Goal: Task Accomplishment & Management: Manage account settings

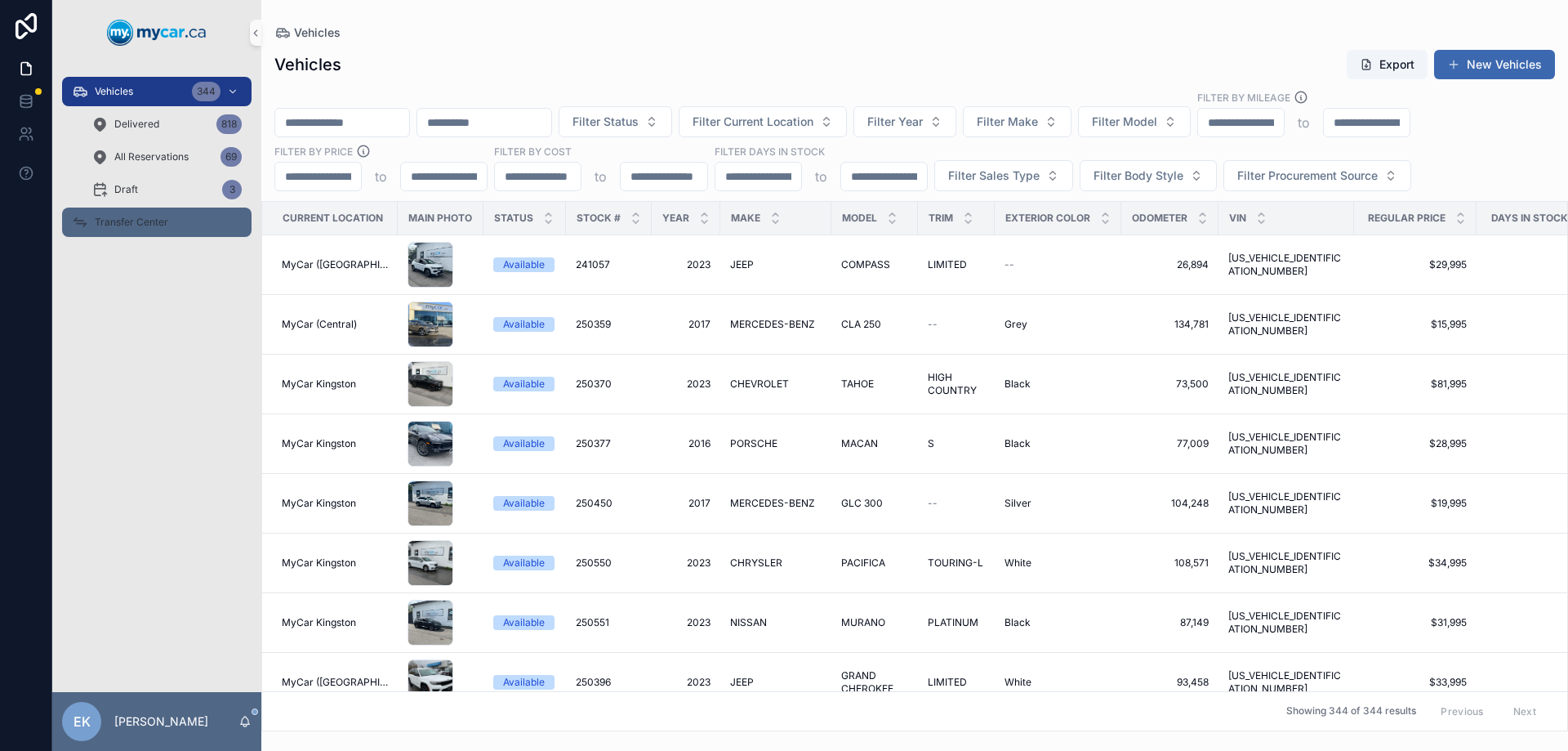
click at [143, 229] on div "Transfer Center" at bounding box center [156, 222] width 170 height 27
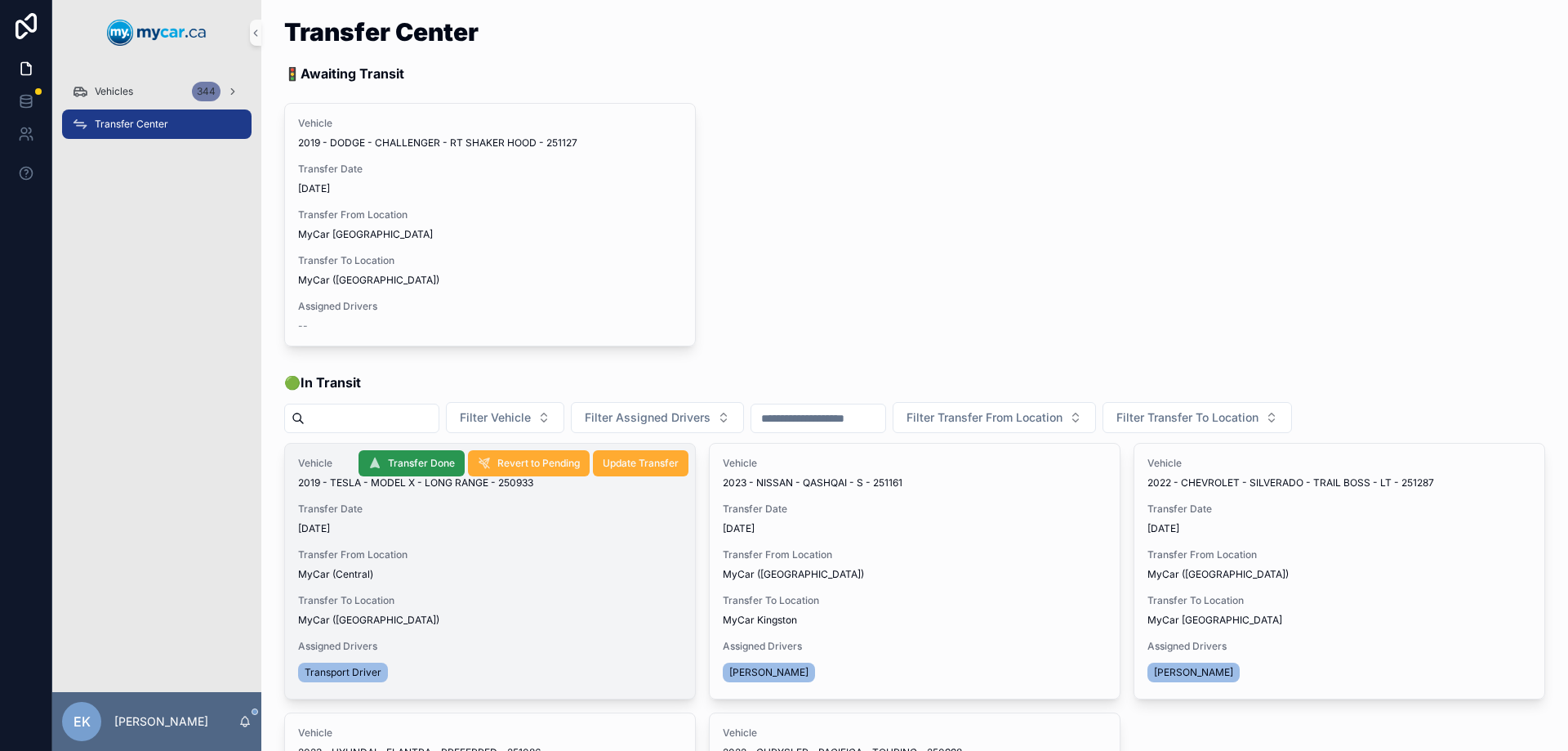
click at [419, 457] on span "Transfer Done" at bounding box center [421, 462] width 67 height 13
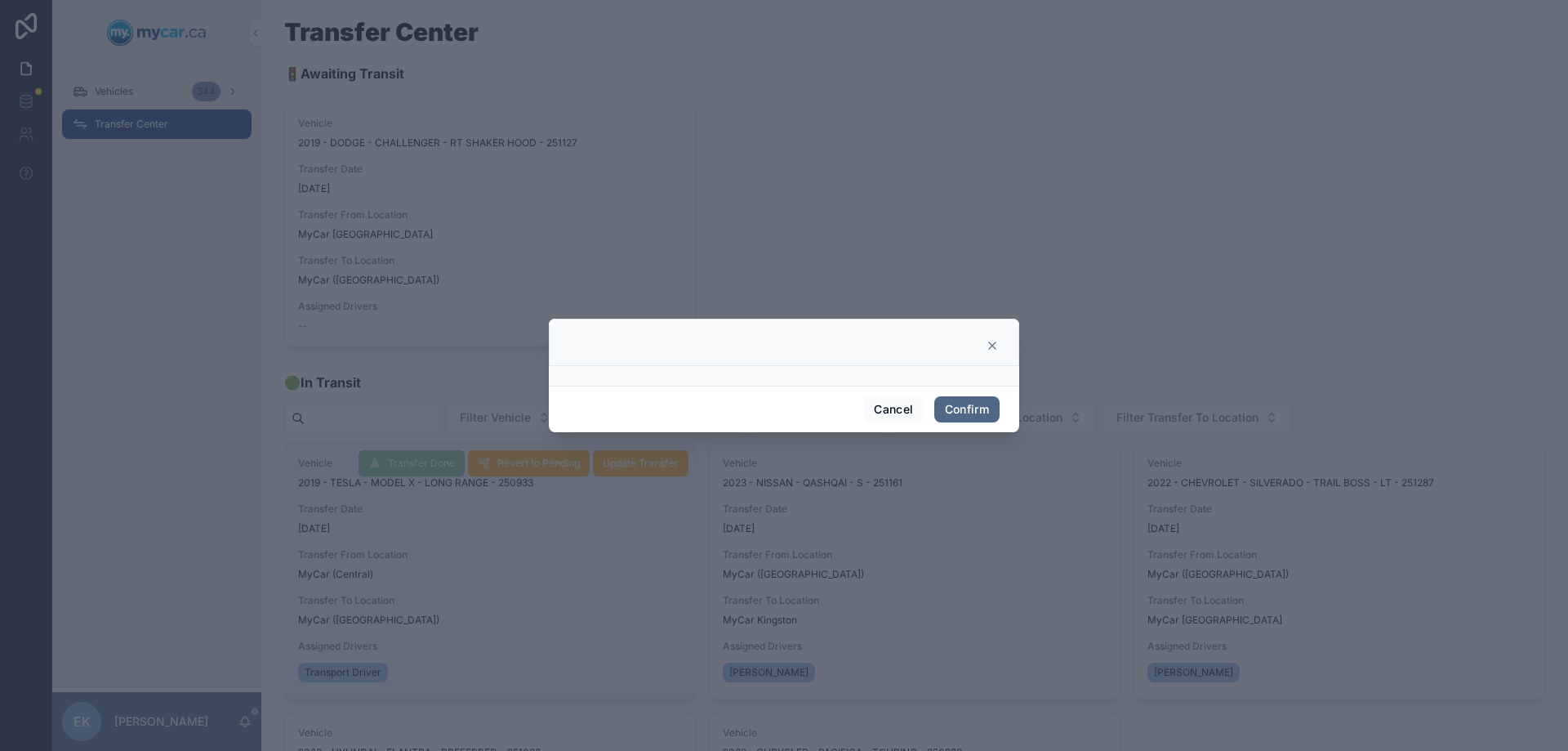
click at [952, 410] on button "Confirm" at bounding box center [967, 409] width 66 height 27
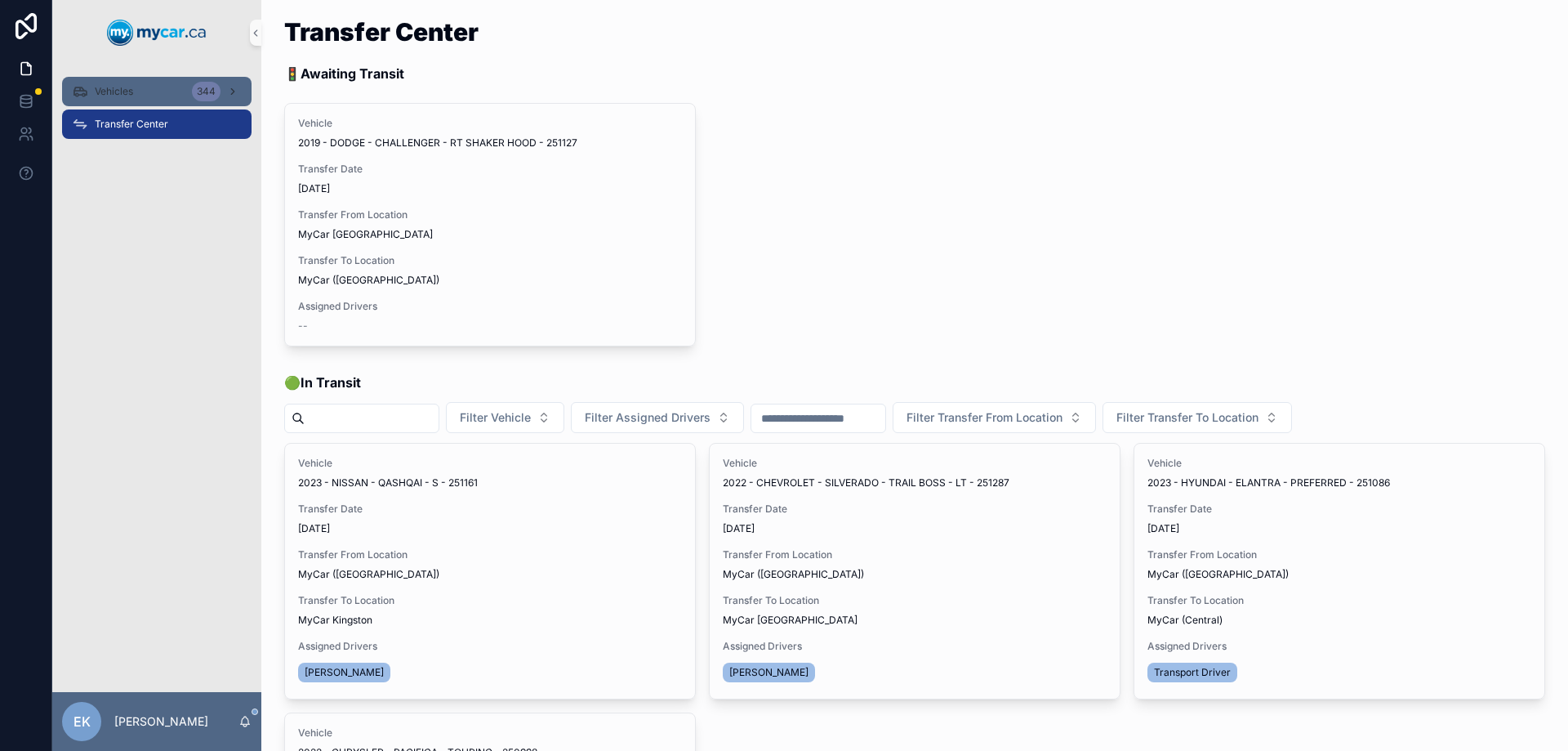
click at [111, 94] on span "Vehicles" at bounding box center [114, 91] width 38 height 13
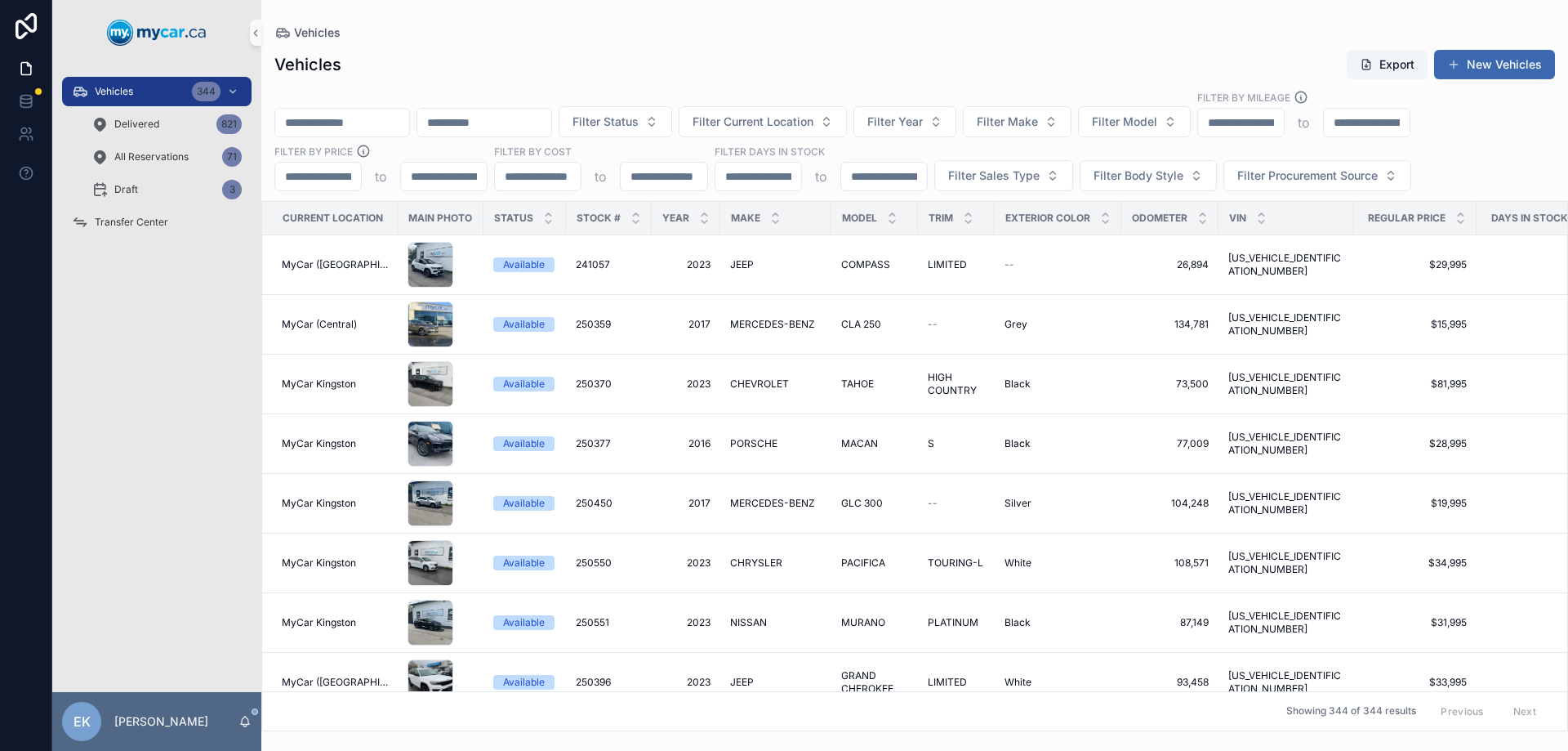
click at [336, 131] on input "scrollable content" at bounding box center [341, 122] width 133 height 23
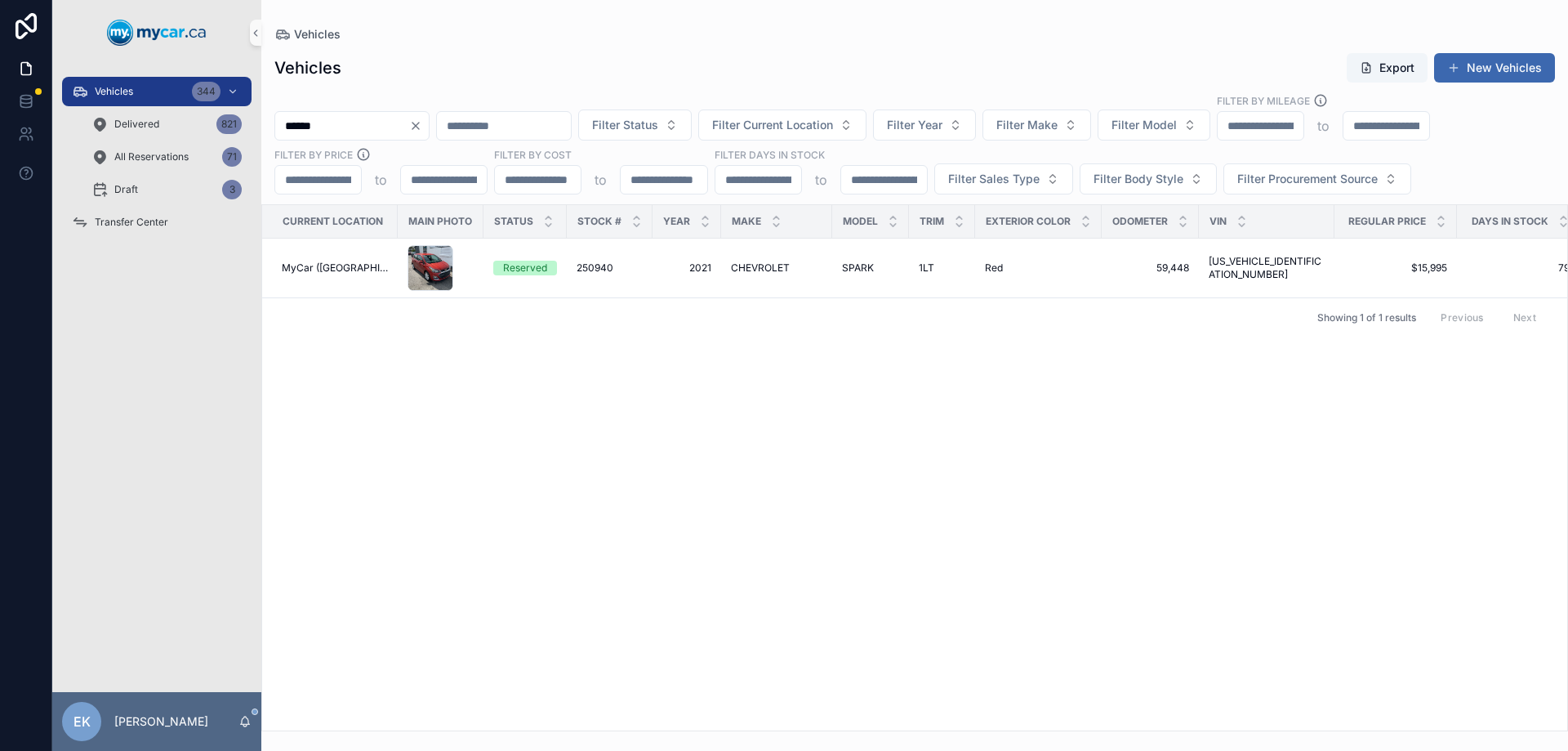
click at [393, 124] on input "******" at bounding box center [341, 125] width 133 height 23
click at [392, 124] on input "******" at bounding box center [341, 125] width 133 height 23
type input "******"
click at [747, 268] on span "NISSAN" at bounding box center [749, 267] width 36 height 13
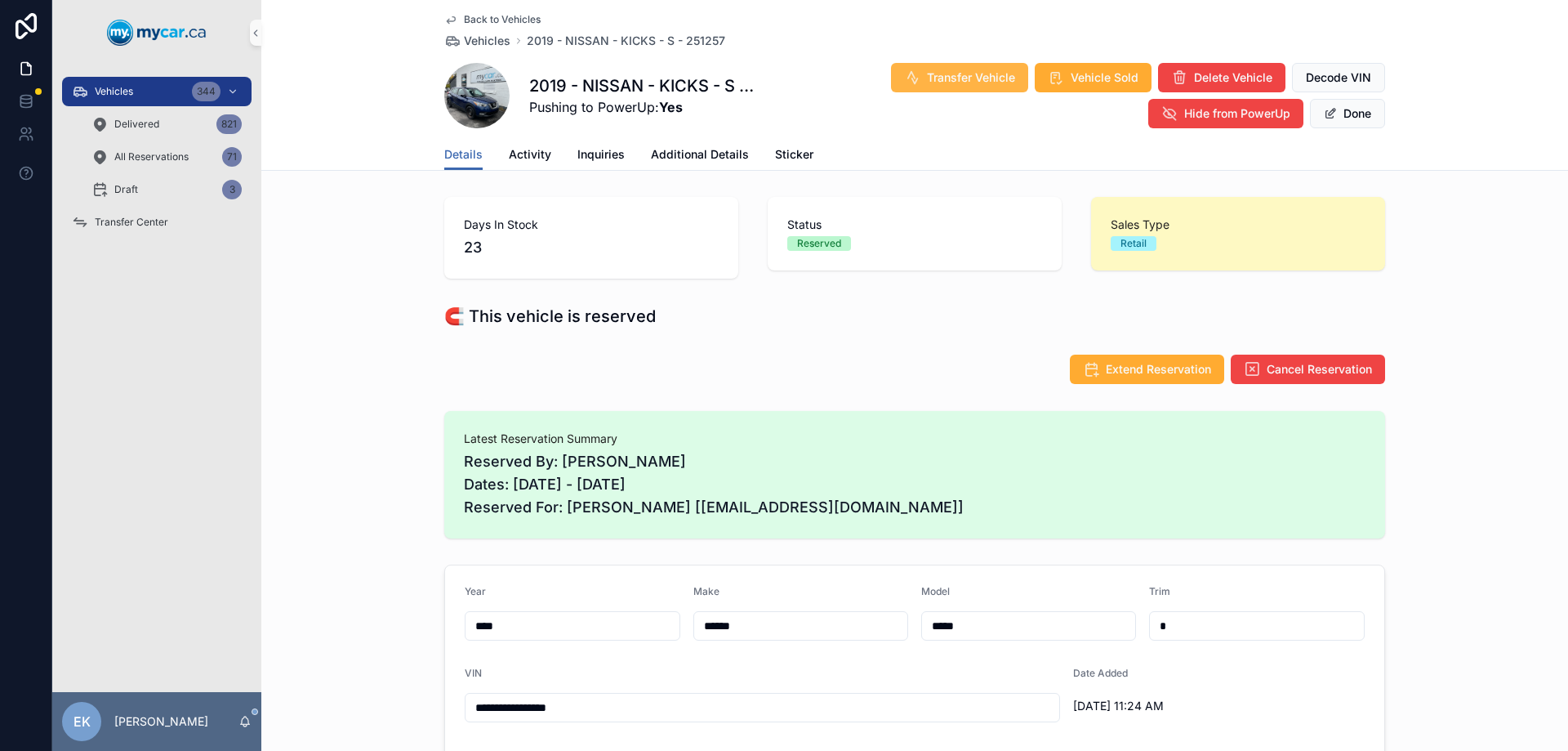
click at [950, 72] on span "Transfer Vehicle" at bounding box center [970, 78] width 88 height 17
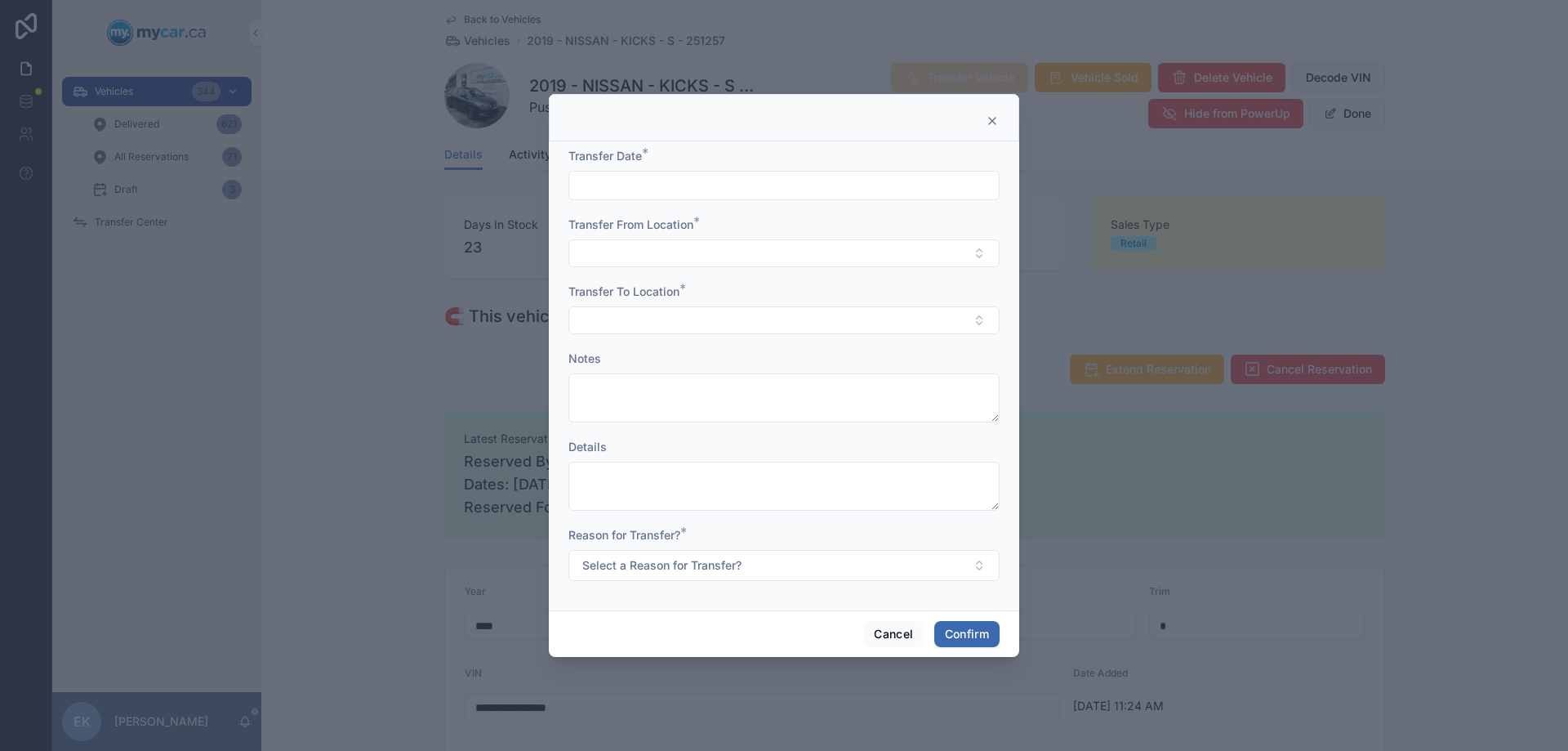
click at [634, 184] on input "text" at bounding box center [784, 185] width 430 height 23
click at [812, 318] on button "2" at bounding box center [813, 321] width 29 height 29
type input "*********"
click at [580, 249] on button "Select Button" at bounding box center [783, 253] width 431 height 27
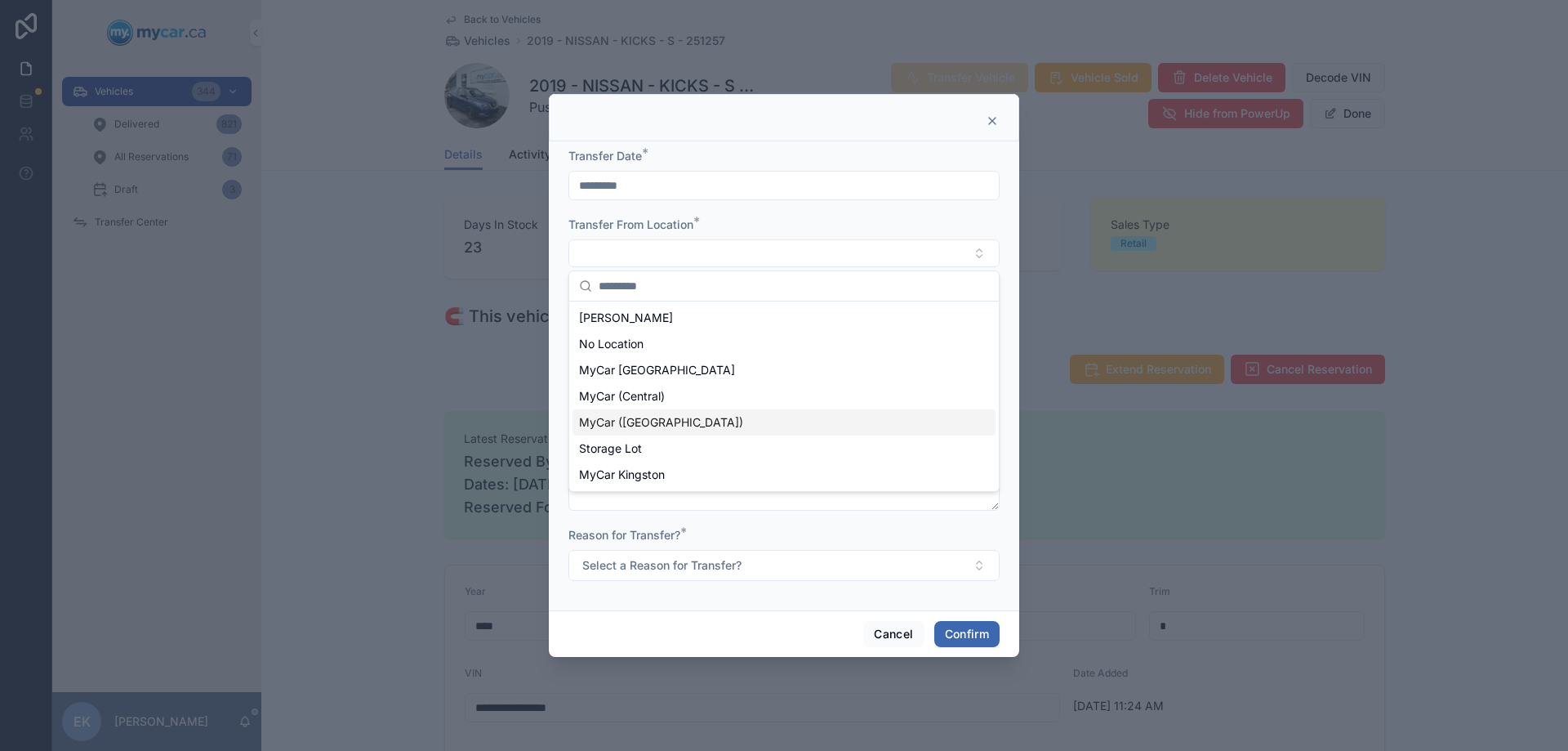
click at [622, 423] on span "MyCar ([GEOGRAPHIC_DATA])" at bounding box center [660, 422] width 164 height 17
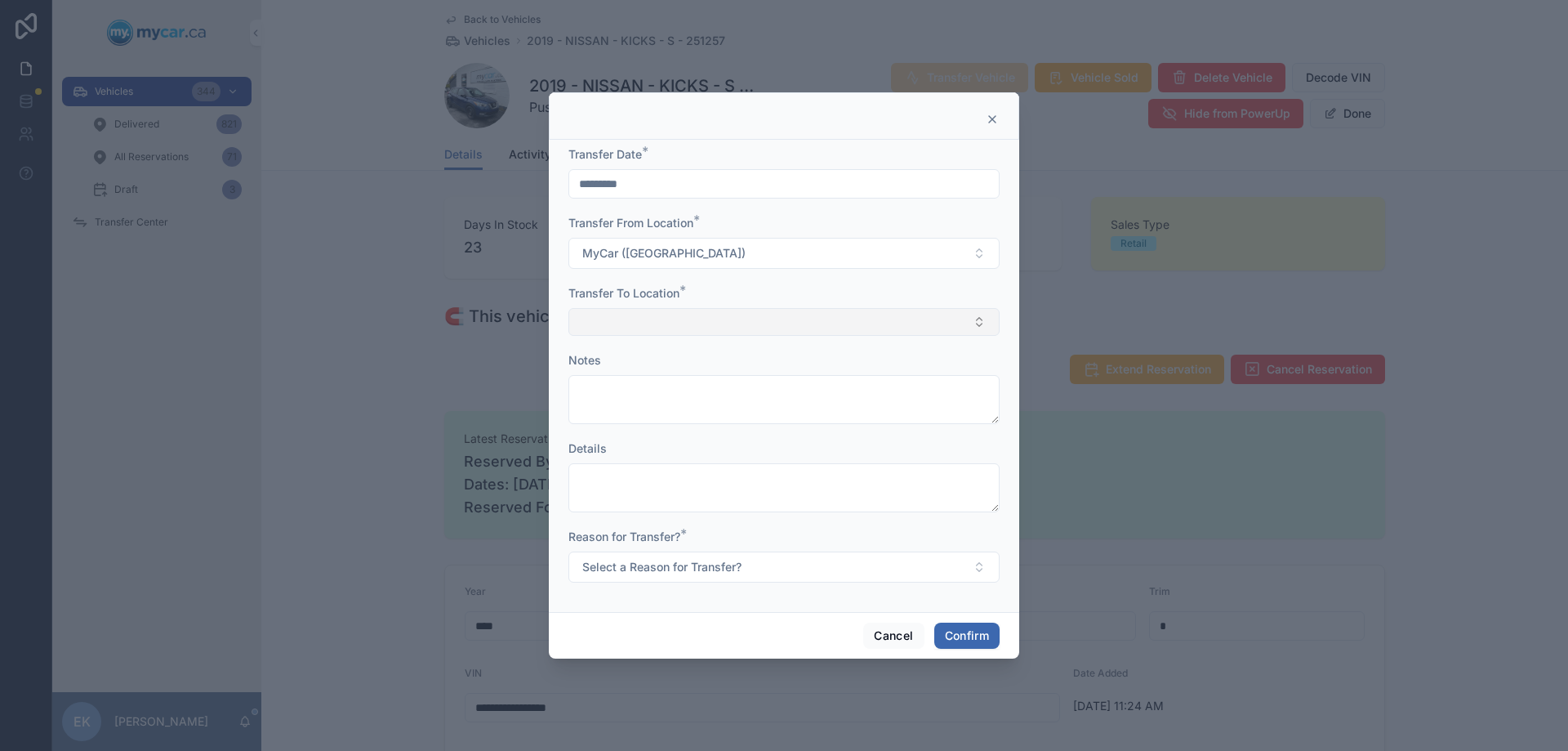
click at [599, 314] on button "Select Button" at bounding box center [783, 322] width 431 height 27
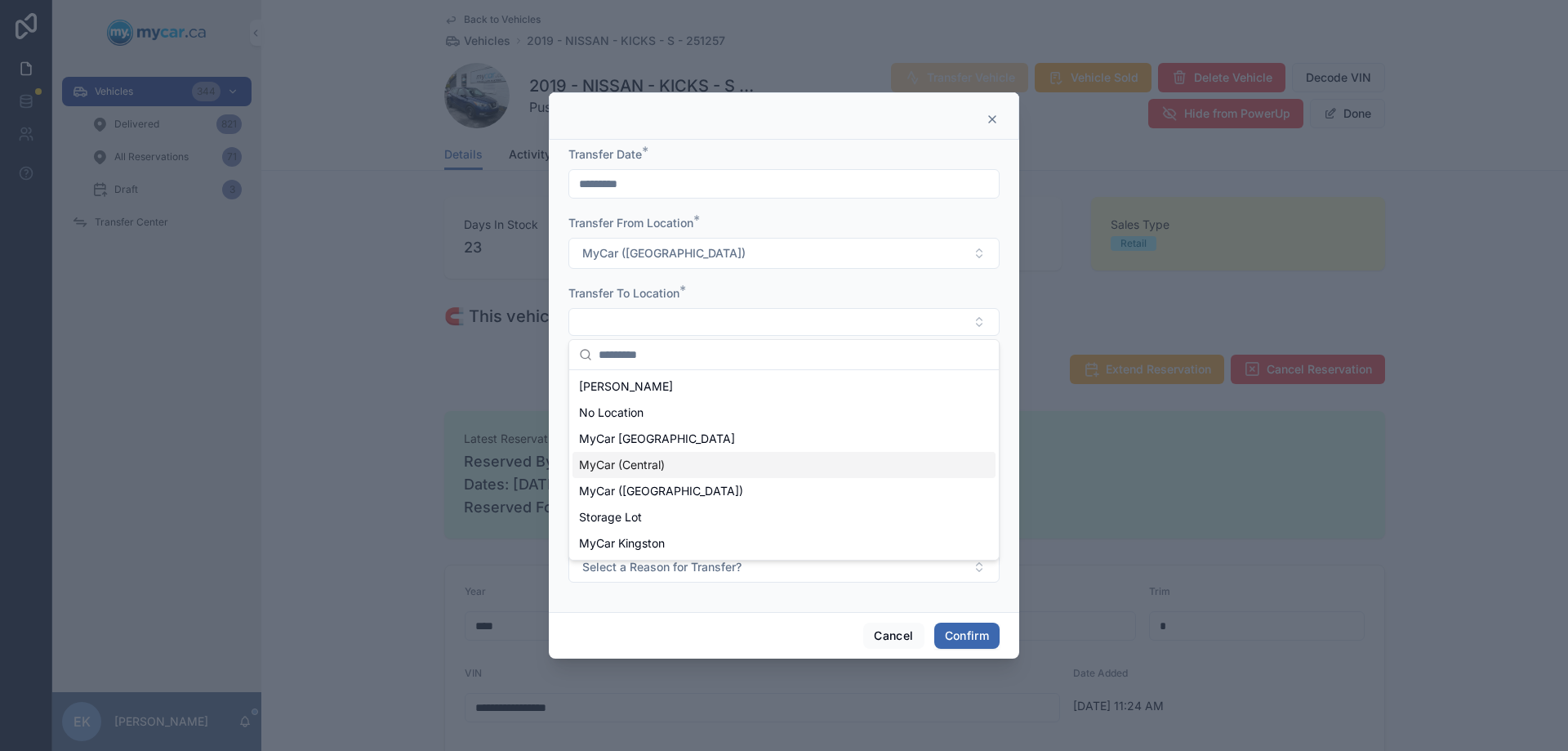
click at [622, 462] on span "MyCar (Central)" at bounding box center [621, 464] width 85 height 17
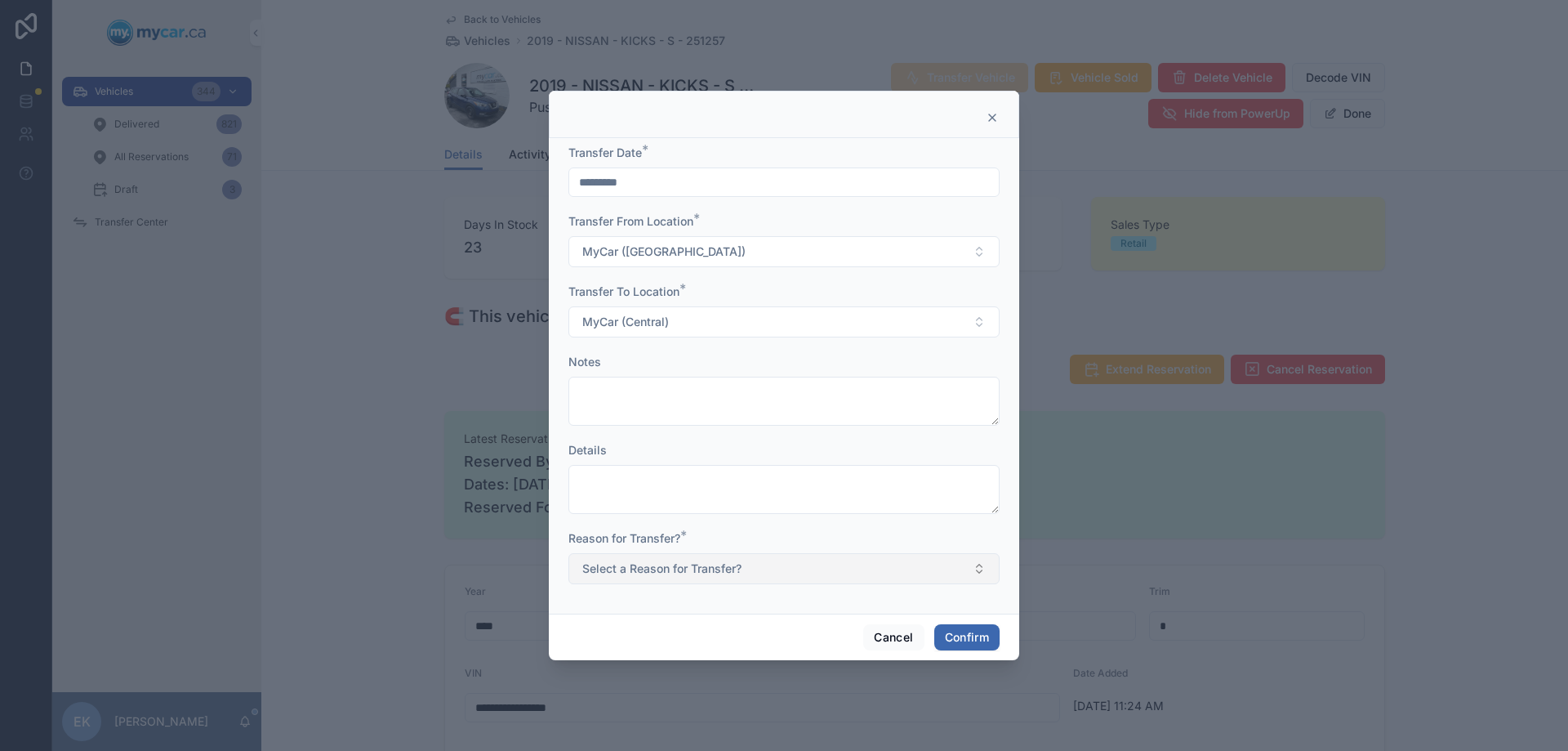
click at [610, 574] on span "Select a Reason for Transfer?" at bounding box center [661, 568] width 159 height 17
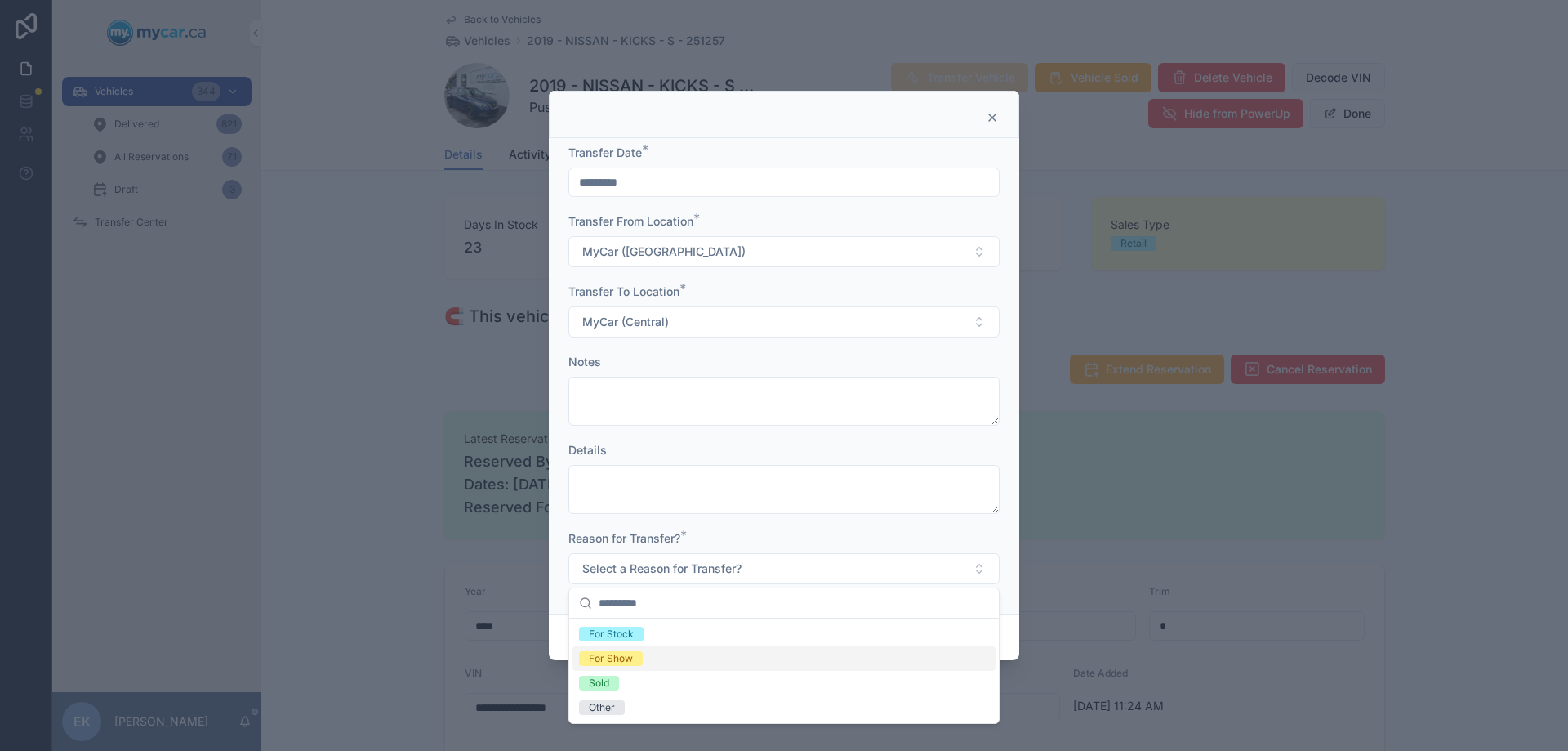
click at [602, 659] on div "For Show" at bounding box center [610, 658] width 44 height 15
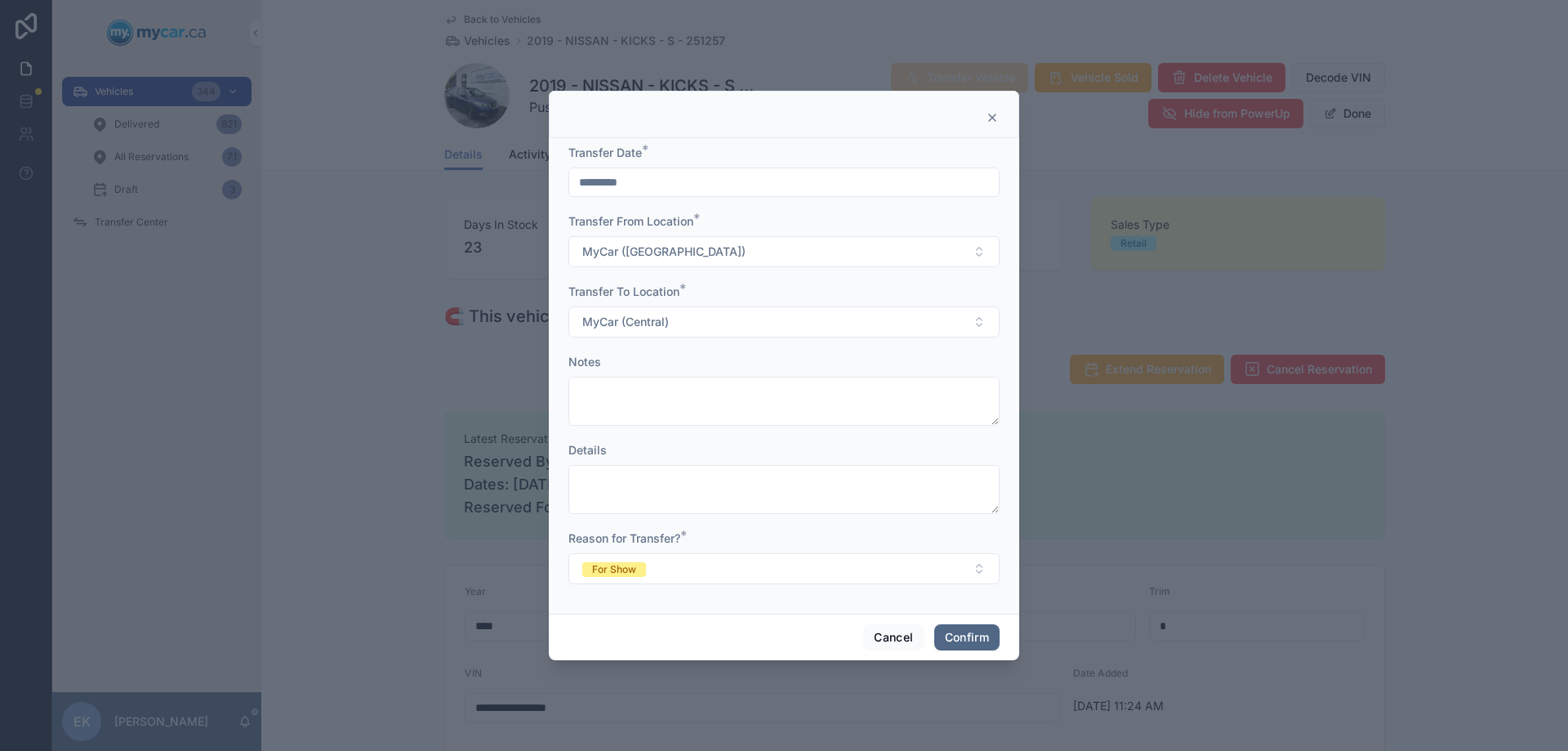
click at [944, 636] on button "Confirm" at bounding box center [967, 637] width 66 height 27
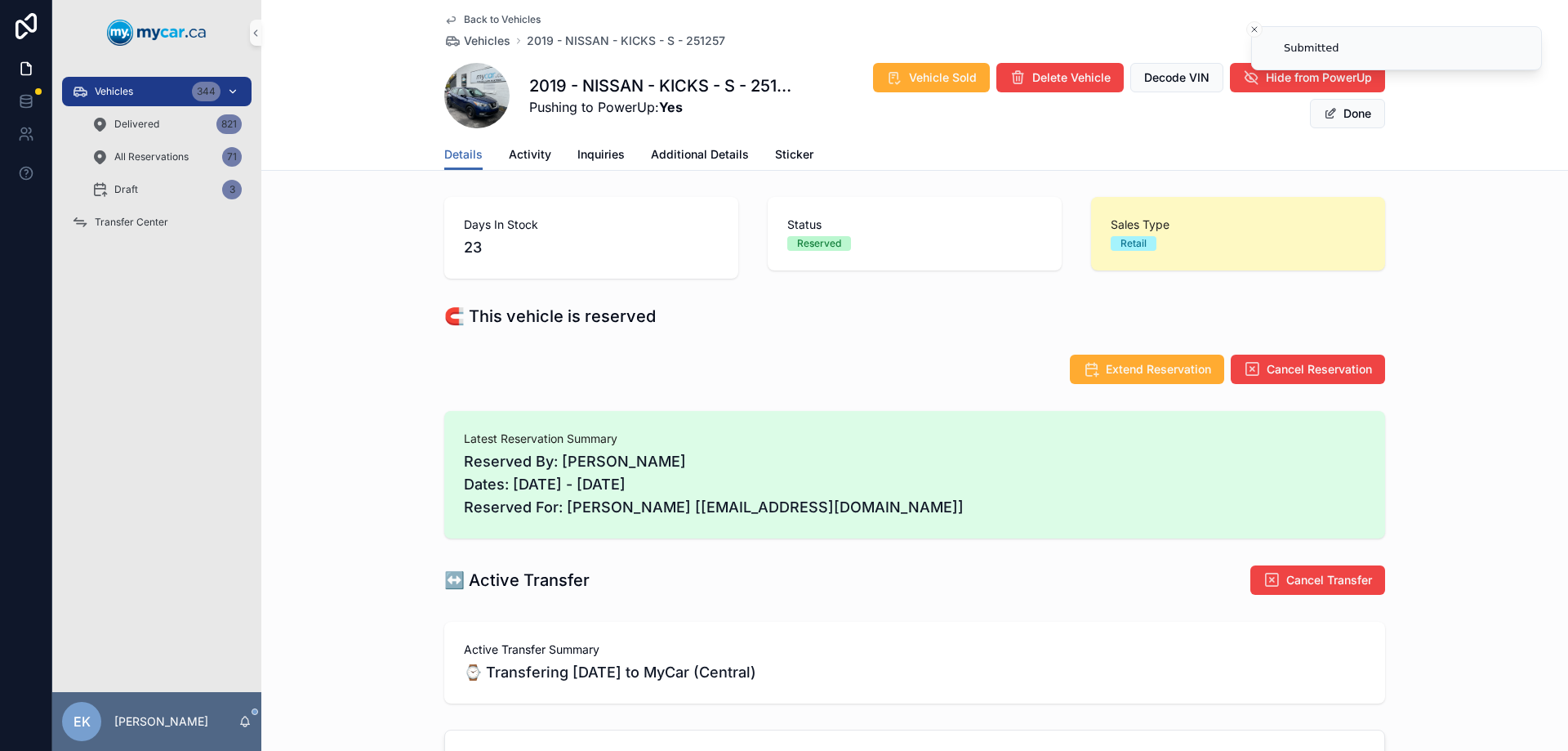
click at [114, 86] on span "Vehicles" at bounding box center [114, 91] width 38 height 13
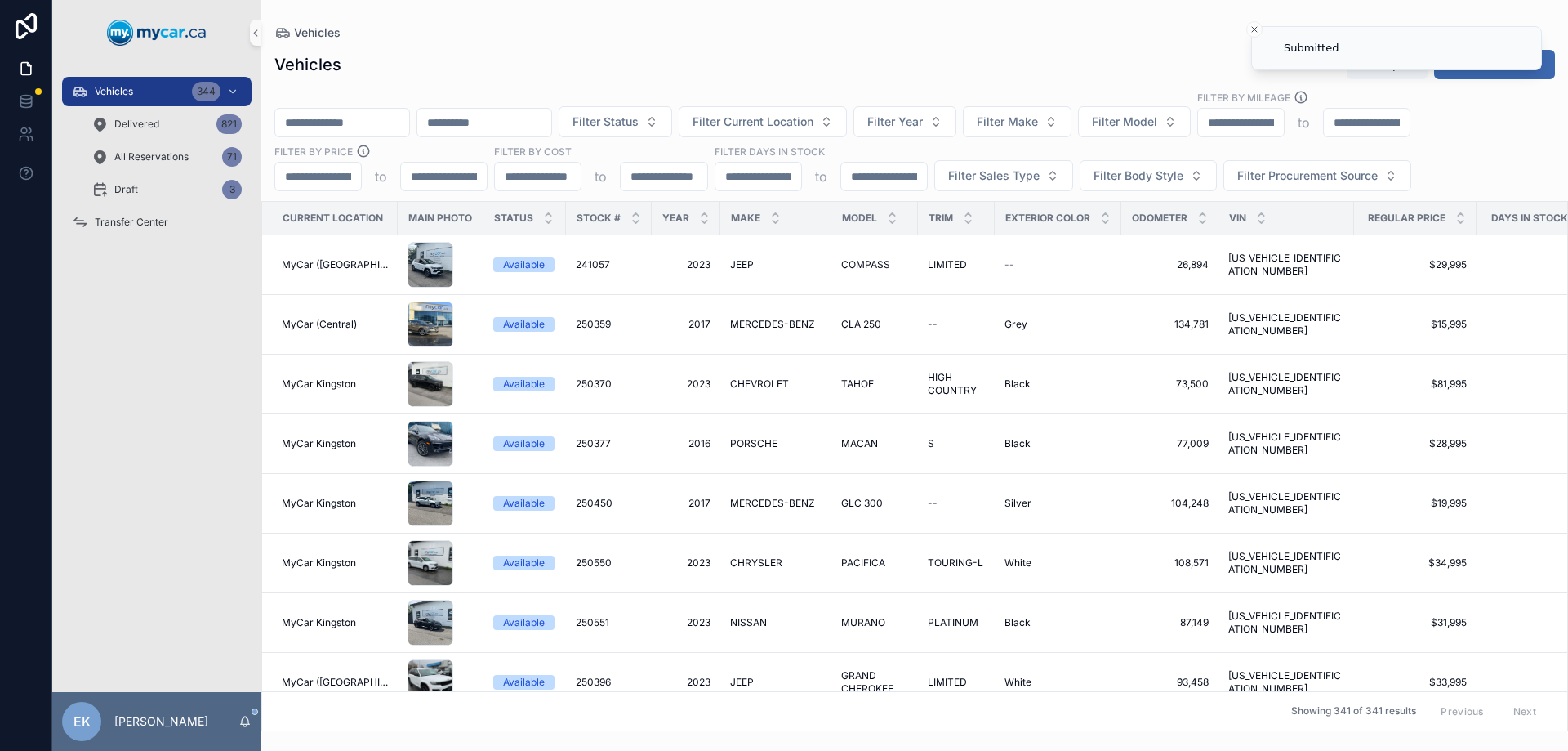
click at [367, 126] on input "scrollable content" at bounding box center [341, 122] width 133 height 23
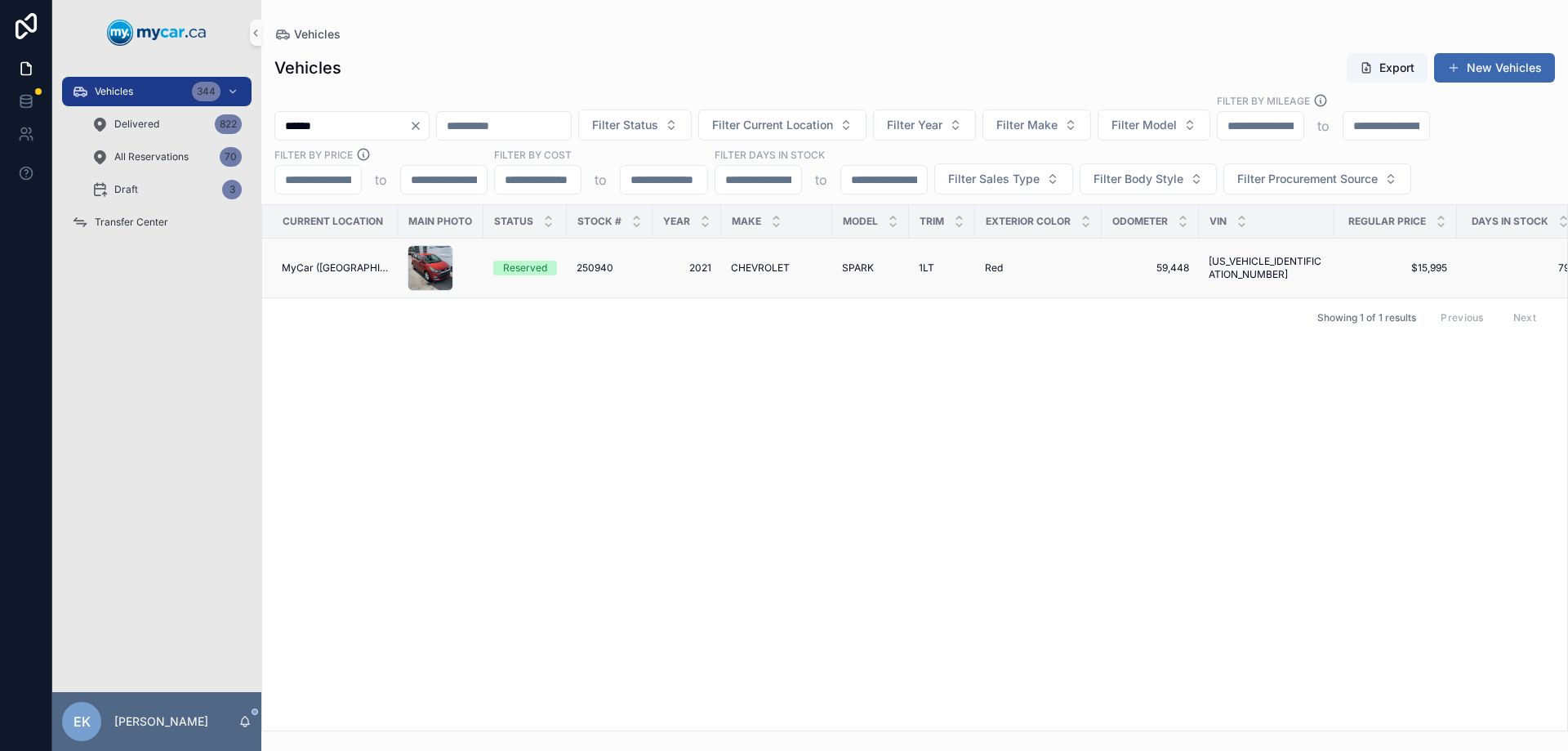
type input "******"
click at [582, 265] on span "250940" at bounding box center [594, 267] width 36 height 13
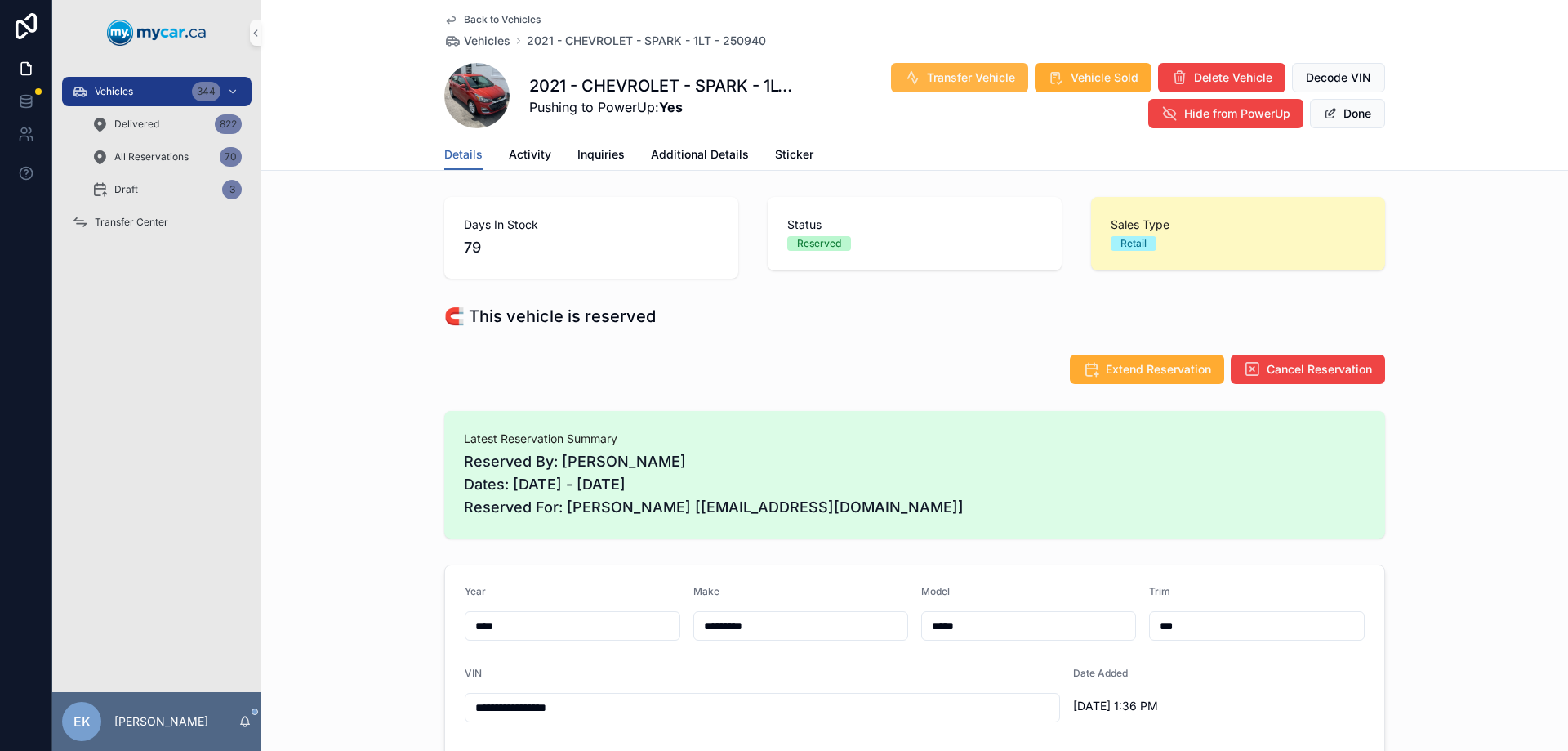
click at [955, 80] on span "Transfer Vehicle" at bounding box center [970, 78] width 88 height 17
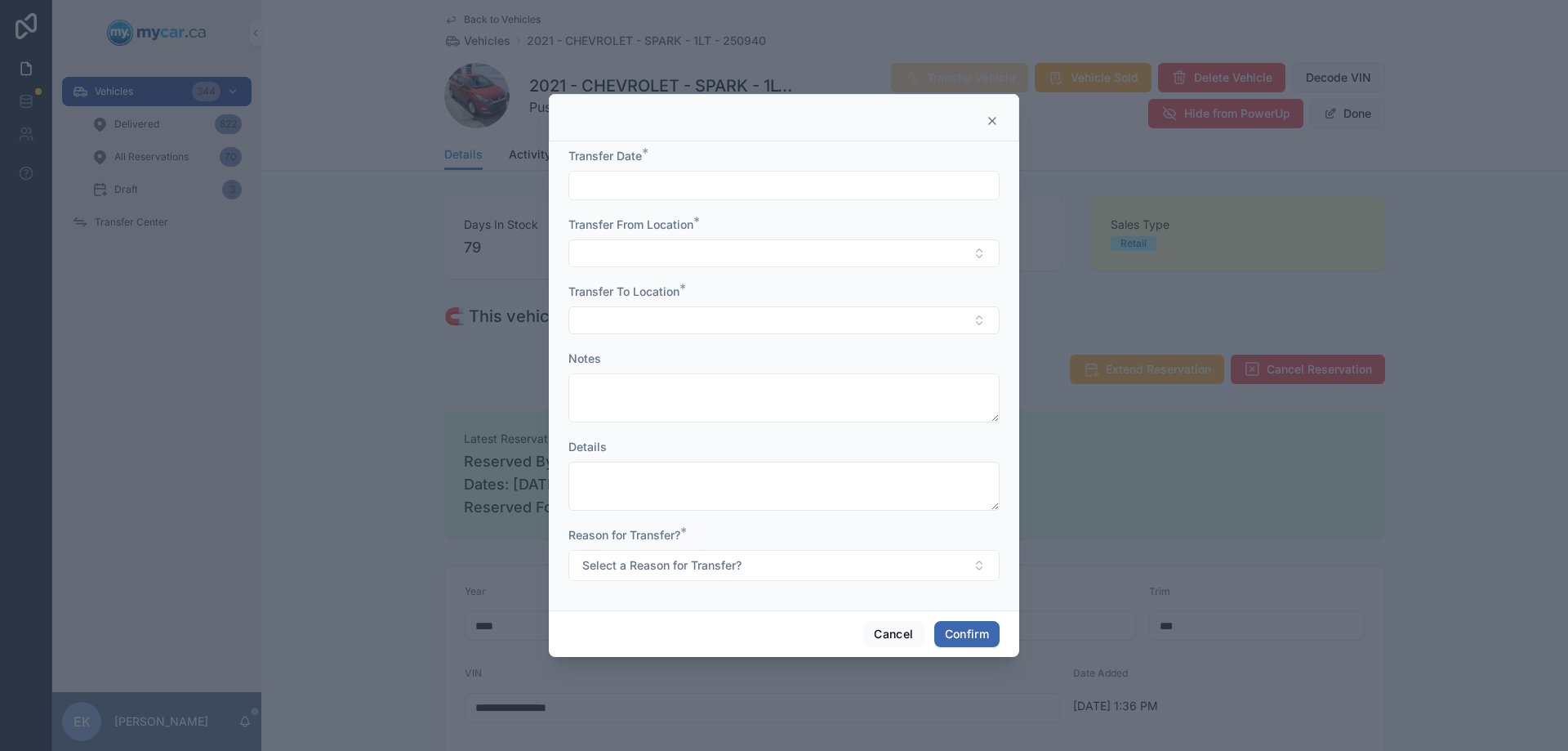
click at [619, 188] on input "text" at bounding box center [784, 185] width 430 height 23
click at [809, 323] on button "2" at bounding box center [813, 321] width 29 height 29
type input "*********"
click at [594, 253] on button "Select Button" at bounding box center [783, 253] width 431 height 27
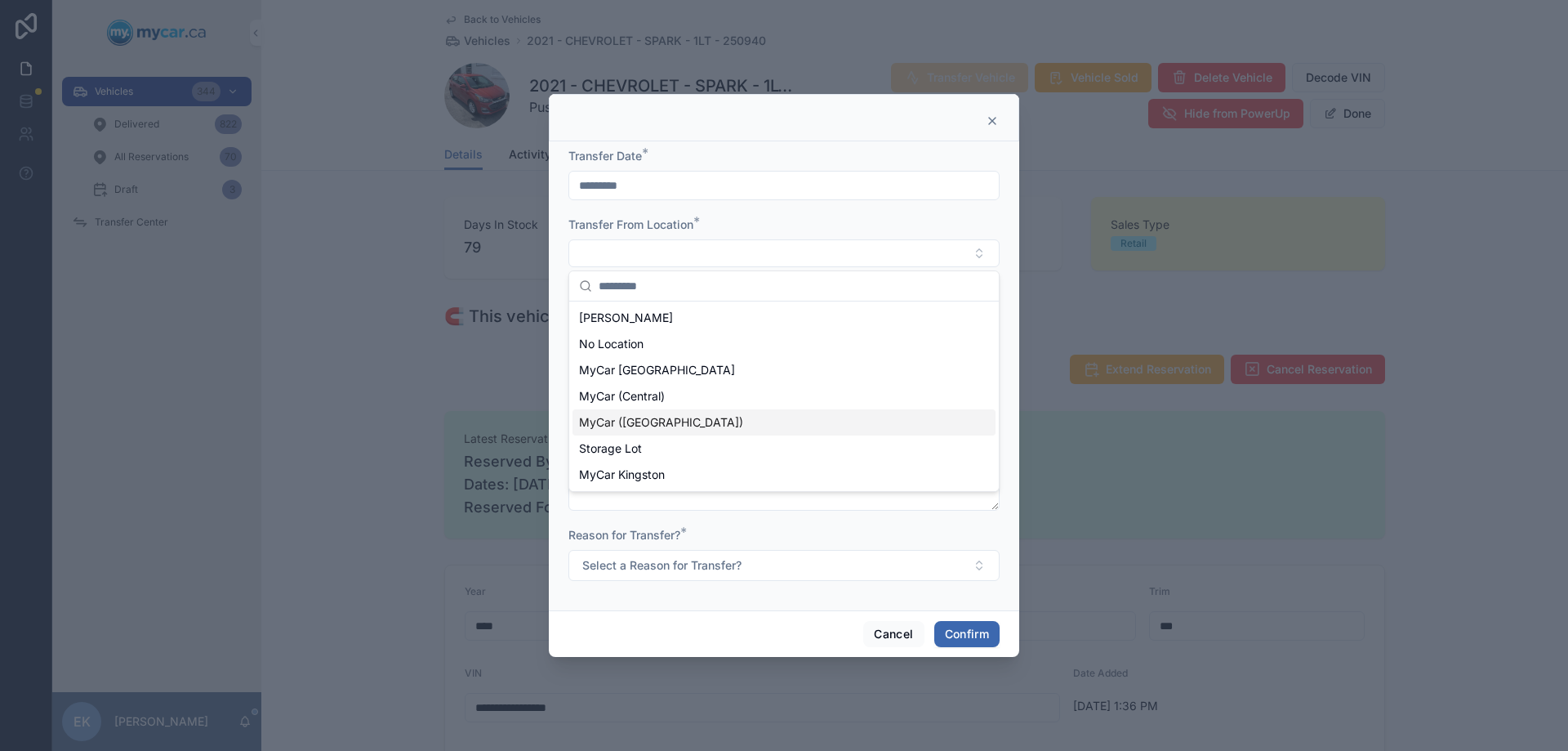
click at [625, 422] on span "MyCar ([GEOGRAPHIC_DATA])" at bounding box center [660, 422] width 164 height 17
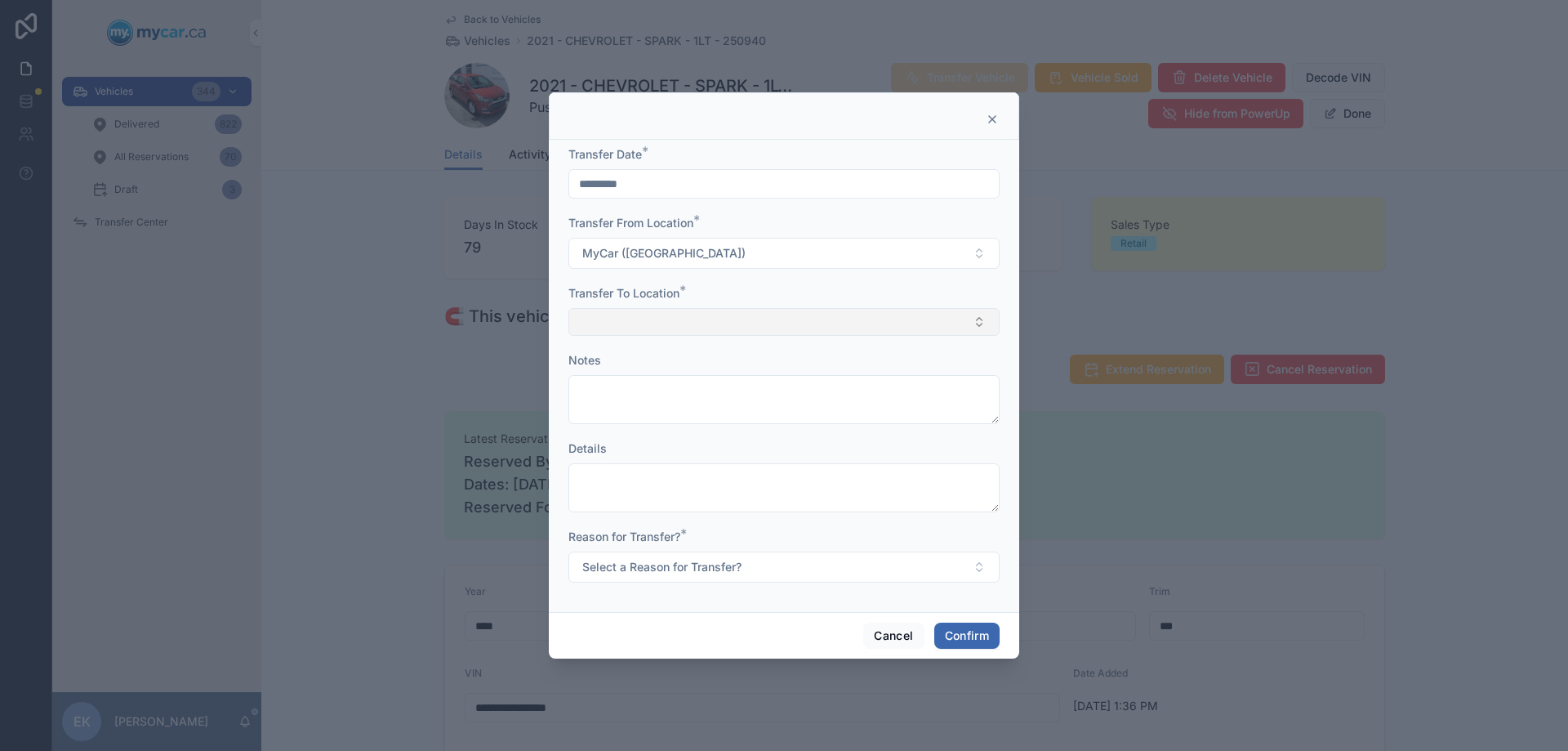
click at [601, 319] on button "Select Button" at bounding box center [783, 322] width 431 height 27
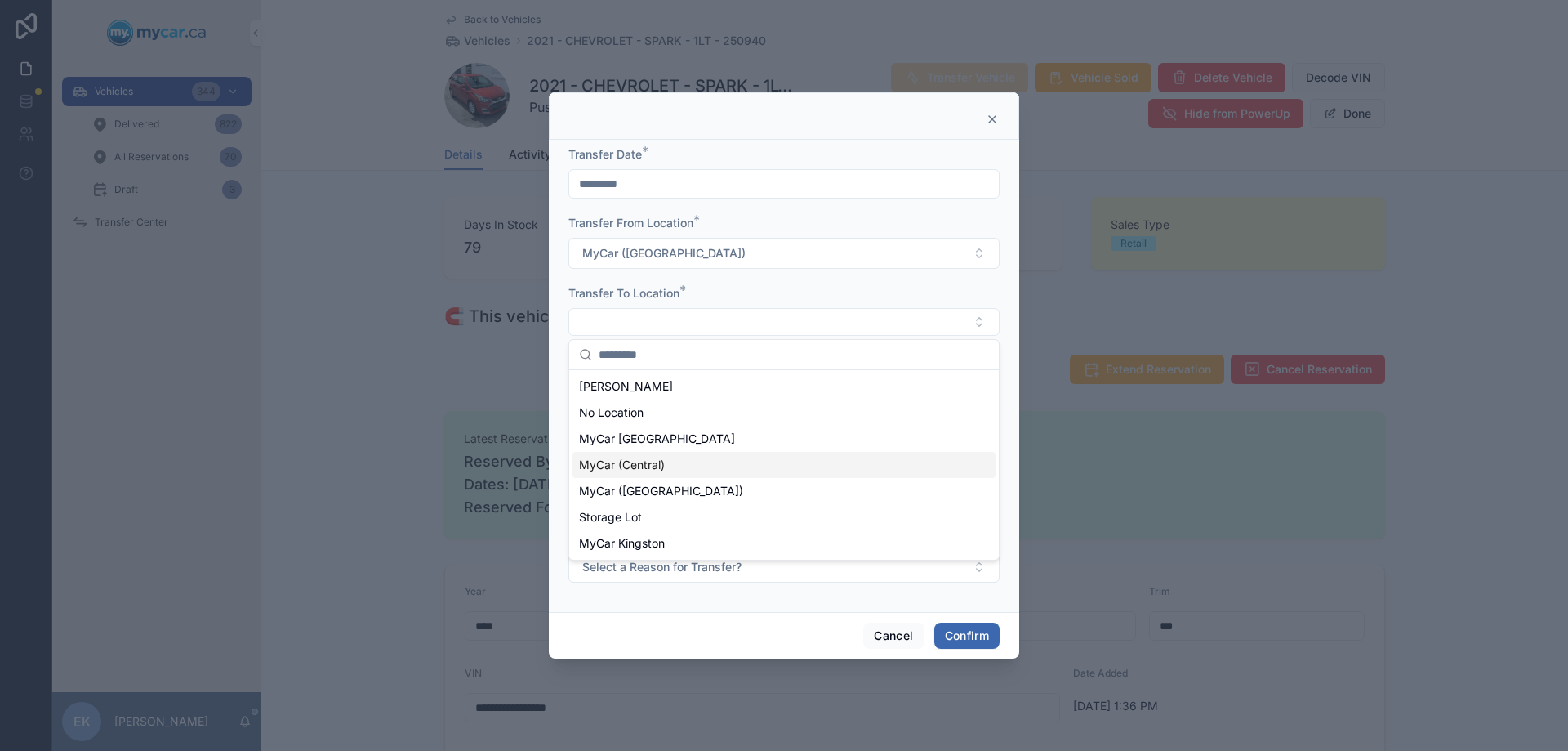
click at [653, 469] on span "MyCar (Central)" at bounding box center [621, 464] width 85 height 17
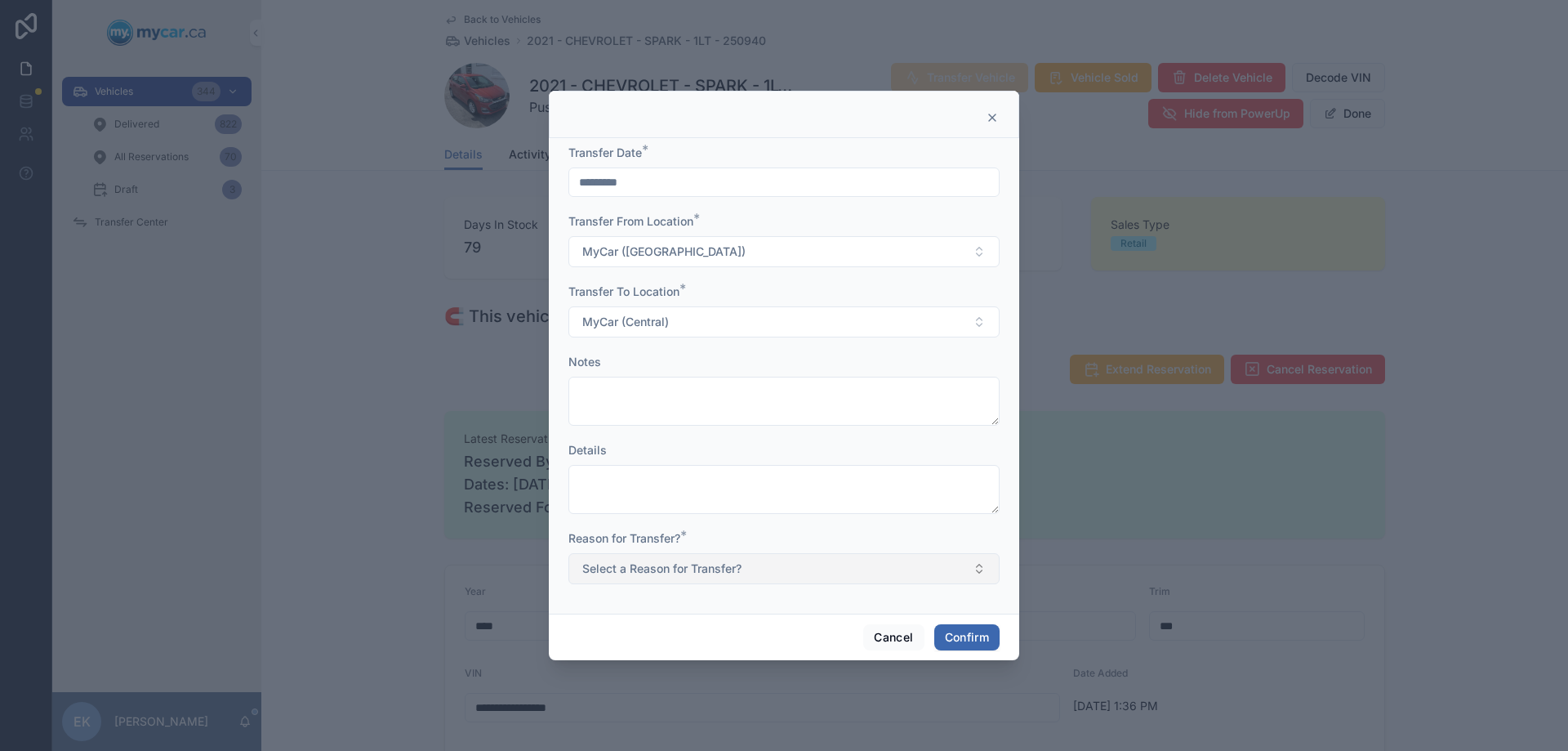
click at [605, 563] on span "Select a Reason for Transfer?" at bounding box center [661, 568] width 159 height 17
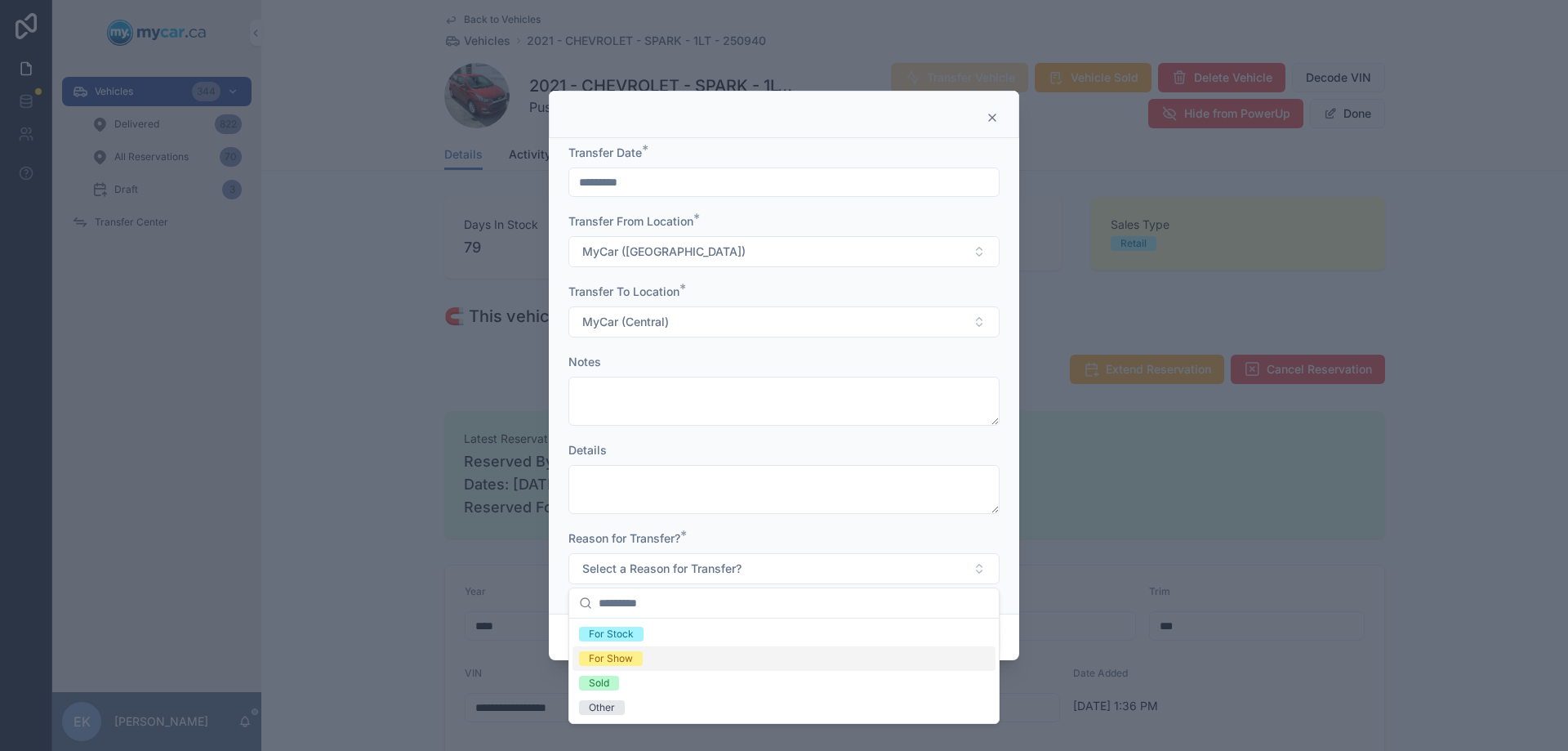
click at [614, 653] on div "For Show" at bounding box center [610, 658] width 44 height 15
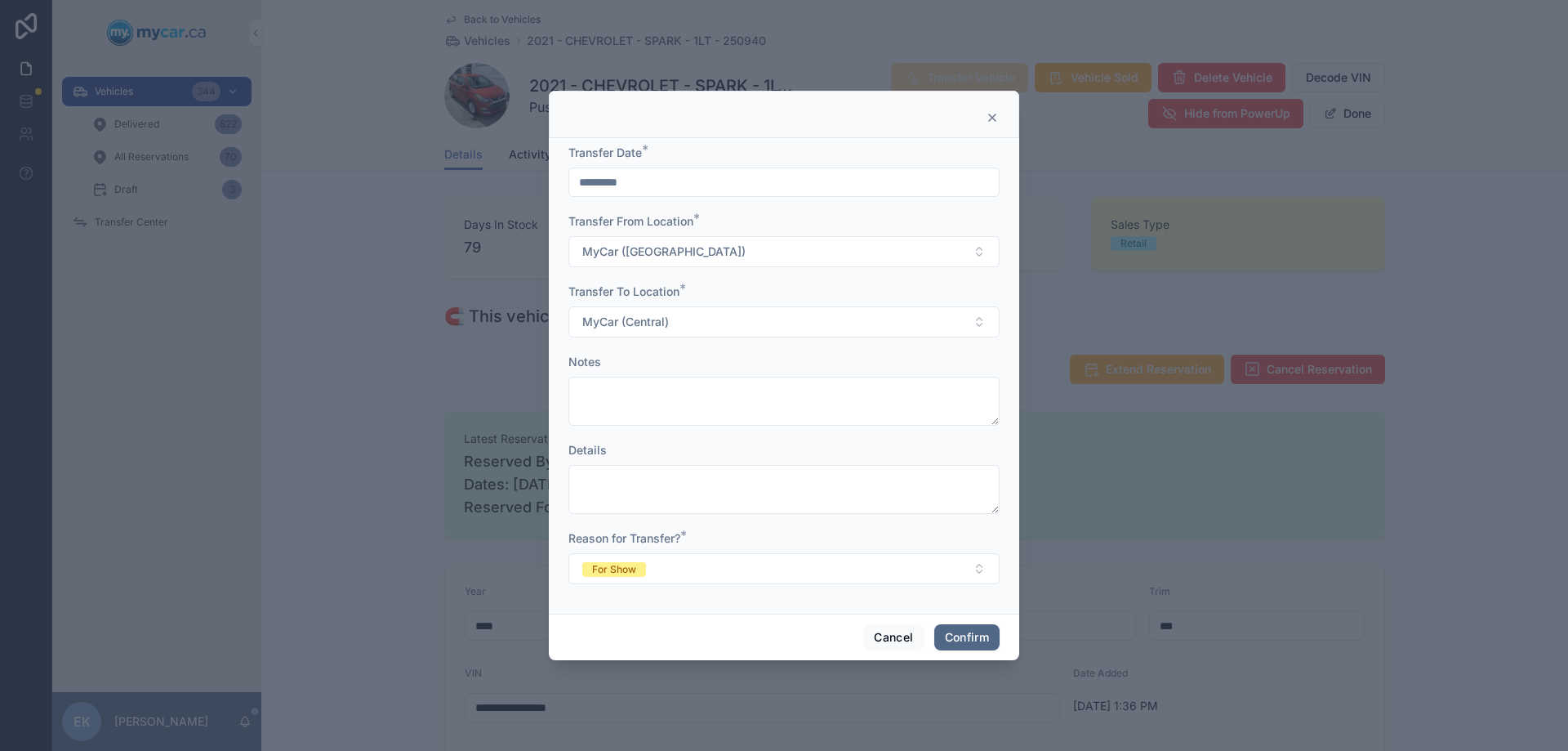
click at [962, 638] on button "Confirm" at bounding box center [967, 637] width 66 height 27
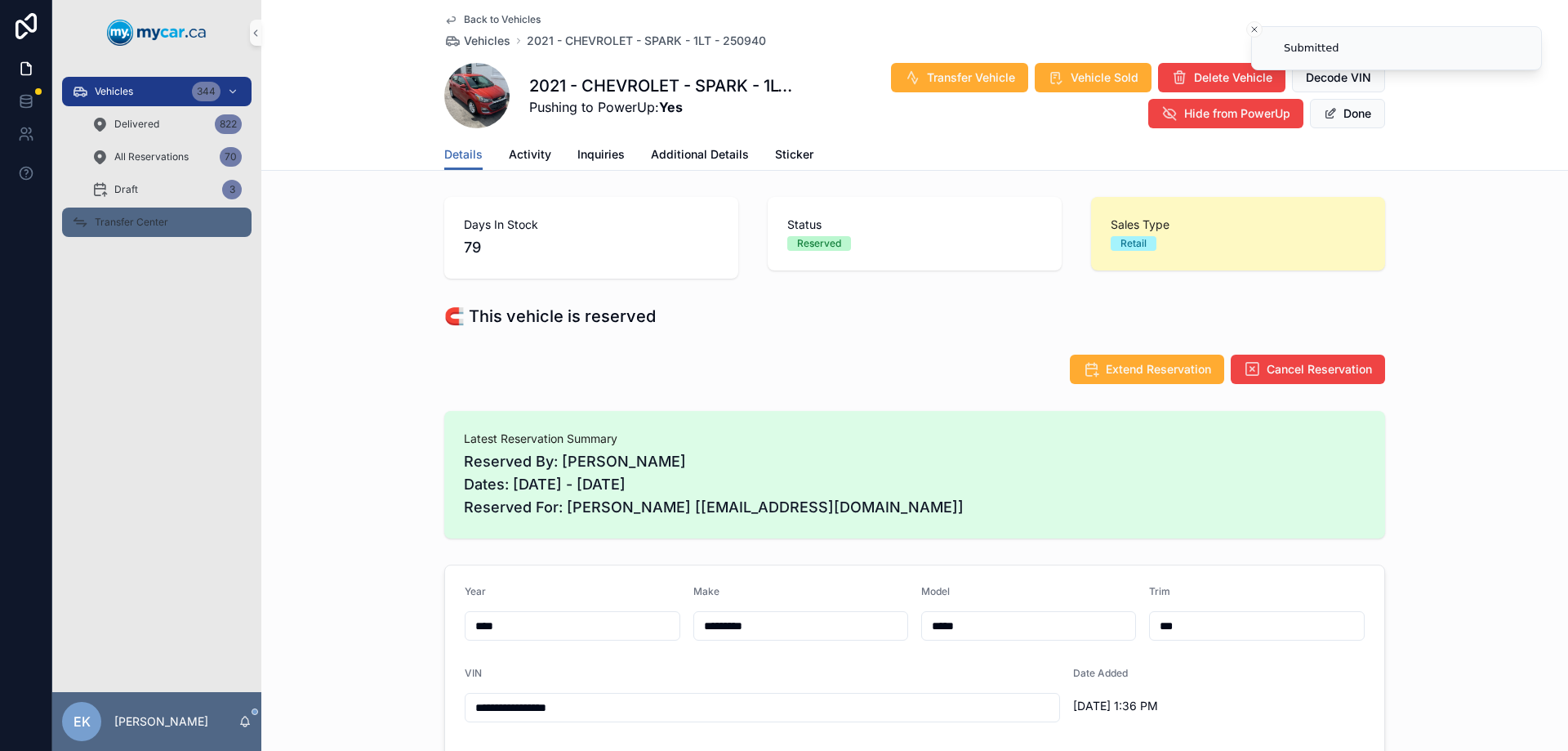
click at [118, 220] on span "Transfer Center" at bounding box center [131, 222] width 74 height 13
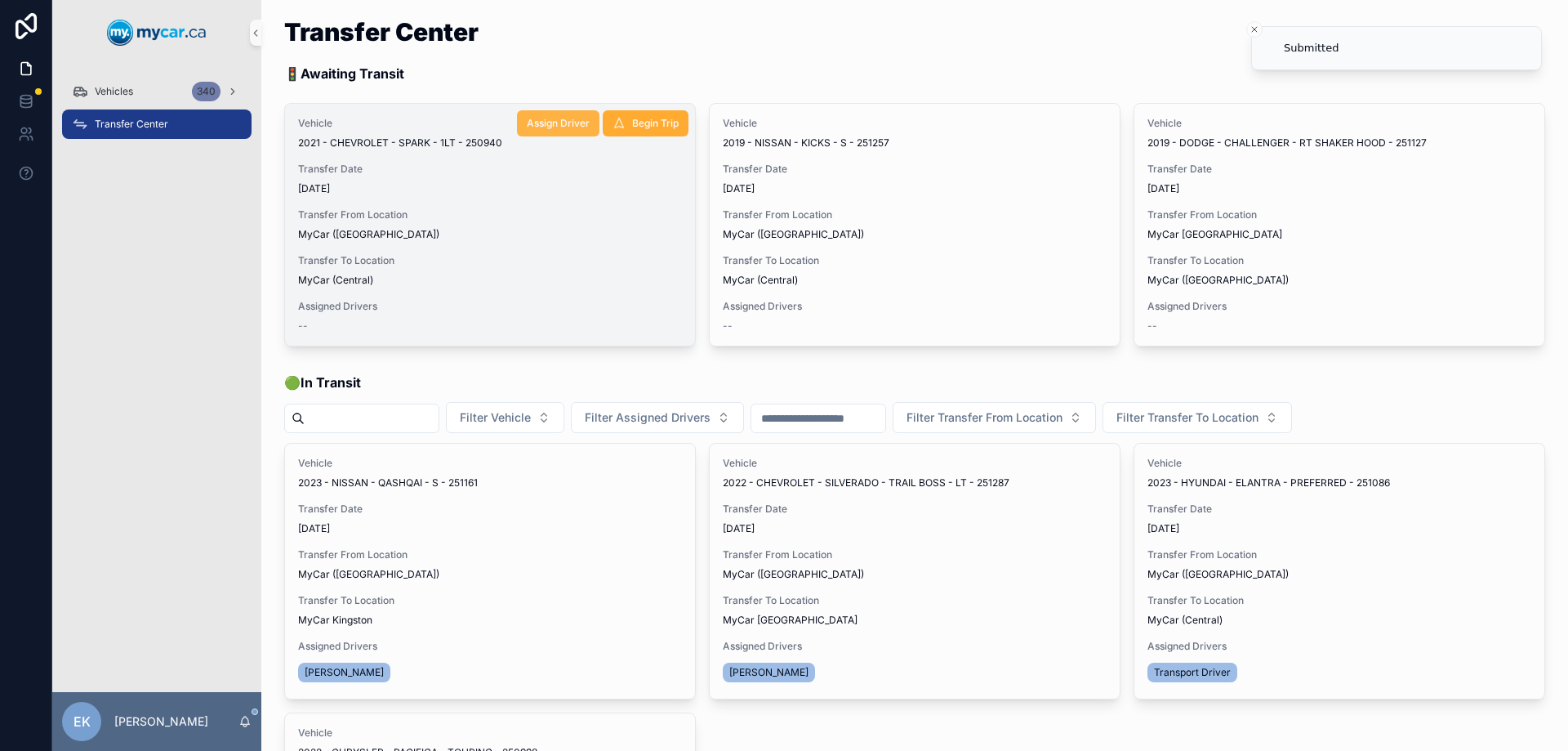
click at [549, 125] on span "Assign Driver" at bounding box center [558, 123] width 63 height 13
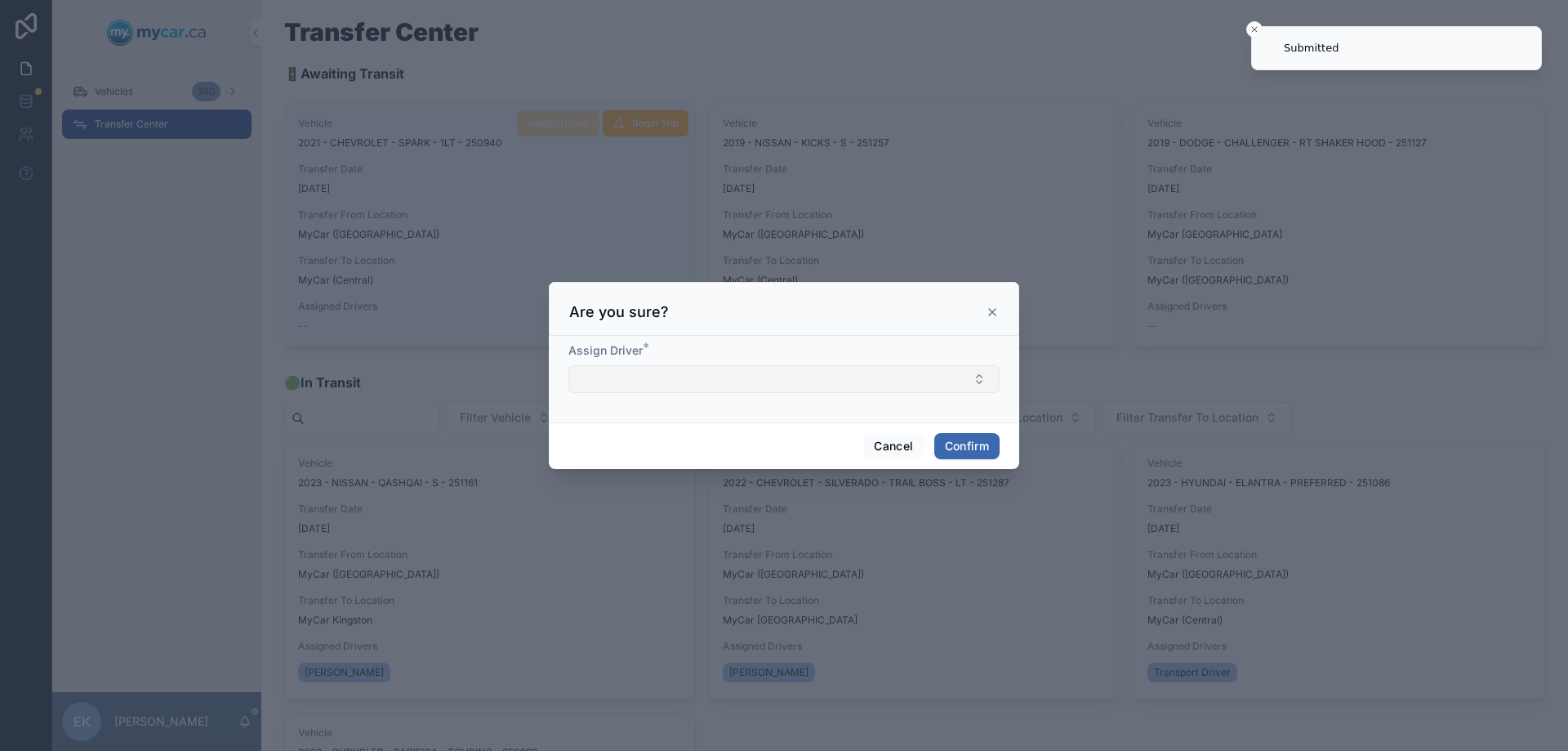
click at [625, 380] on button "Select Button" at bounding box center [783, 379] width 431 height 27
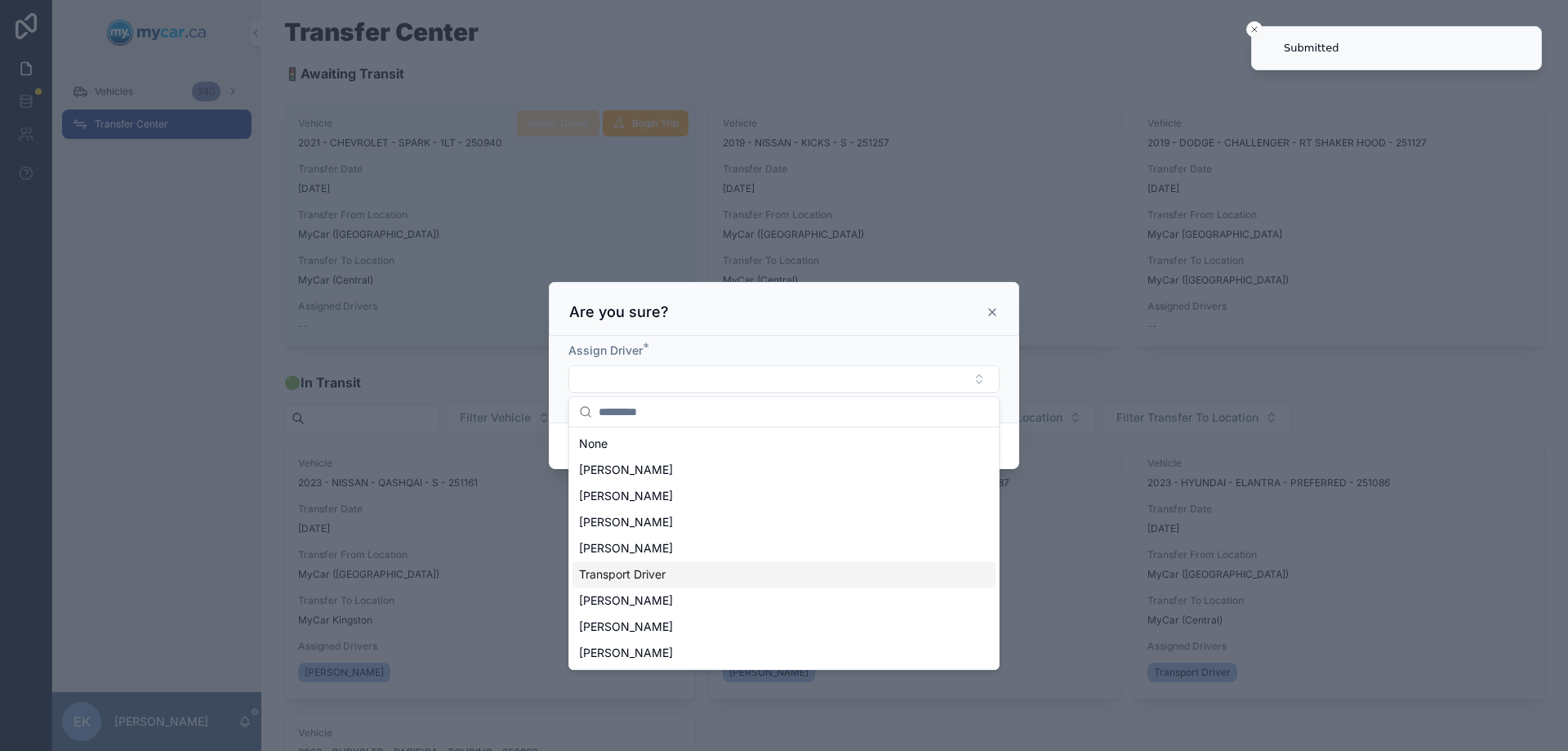
click at [640, 569] on span "Transport Driver" at bounding box center [622, 574] width 86 height 17
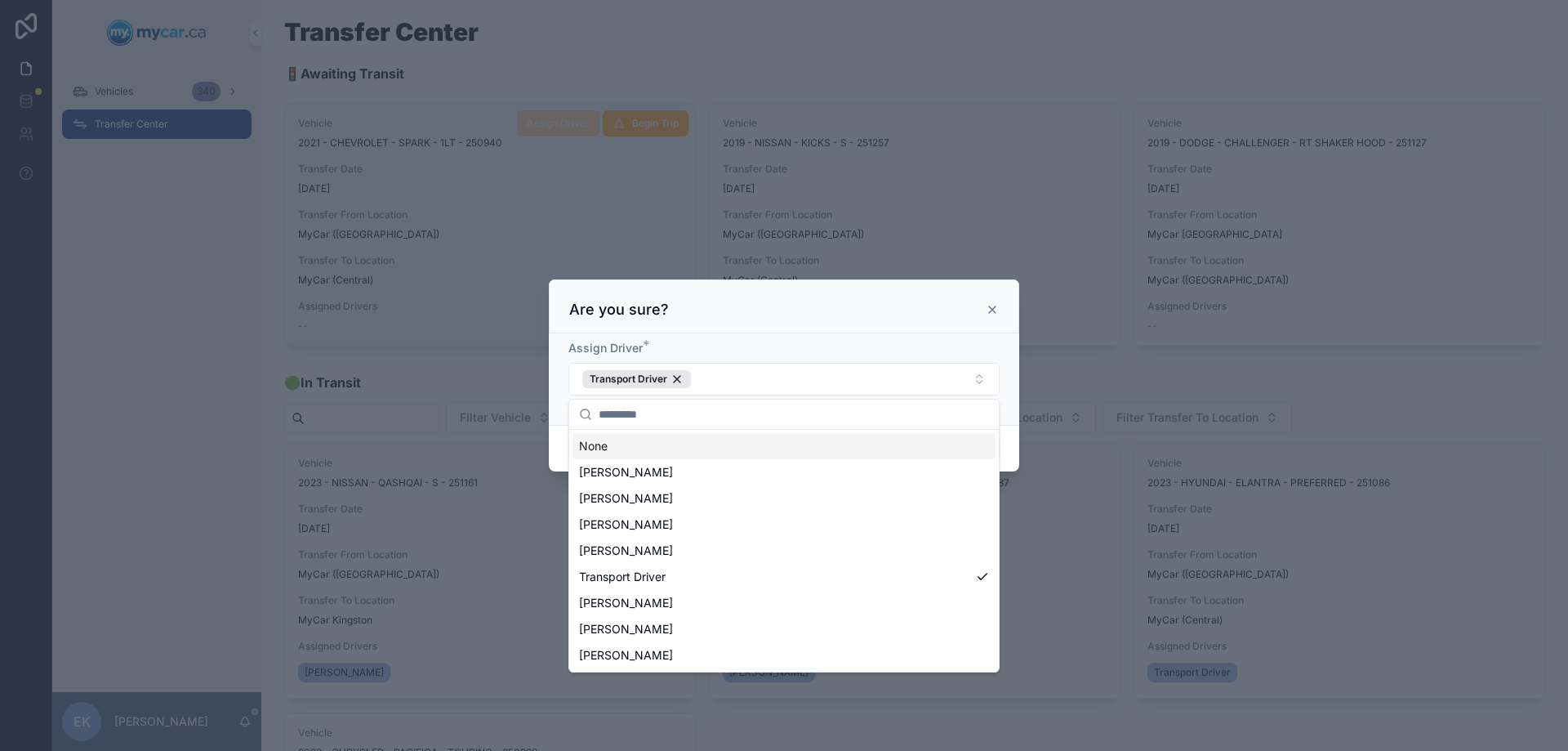
click at [889, 309] on div "Are you sure?" at bounding box center [784, 309] width 430 height 20
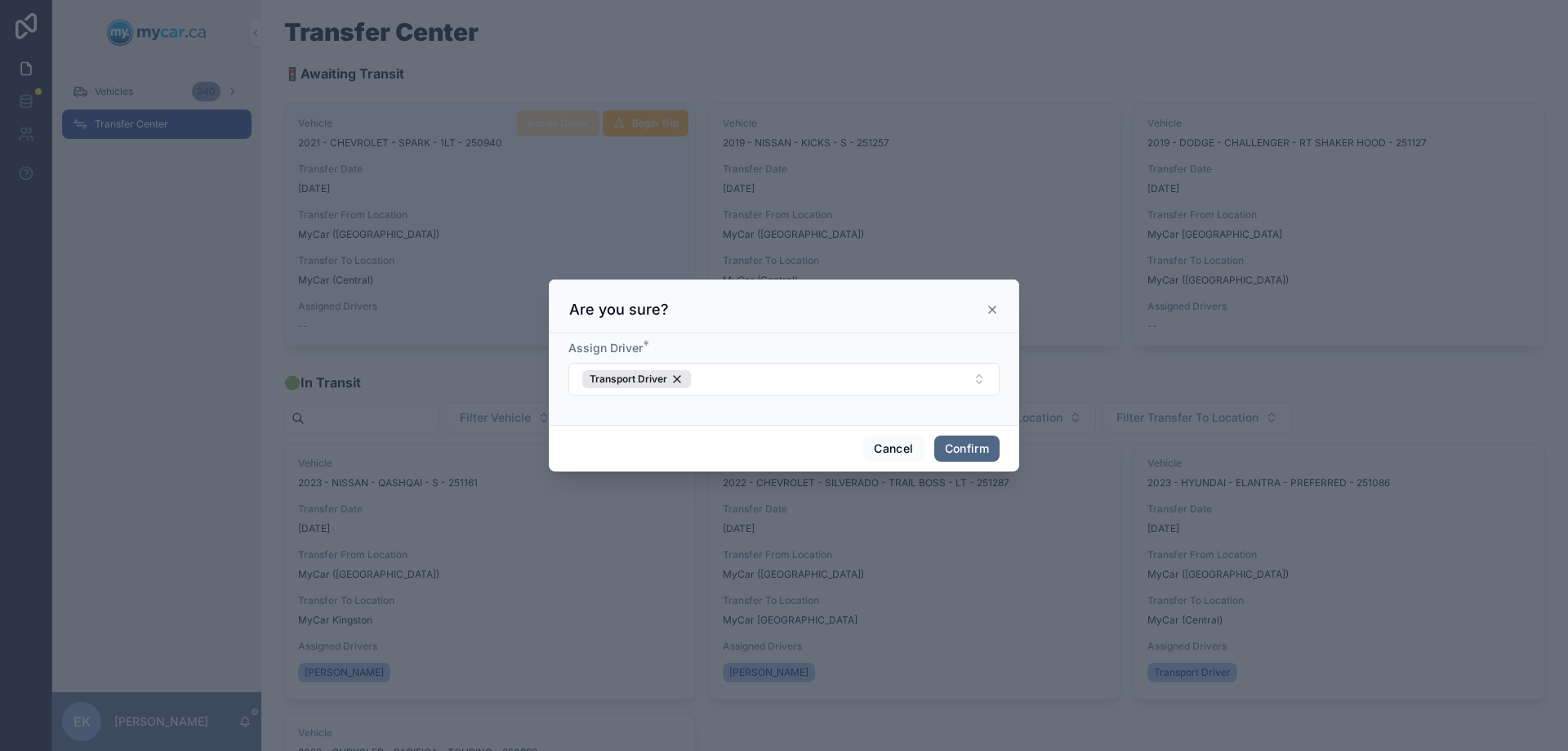
click at [961, 447] on button "Confirm" at bounding box center [967, 448] width 66 height 27
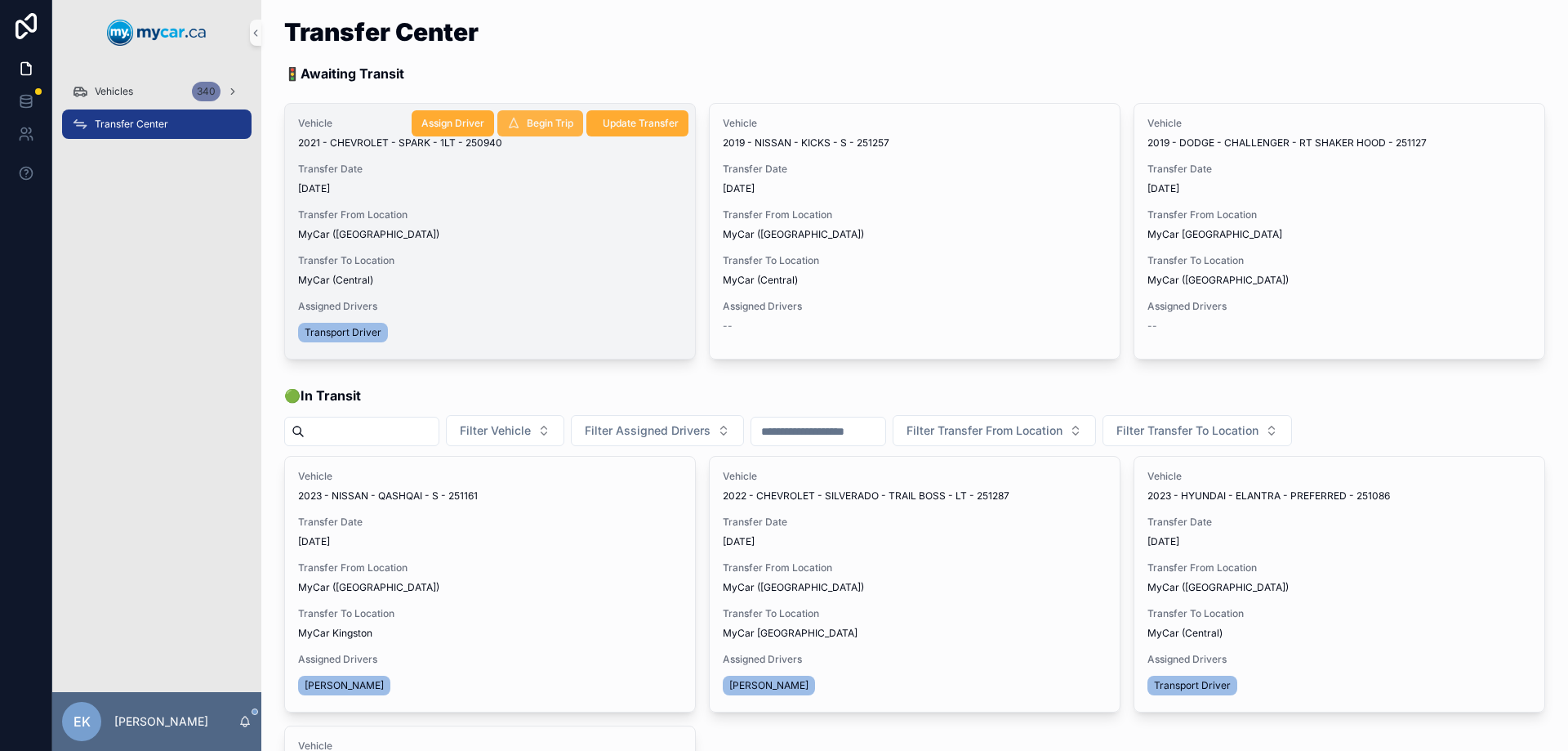
click at [551, 120] on span "Begin Trip" at bounding box center [549, 123] width 46 height 13
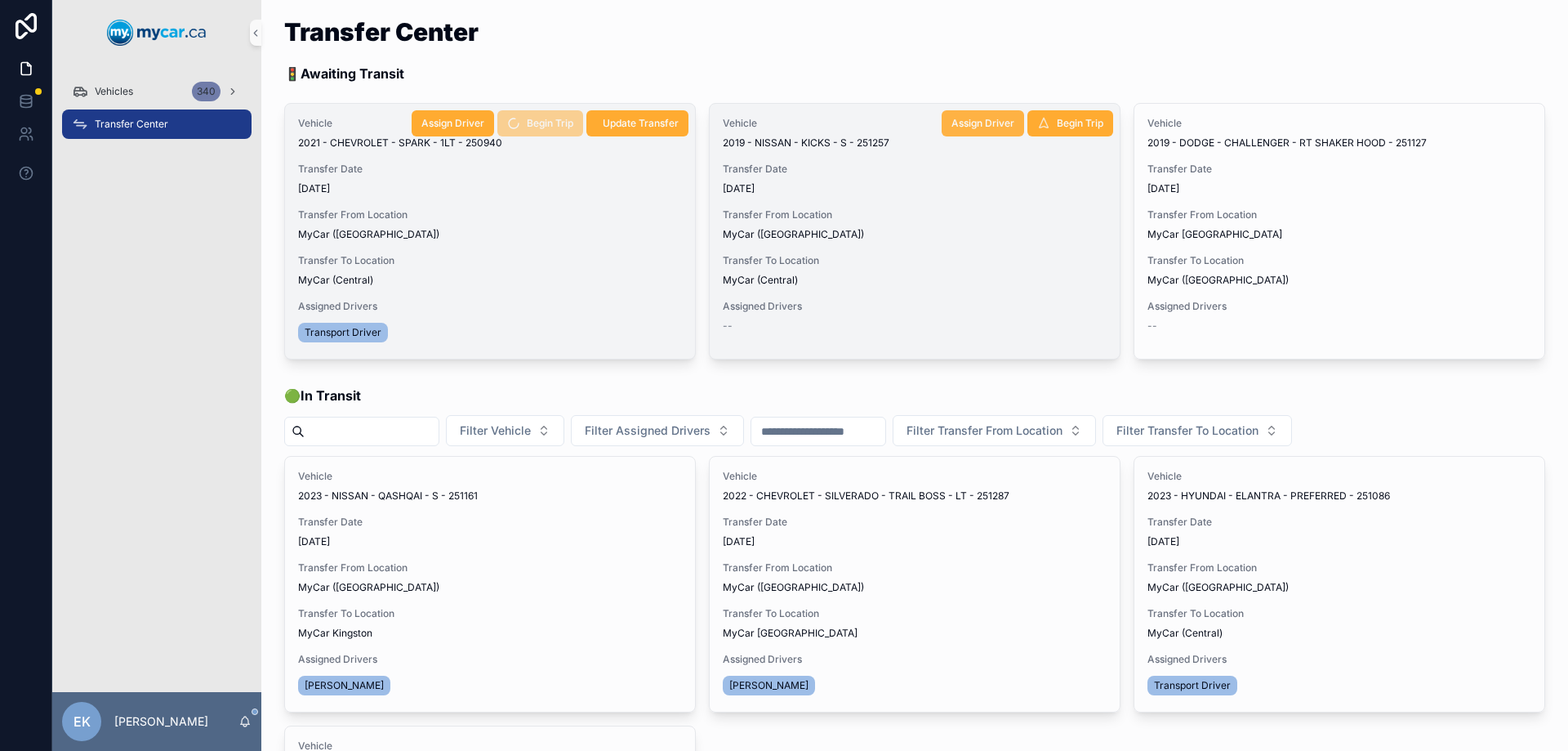
click at [960, 125] on span "Assign Driver" at bounding box center [982, 123] width 63 height 13
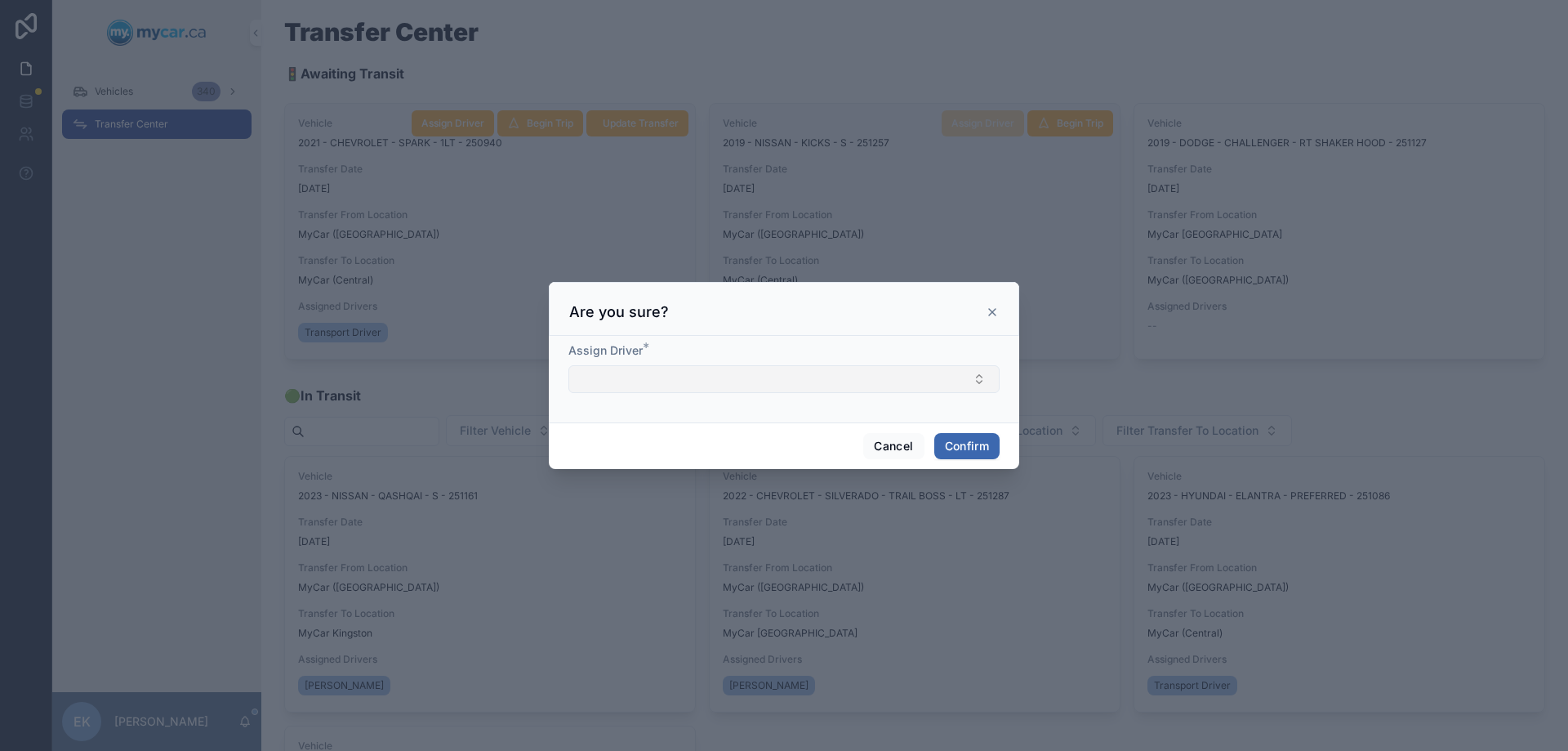
click at [628, 378] on button "Select Button" at bounding box center [783, 379] width 431 height 27
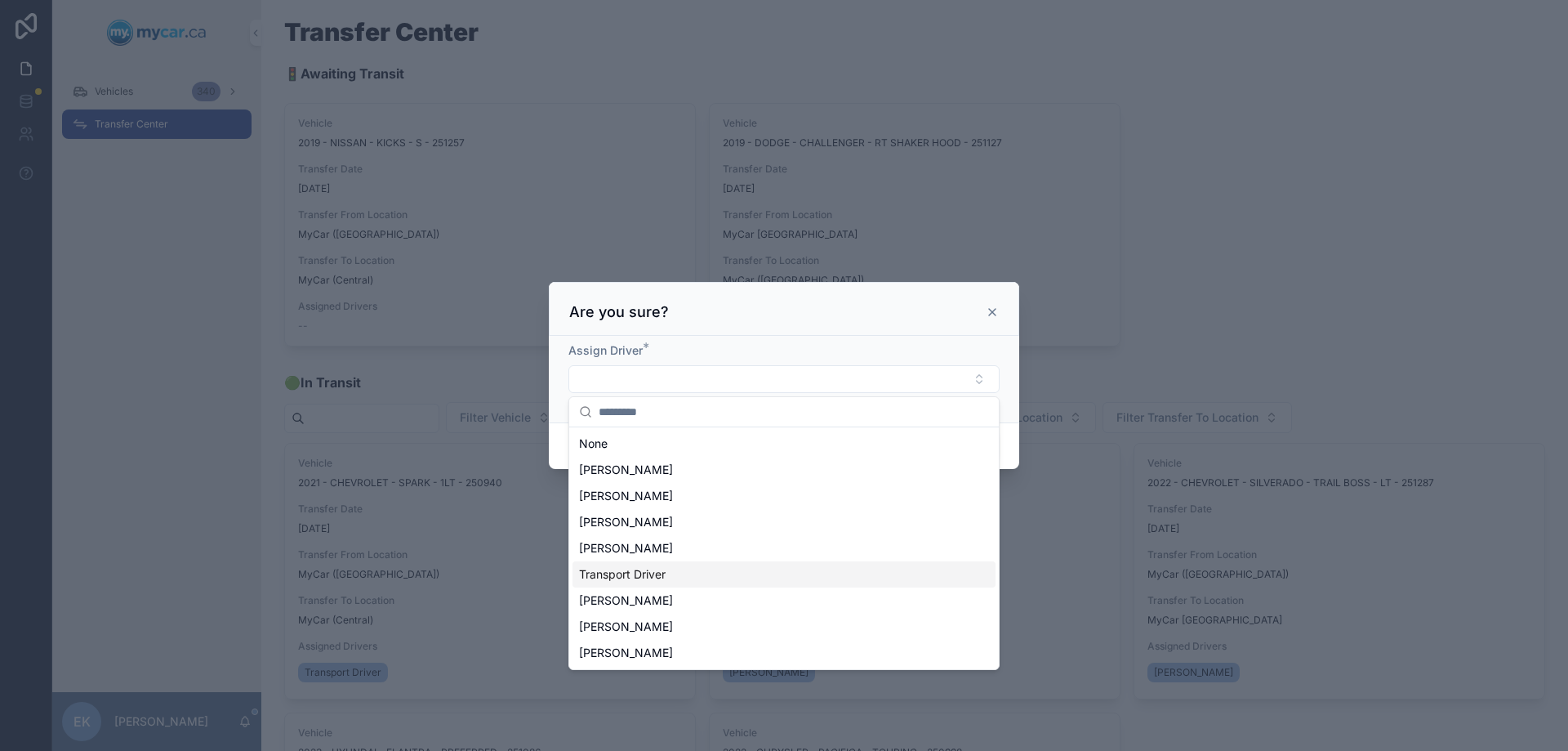
click at [621, 571] on span "Transport Driver" at bounding box center [622, 574] width 86 height 17
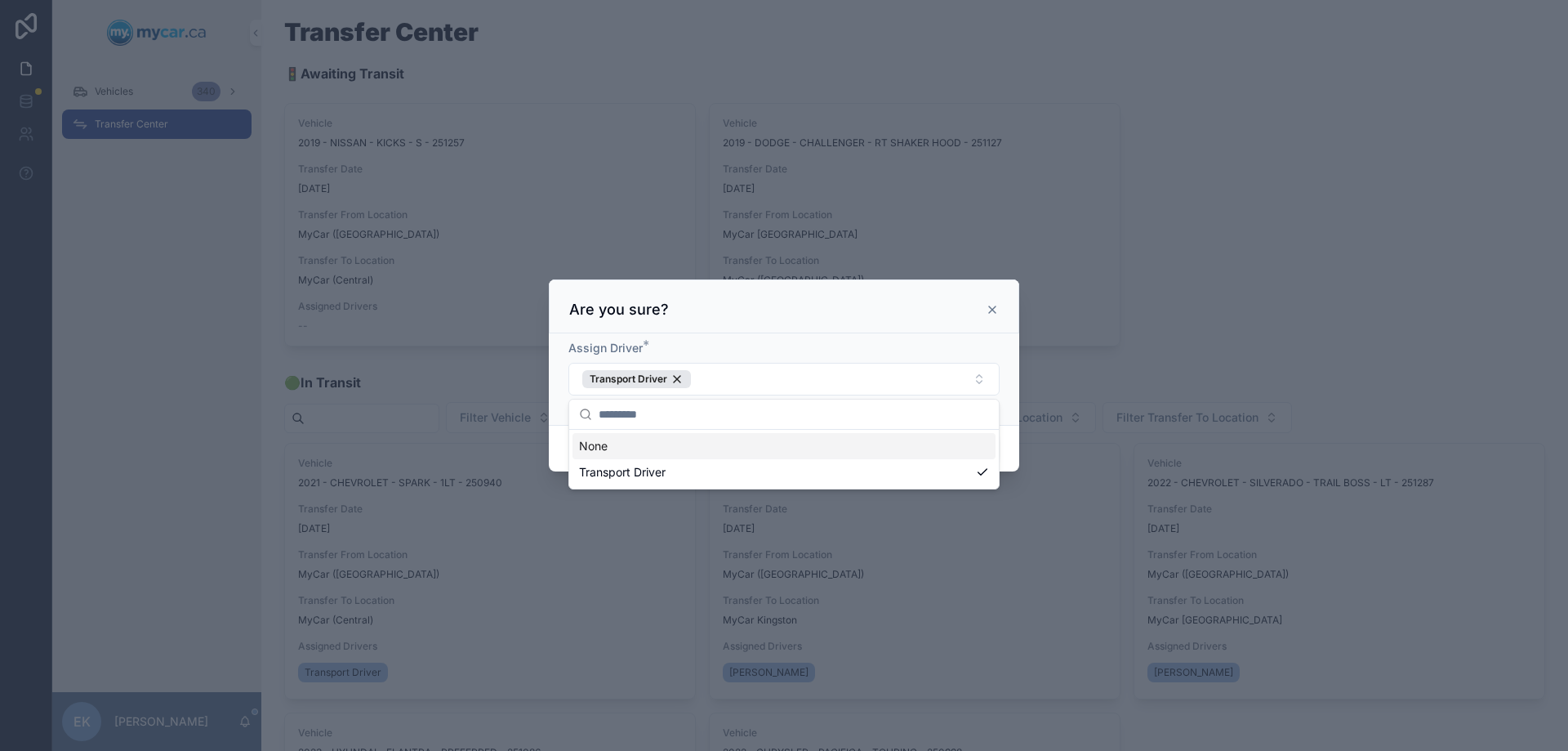
click at [818, 300] on div "Are you sure?" at bounding box center [784, 309] width 430 height 20
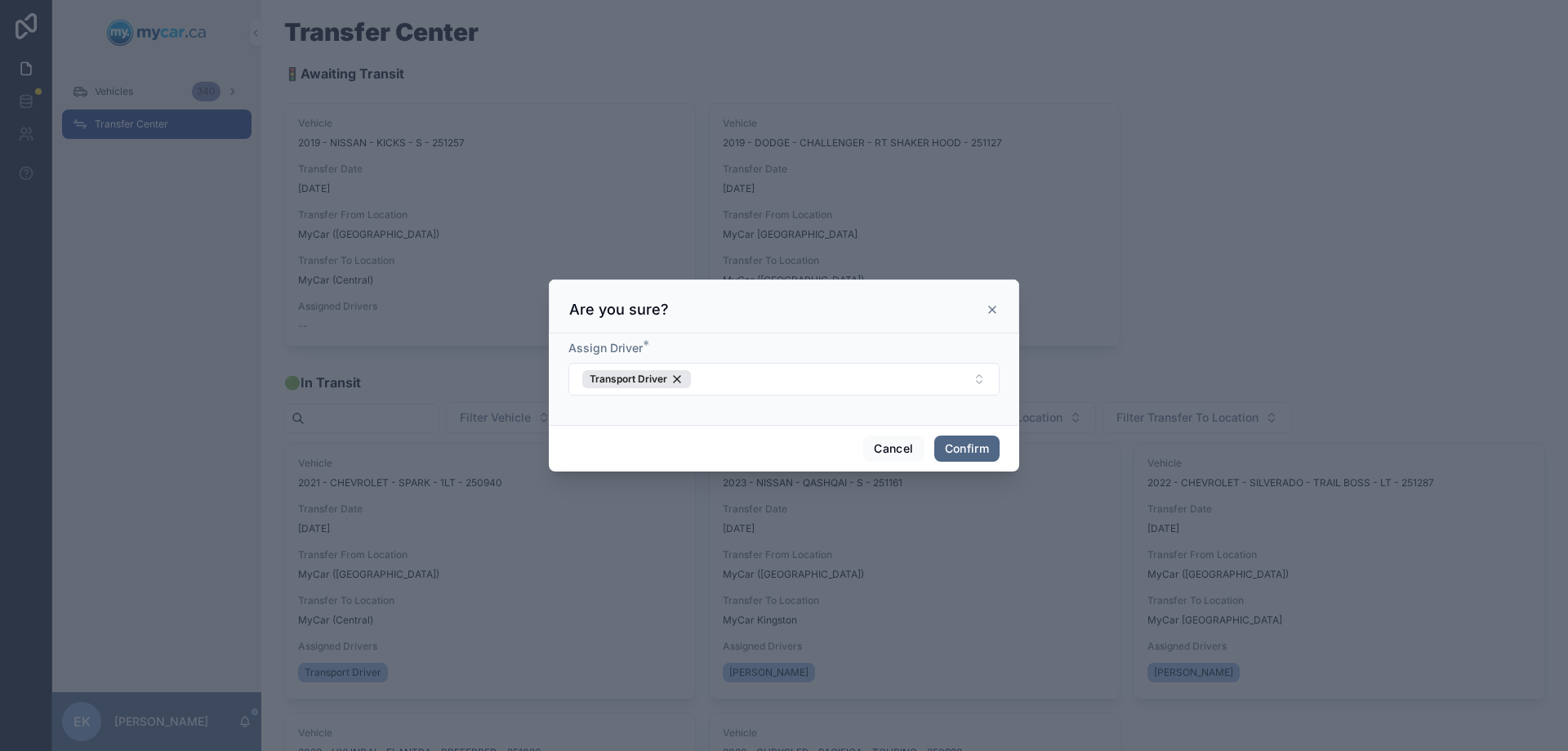
click at [946, 456] on button "Confirm" at bounding box center [967, 448] width 66 height 27
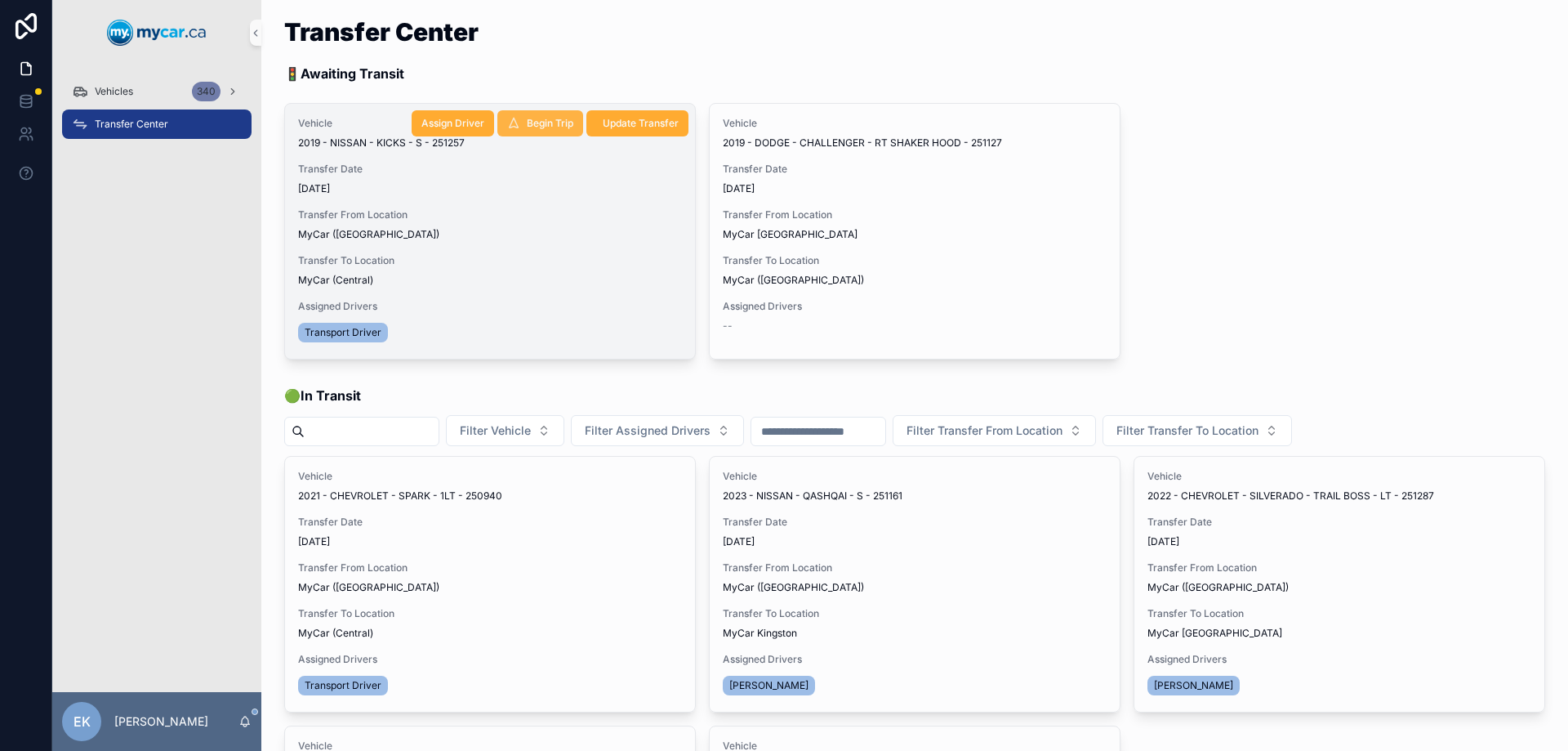
click at [537, 118] on span "Begin Trip" at bounding box center [549, 123] width 46 height 13
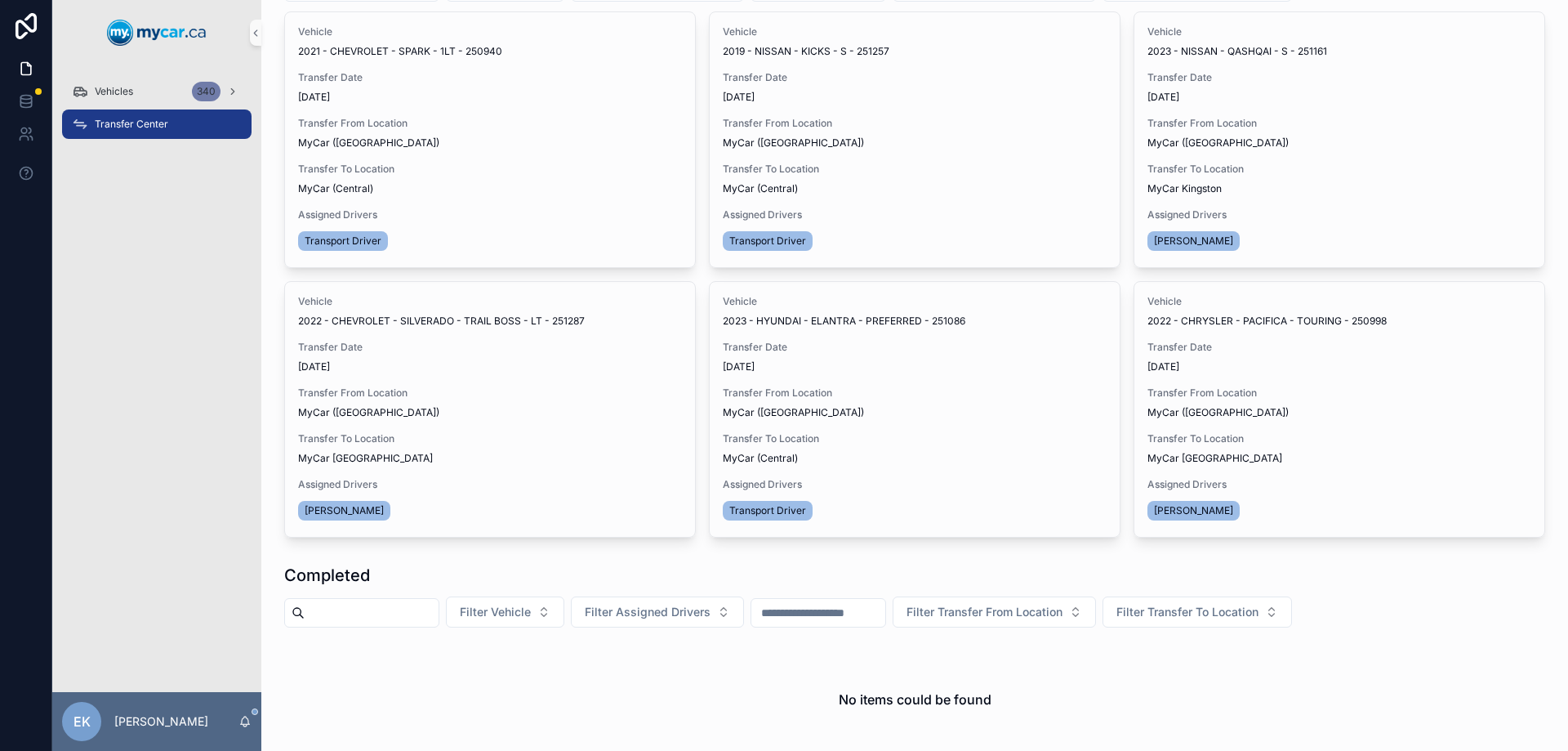
scroll to position [571, 0]
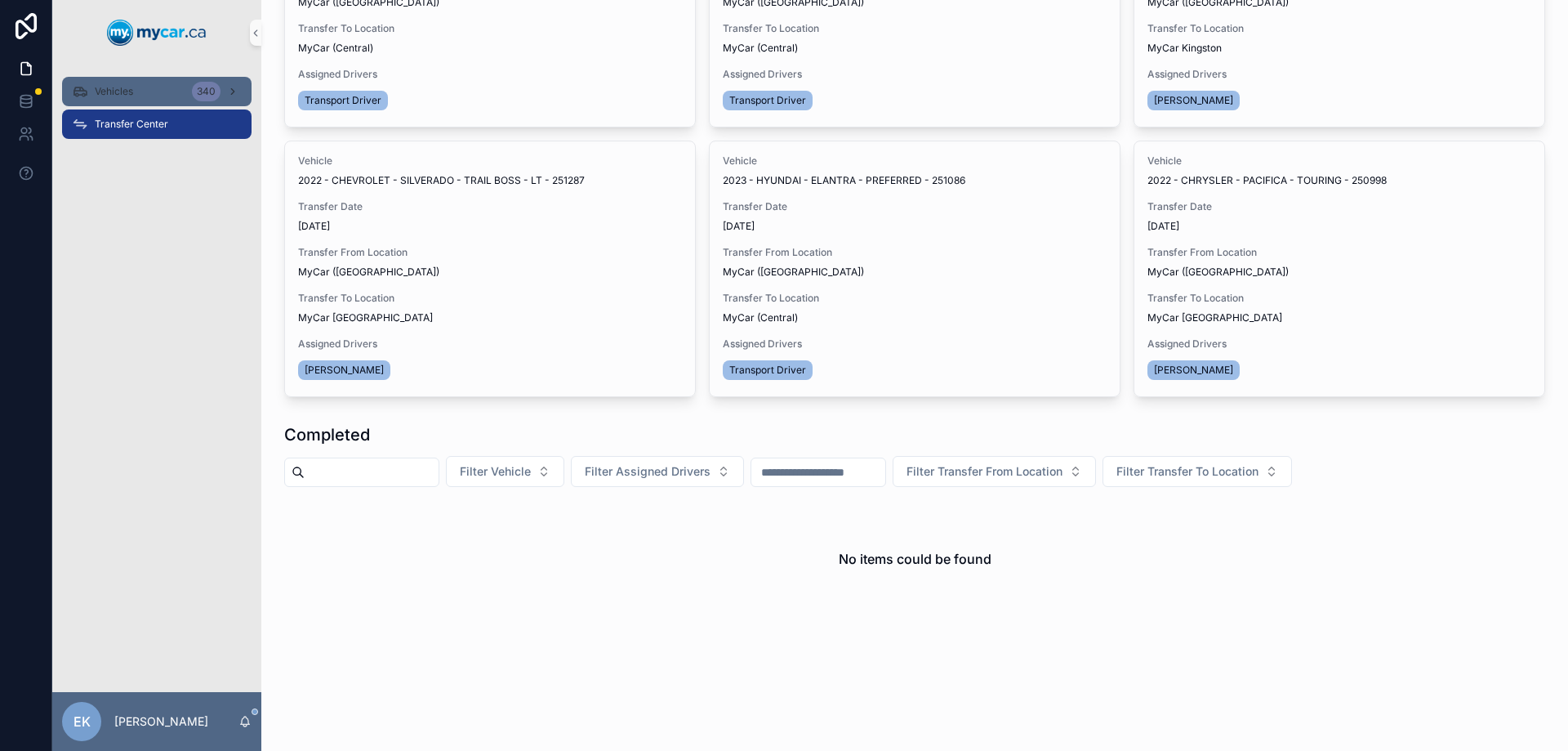
click at [146, 95] on div "Vehicles 340" at bounding box center [156, 91] width 170 height 27
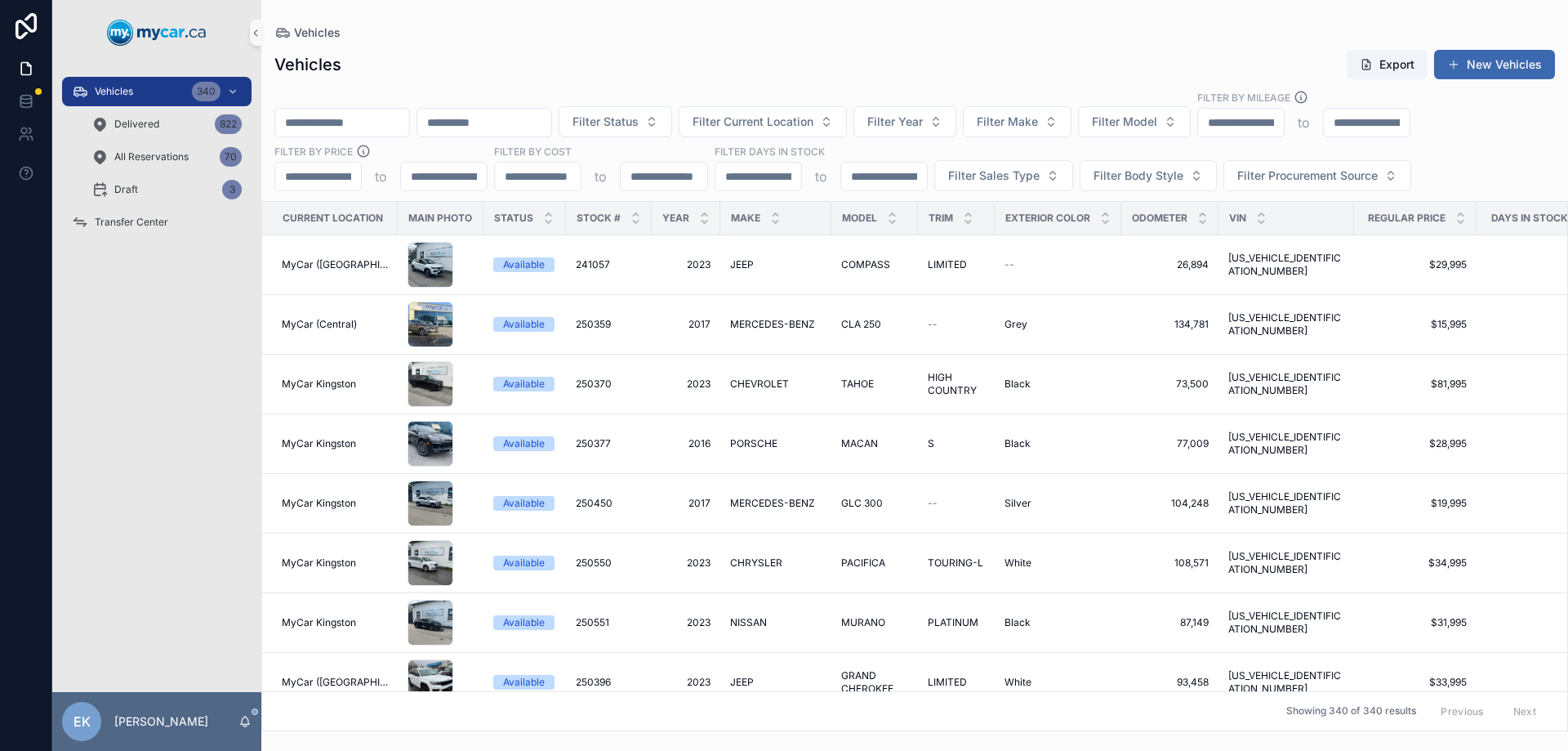
drag, startPoint x: 385, startPoint y: 121, endPoint x: 391, endPoint y: 108, distance: 14.3
click at [385, 121] on input "scrollable content" at bounding box center [341, 122] width 133 height 23
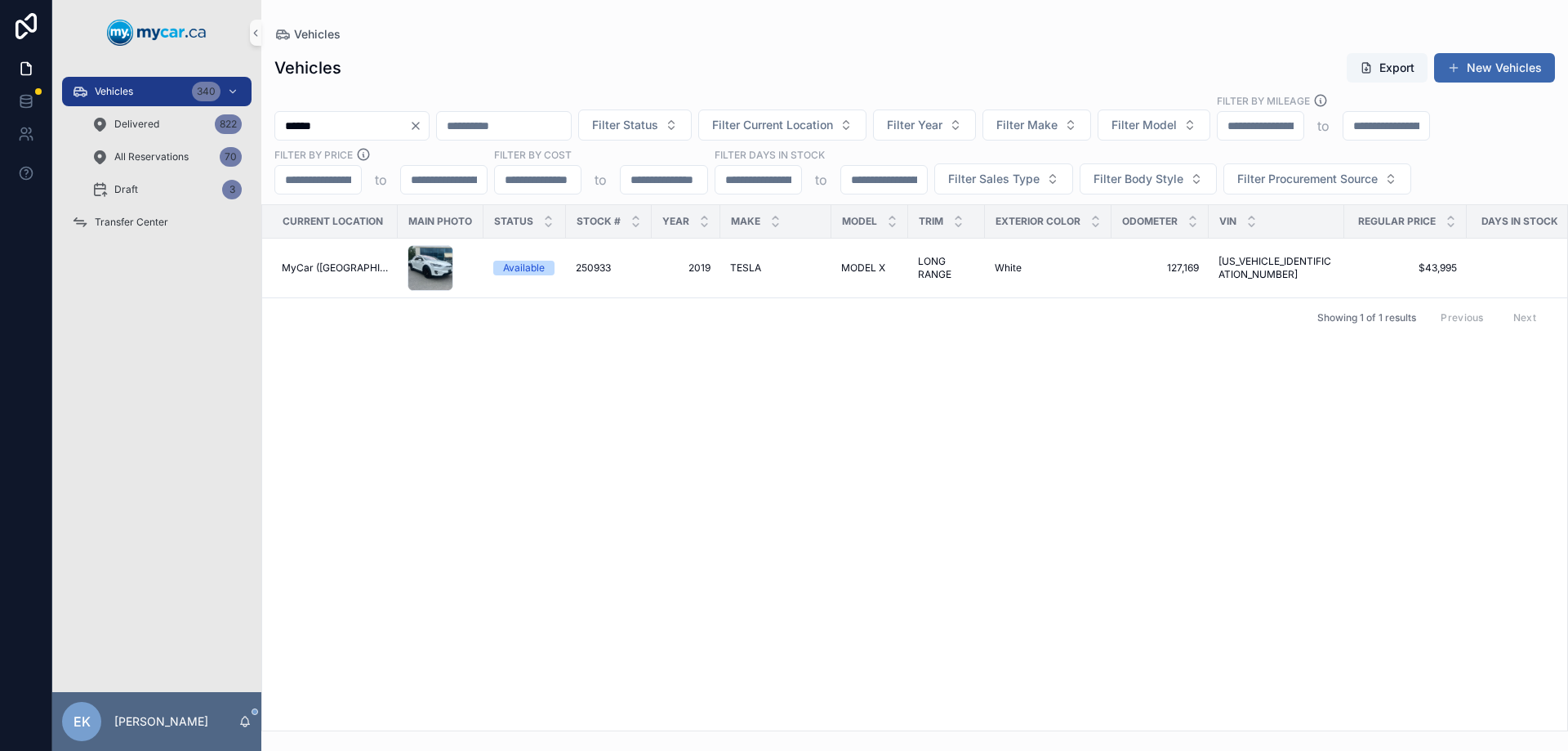
click at [373, 134] on input "******" at bounding box center [341, 125] width 133 height 23
click at [375, 133] on input "******" at bounding box center [341, 125] width 133 height 23
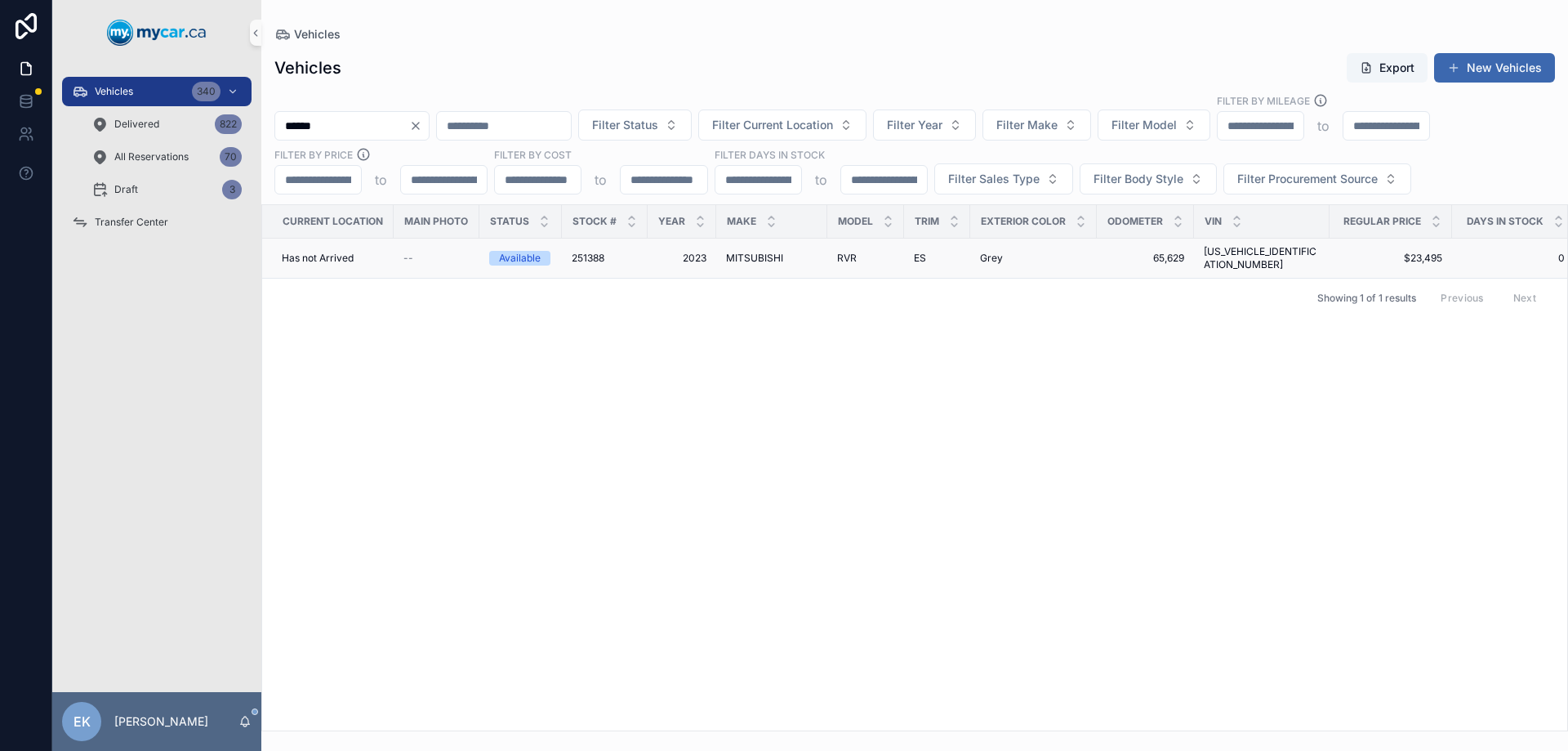
type input "******"
click at [752, 251] on span "MITSUBISHI" at bounding box center [755, 257] width 57 height 13
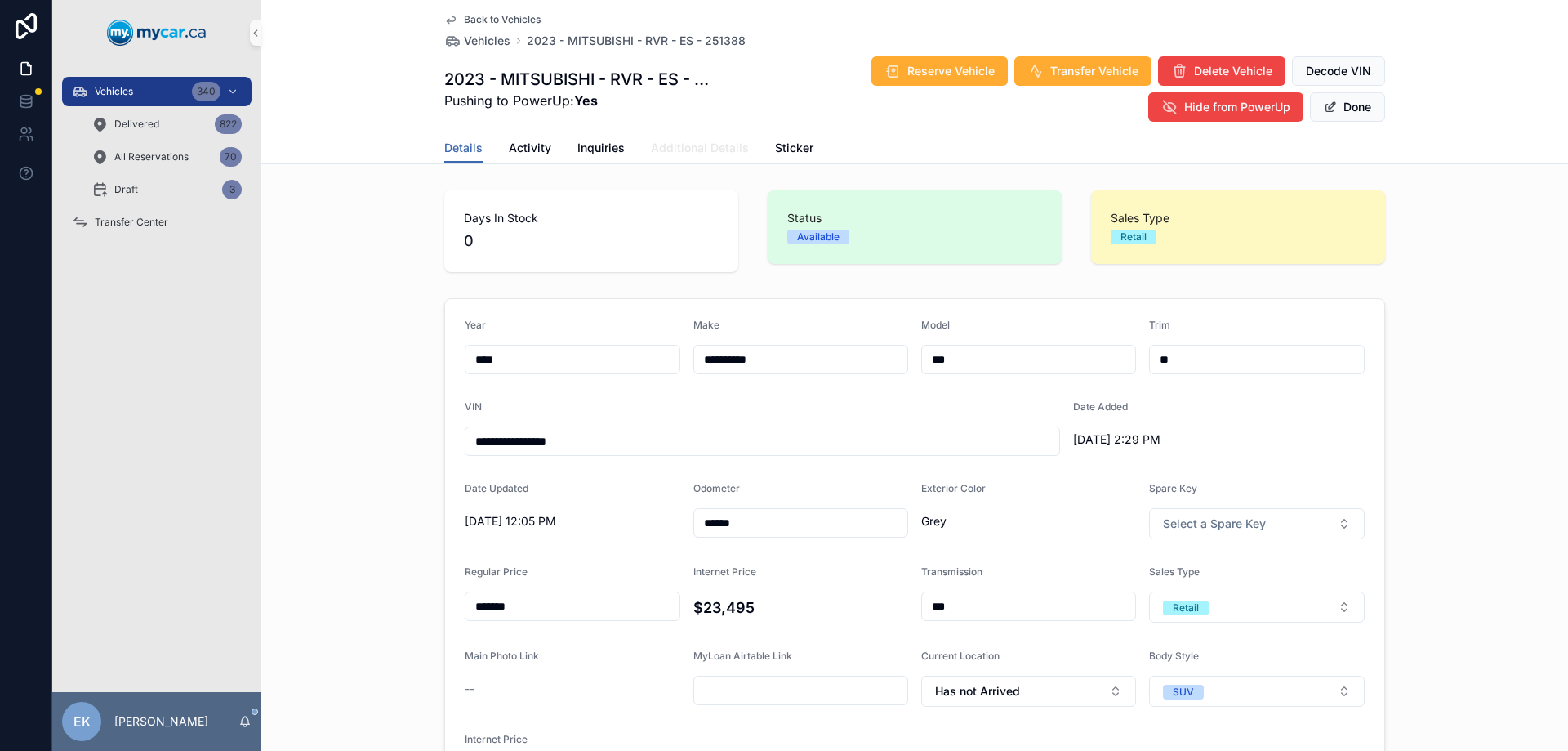
click at [687, 146] on span "Additional Details" at bounding box center [700, 147] width 98 height 17
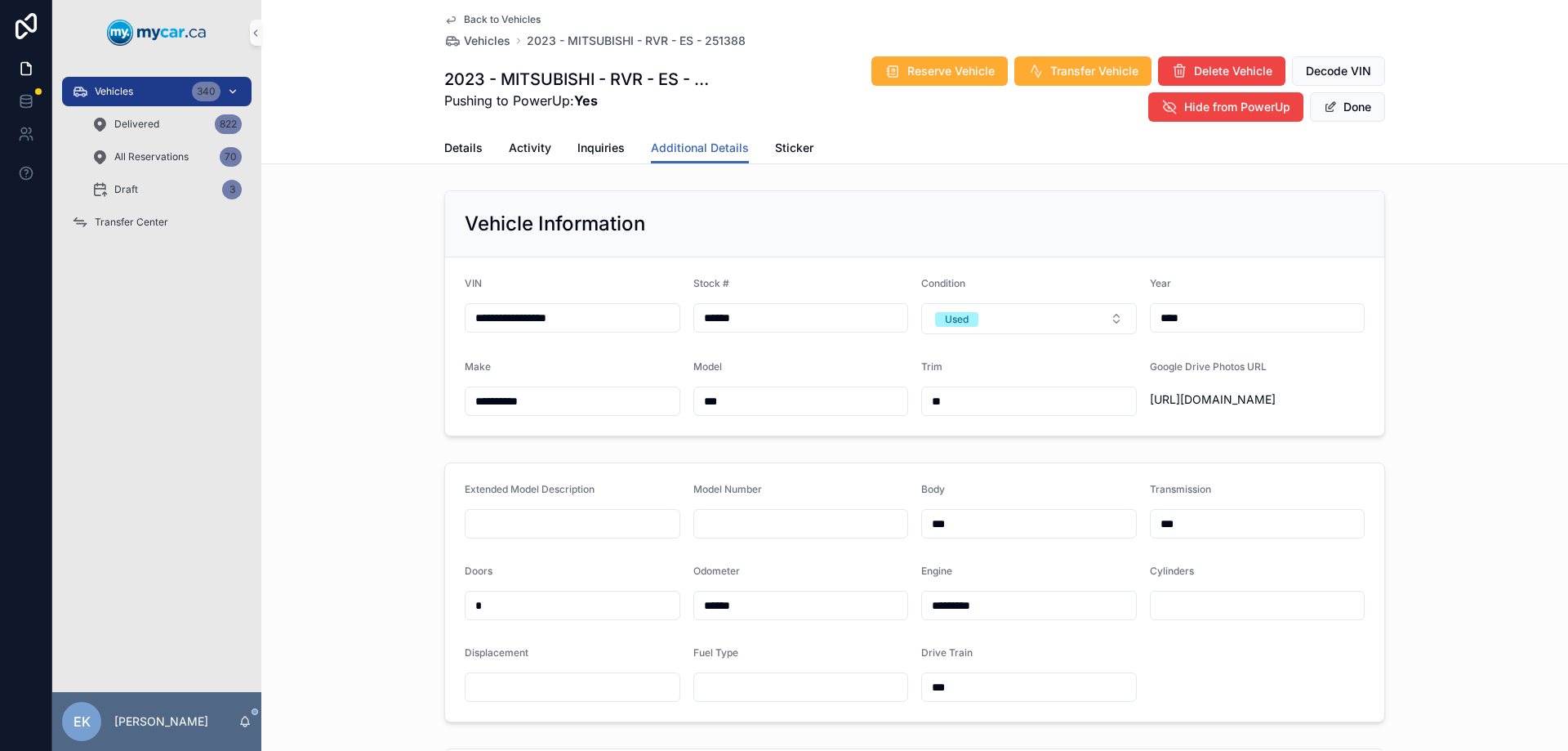
click at [121, 94] on span "Vehicles" at bounding box center [114, 91] width 38 height 13
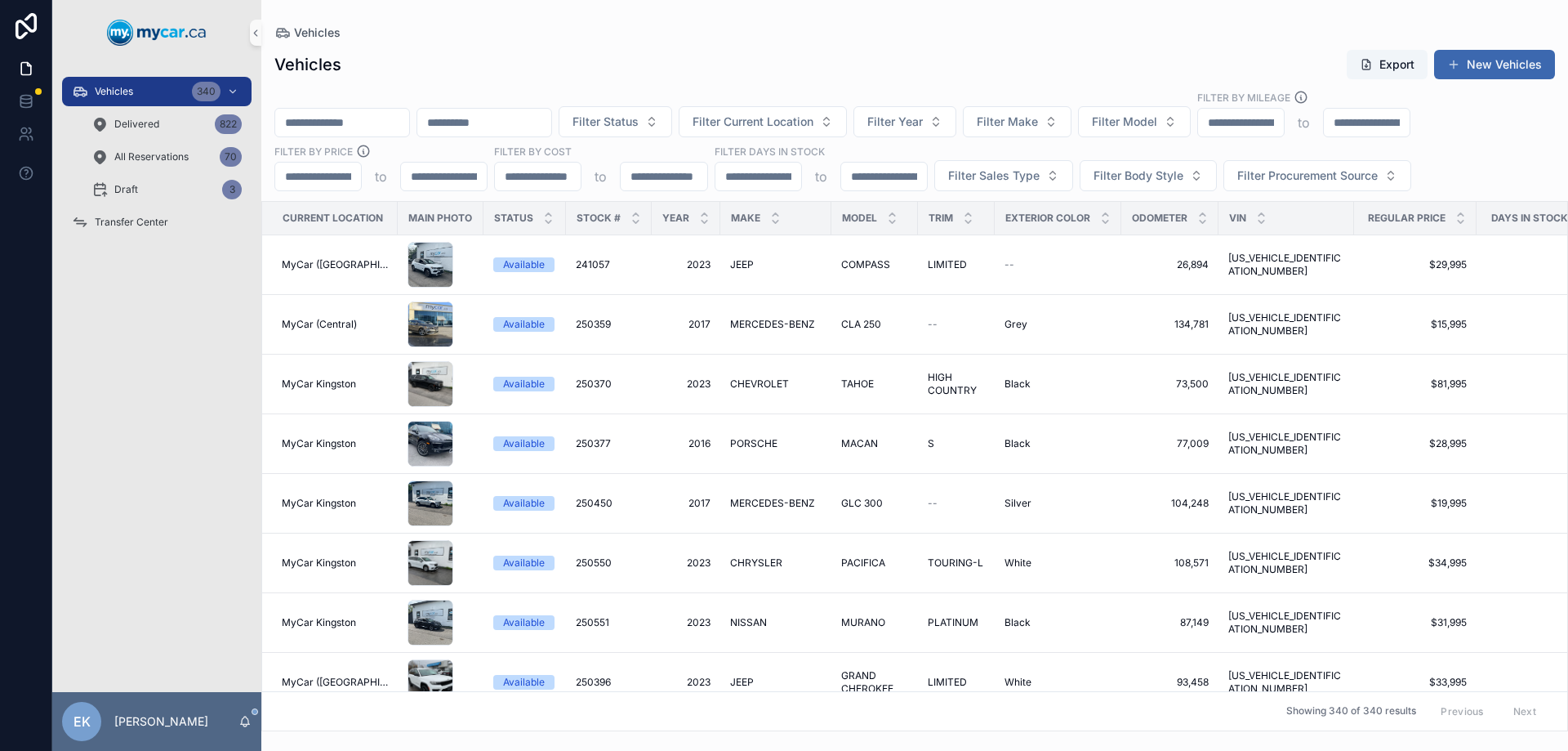
click at [409, 120] on input "scrollable content" at bounding box center [341, 122] width 133 height 23
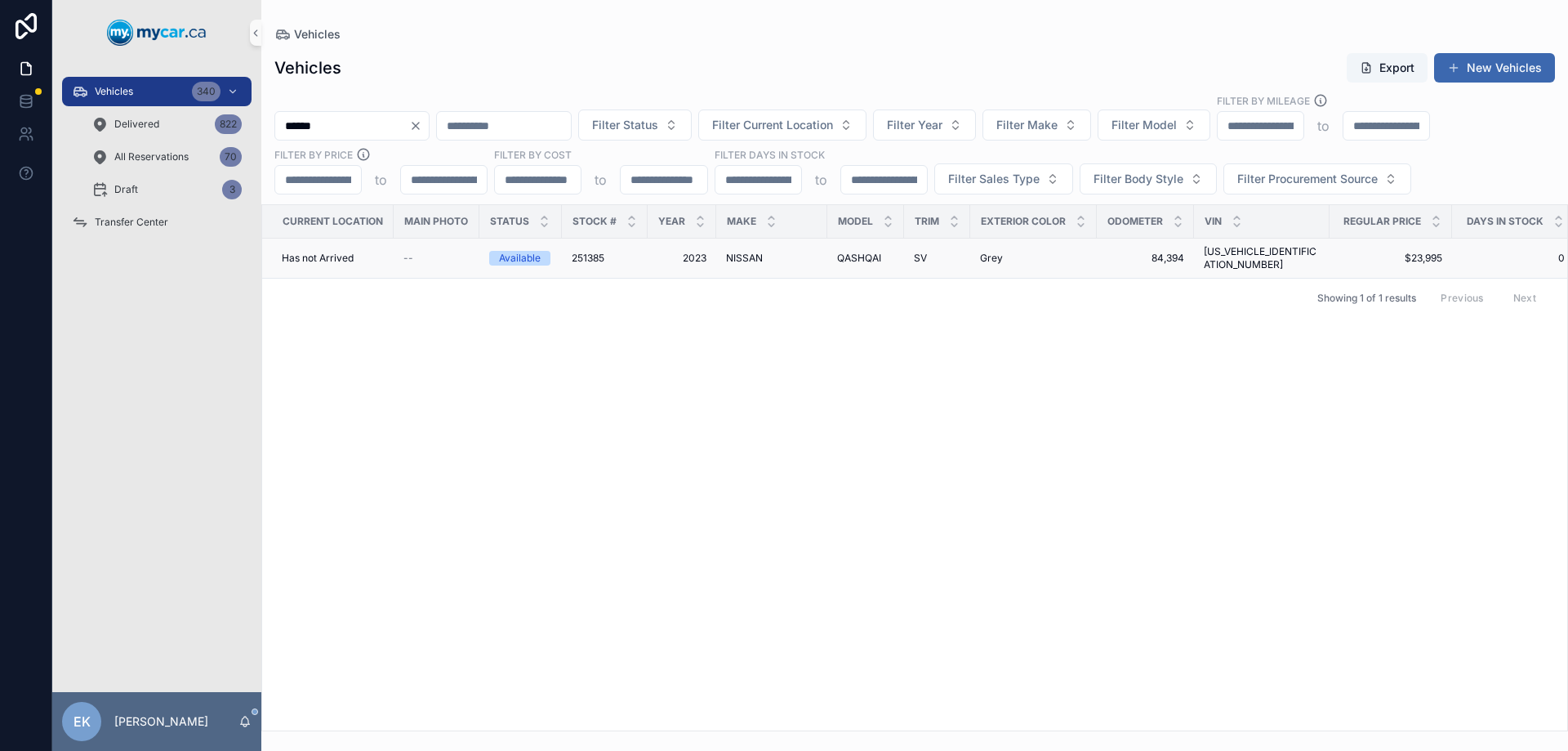
type input "******"
click at [581, 252] on span "251385" at bounding box center [587, 257] width 32 height 13
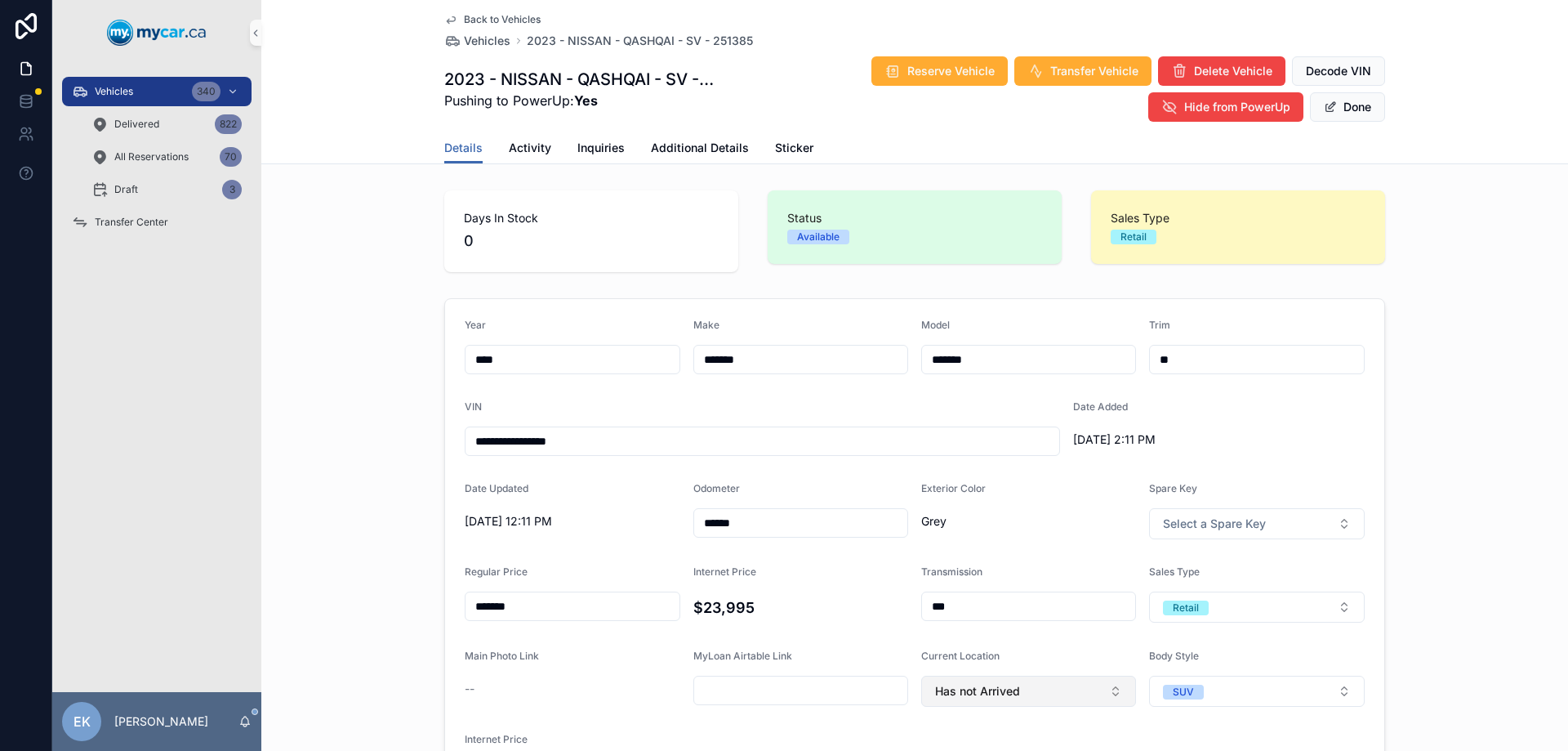
click at [999, 690] on span "Has not Arrived" at bounding box center [977, 691] width 85 height 17
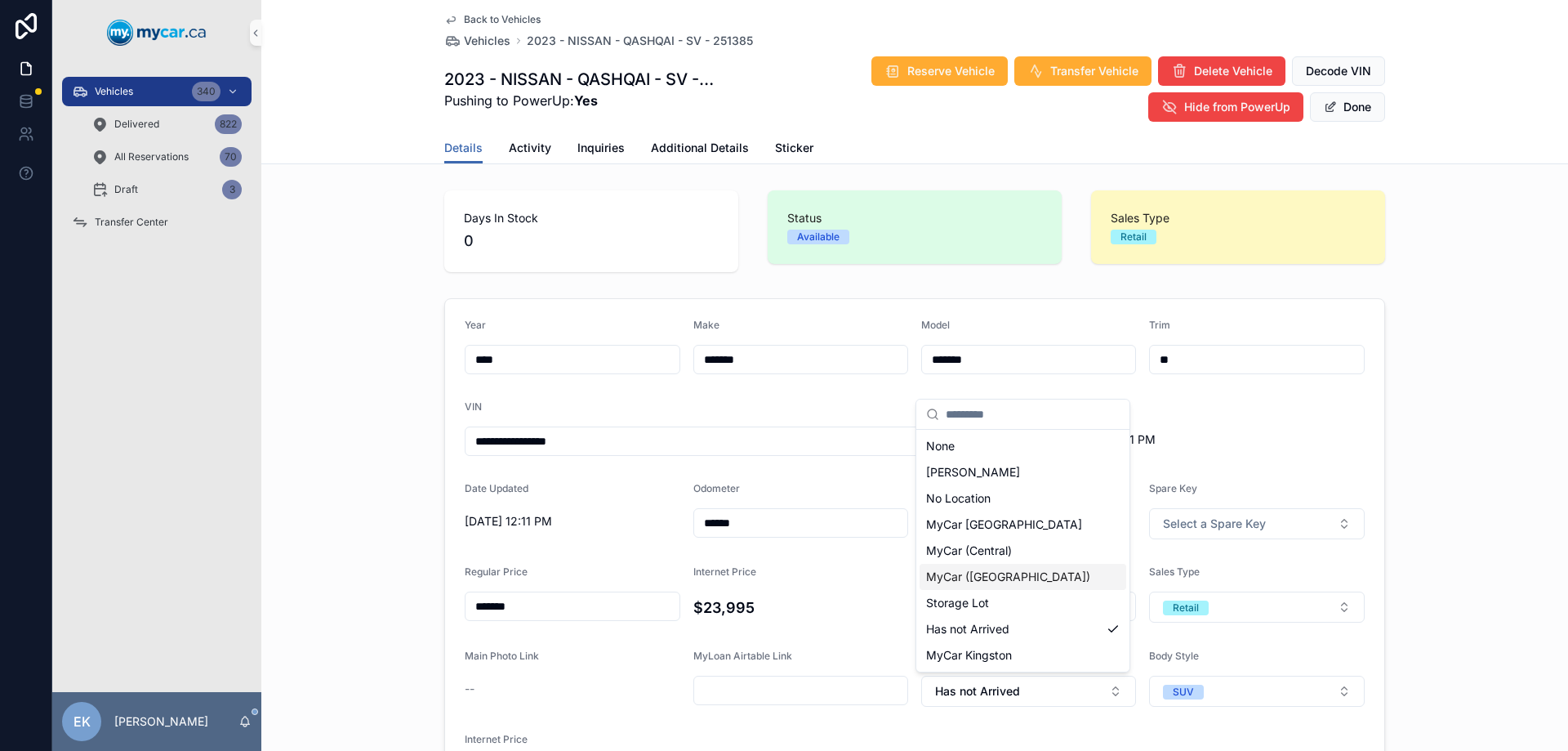
click at [975, 569] on span "MyCar ([GEOGRAPHIC_DATA])" at bounding box center [1008, 576] width 164 height 17
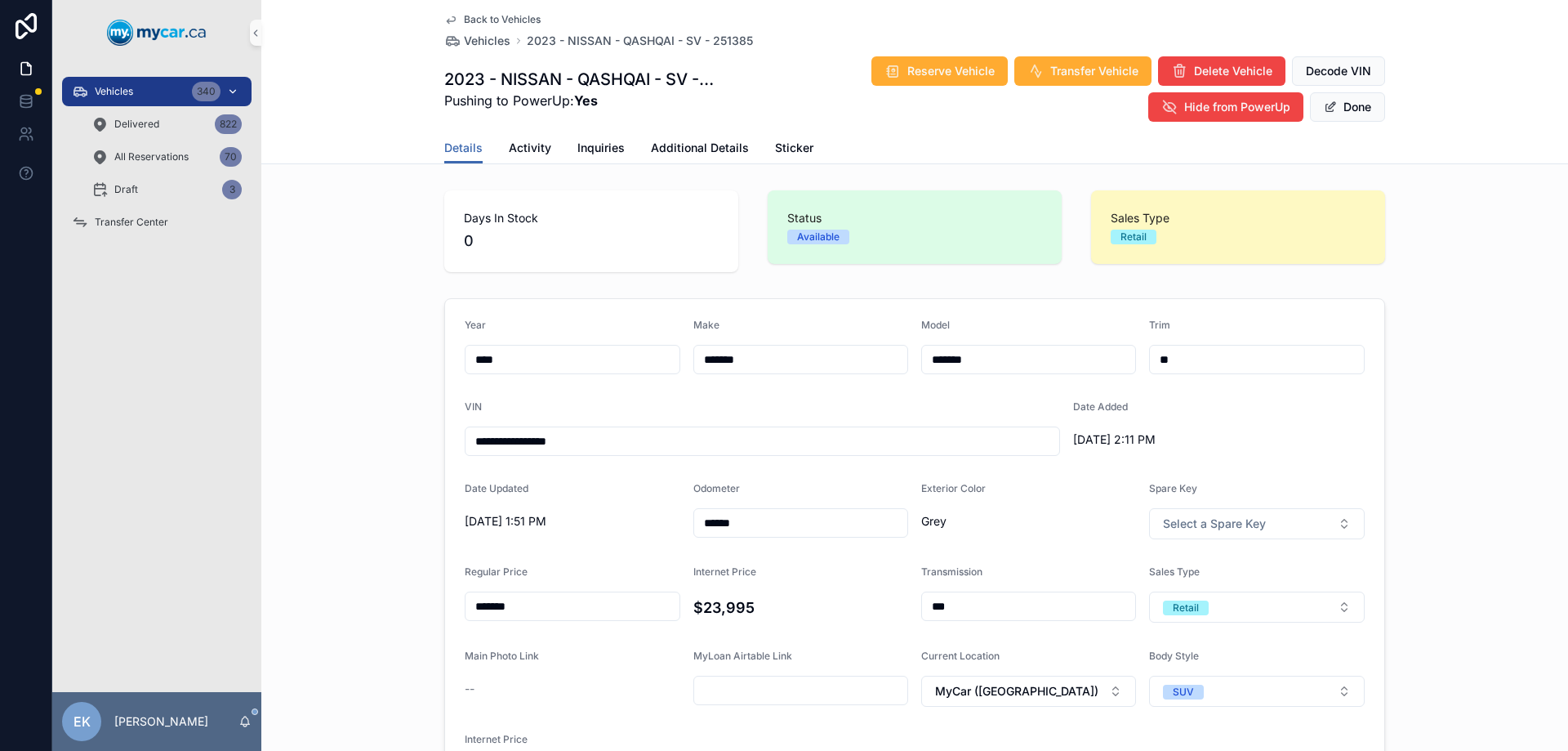
click at [134, 92] on div "Vehicles 340" at bounding box center [156, 91] width 170 height 27
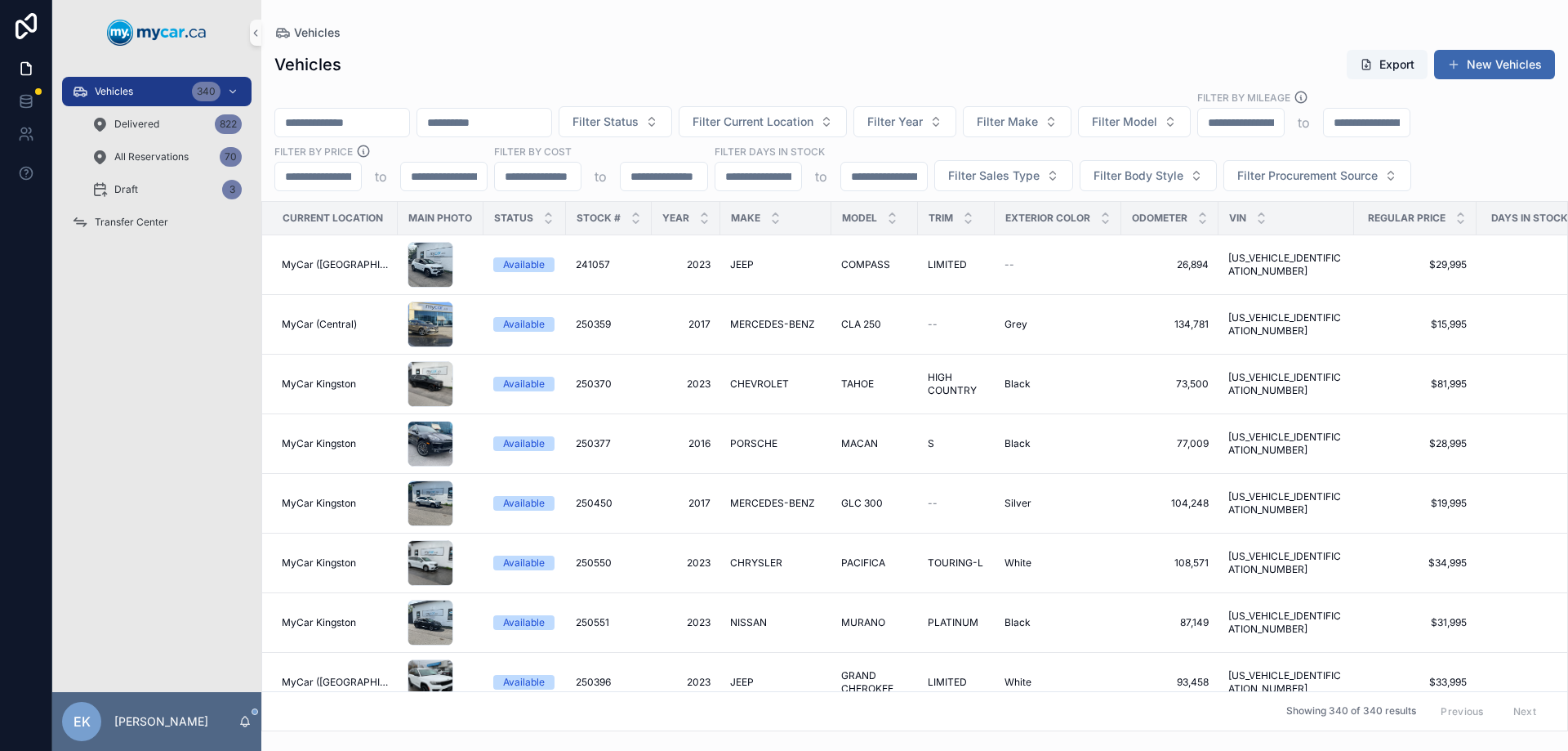
click at [402, 129] on input "scrollable content" at bounding box center [341, 122] width 133 height 23
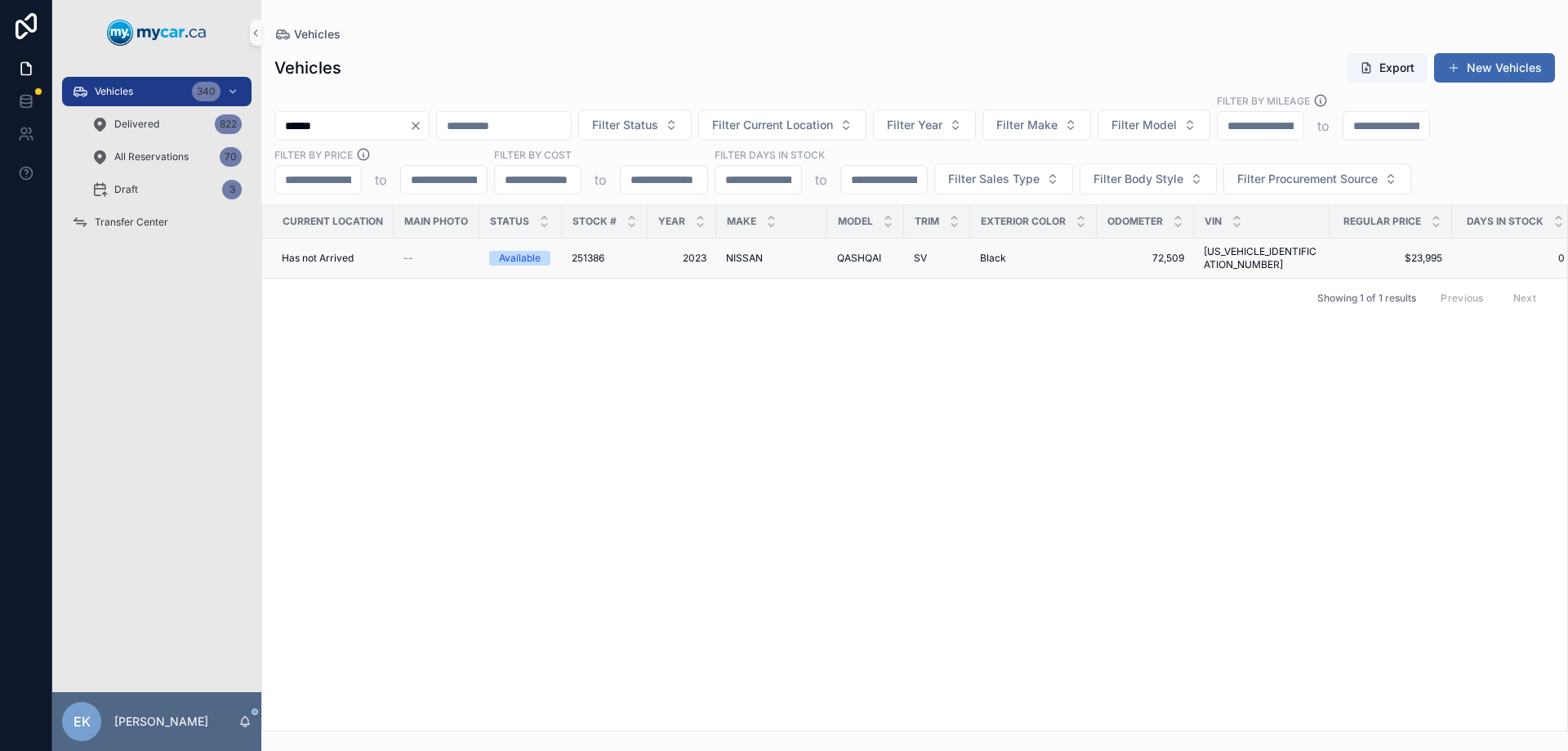
type input "******"
click at [587, 254] on span "251386" at bounding box center [587, 257] width 32 height 13
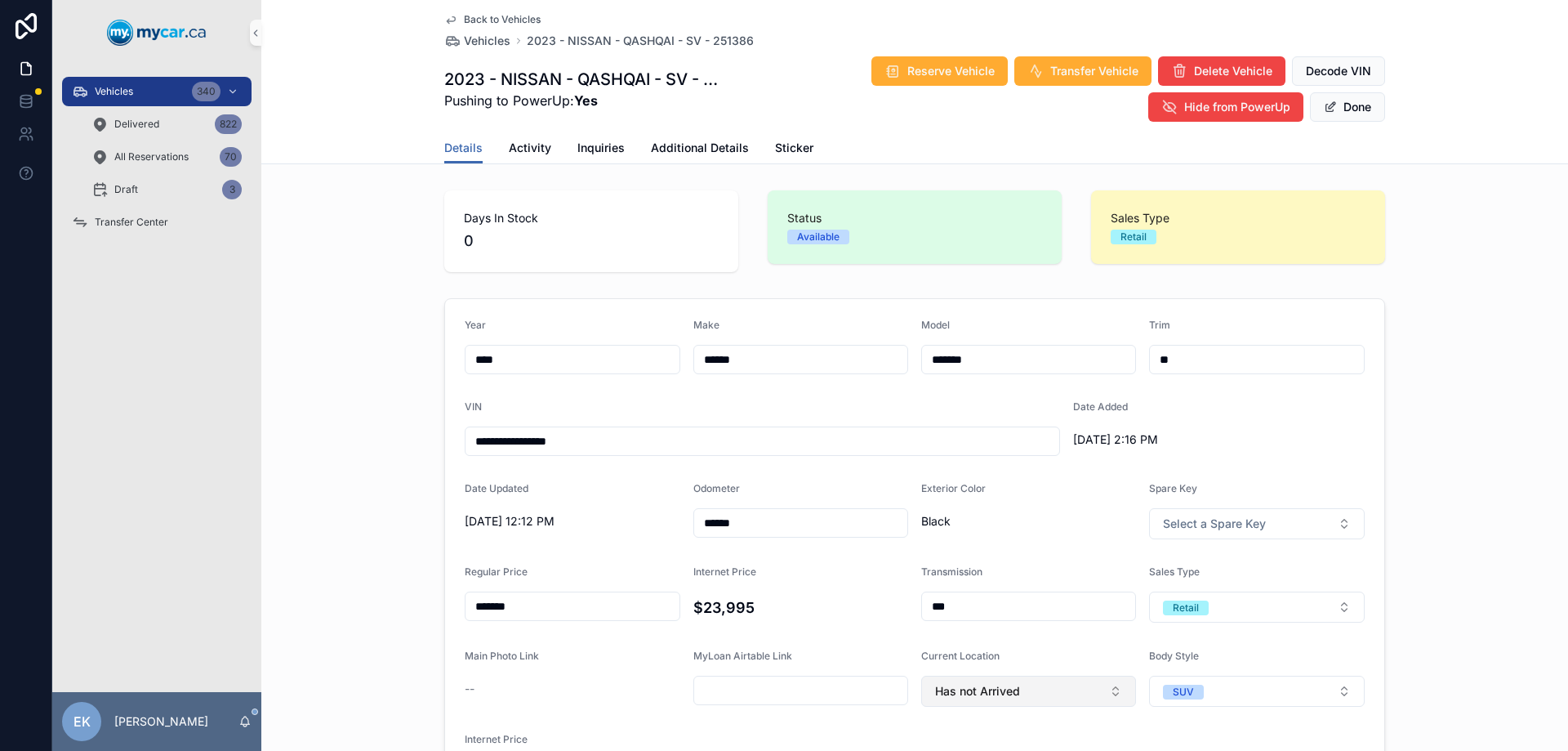
click at [950, 695] on span "Has not Arrived" at bounding box center [977, 691] width 85 height 17
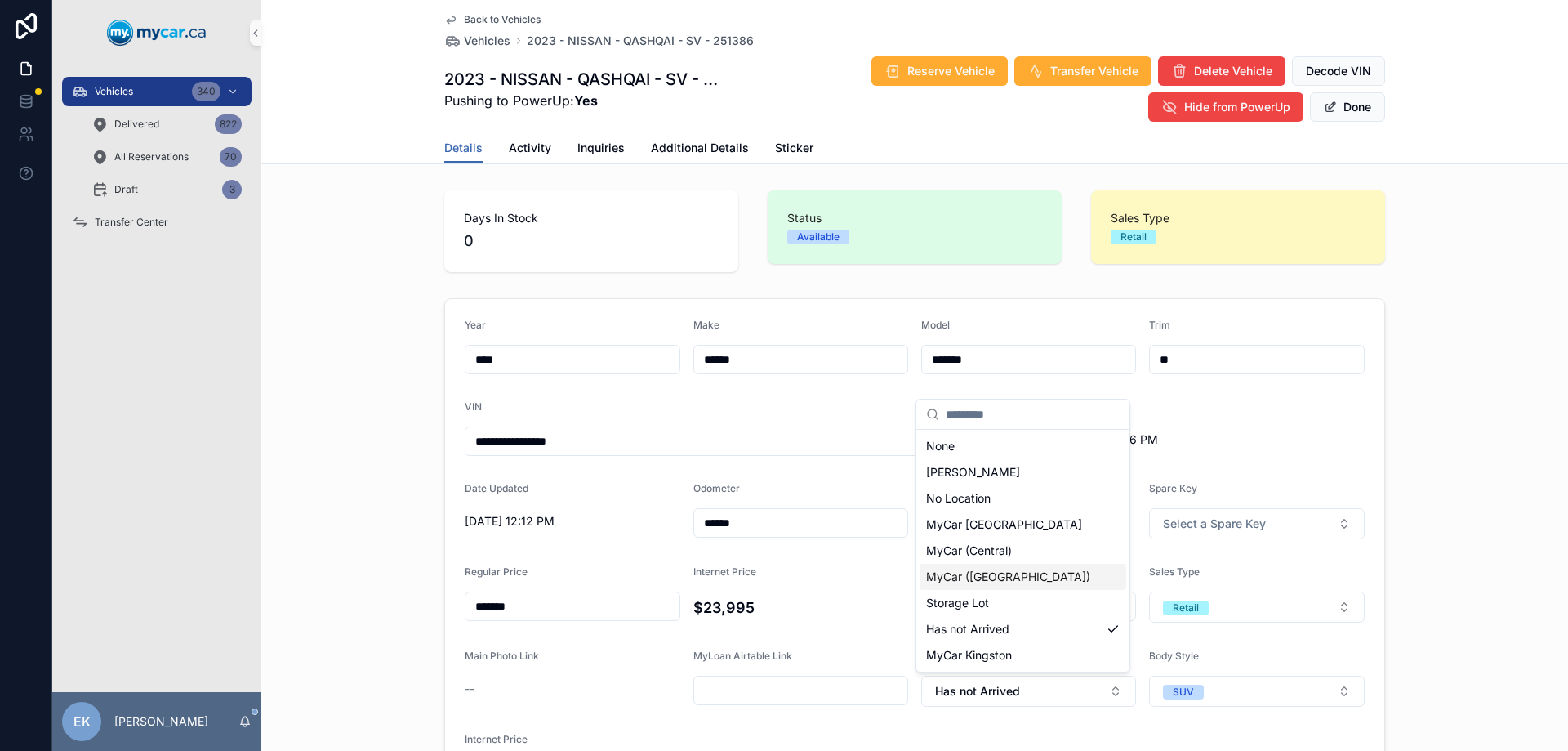
click at [972, 574] on span "MyCar ([GEOGRAPHIC_DATA])" at bounding box center [1008, 576] width 164 height 17
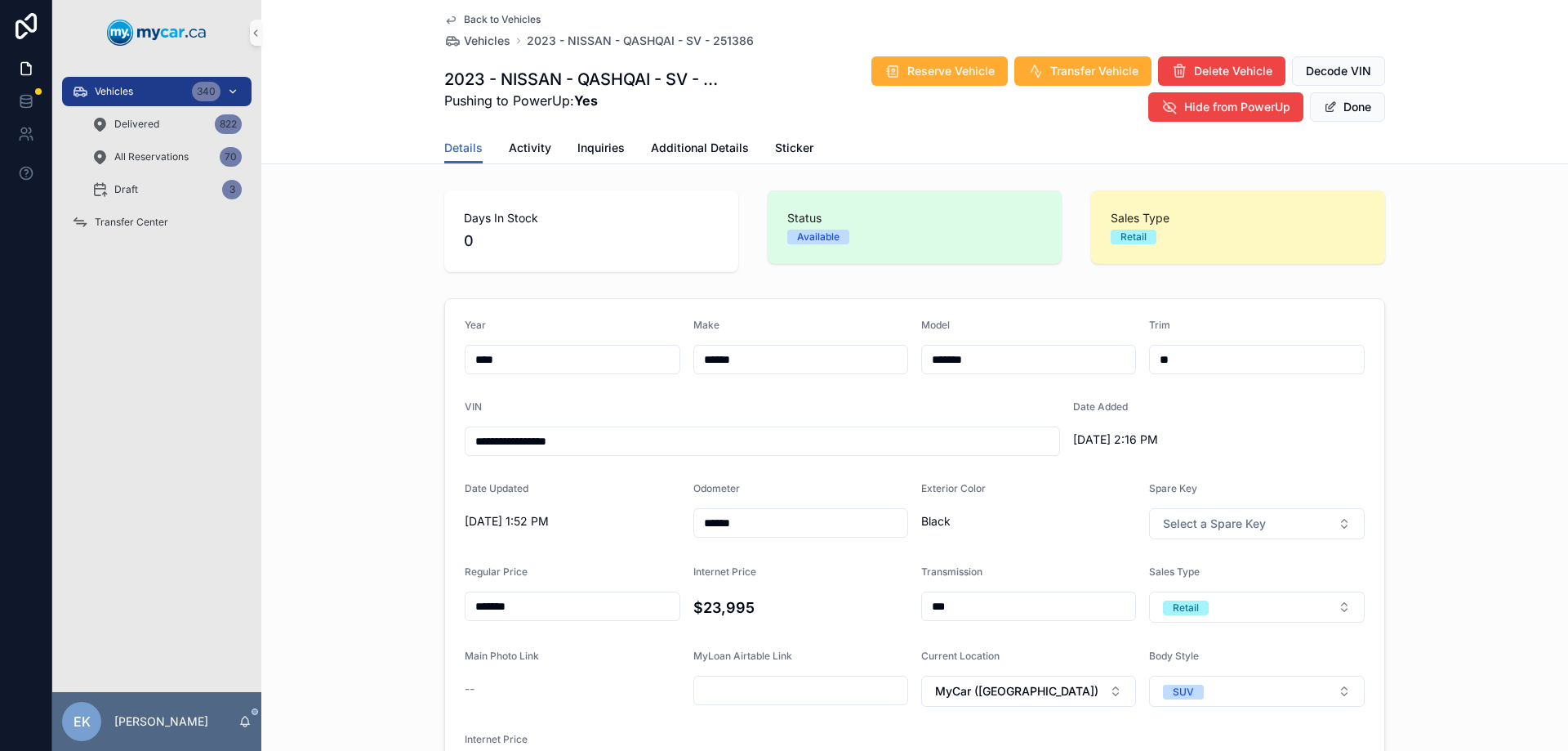
click at [138, 90] on div "Vehicles 340" at bounding box center [156, 91] width 170 height 27
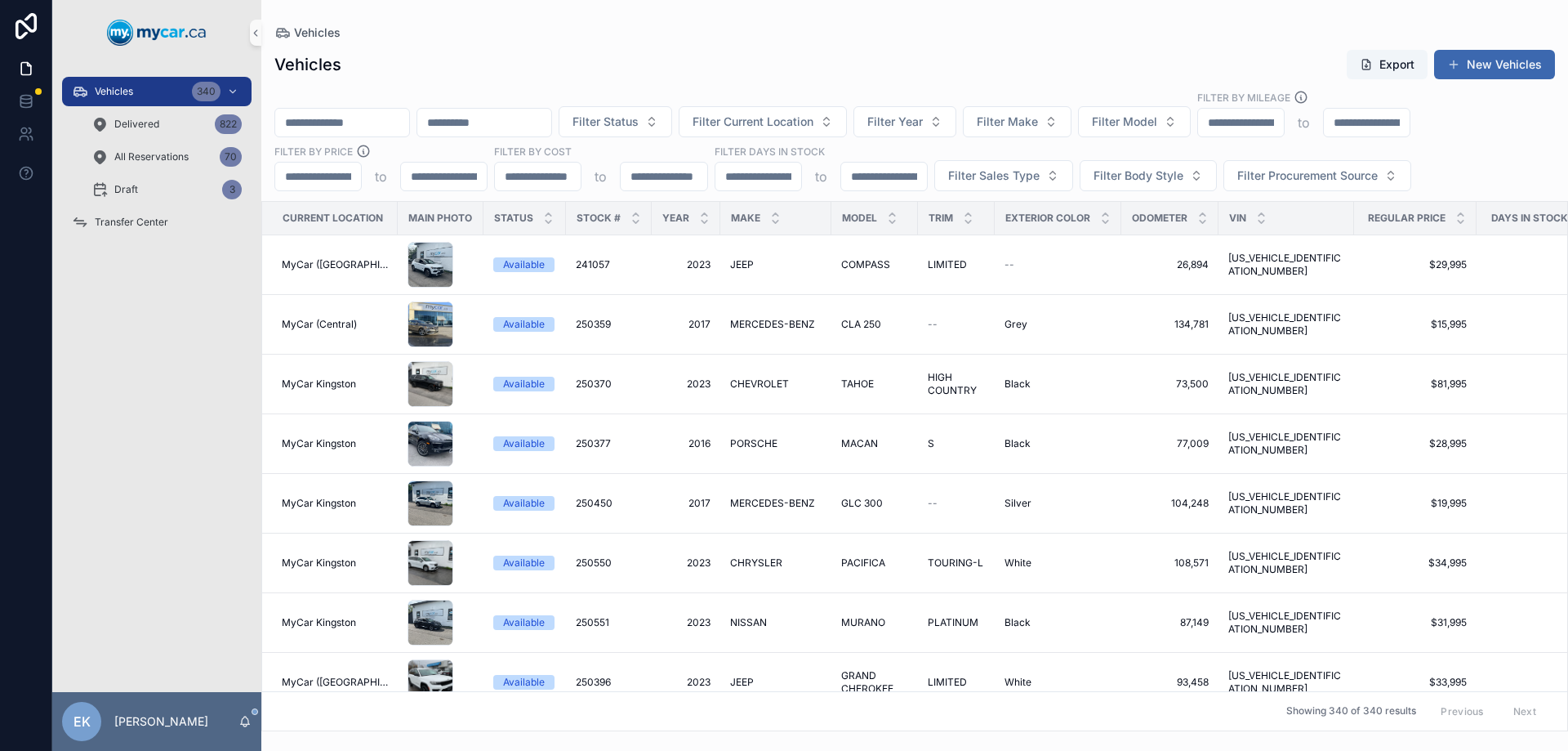
click at [394, 128] on input "scrollable content" at bounding box center [341, 122] width 133 height 23
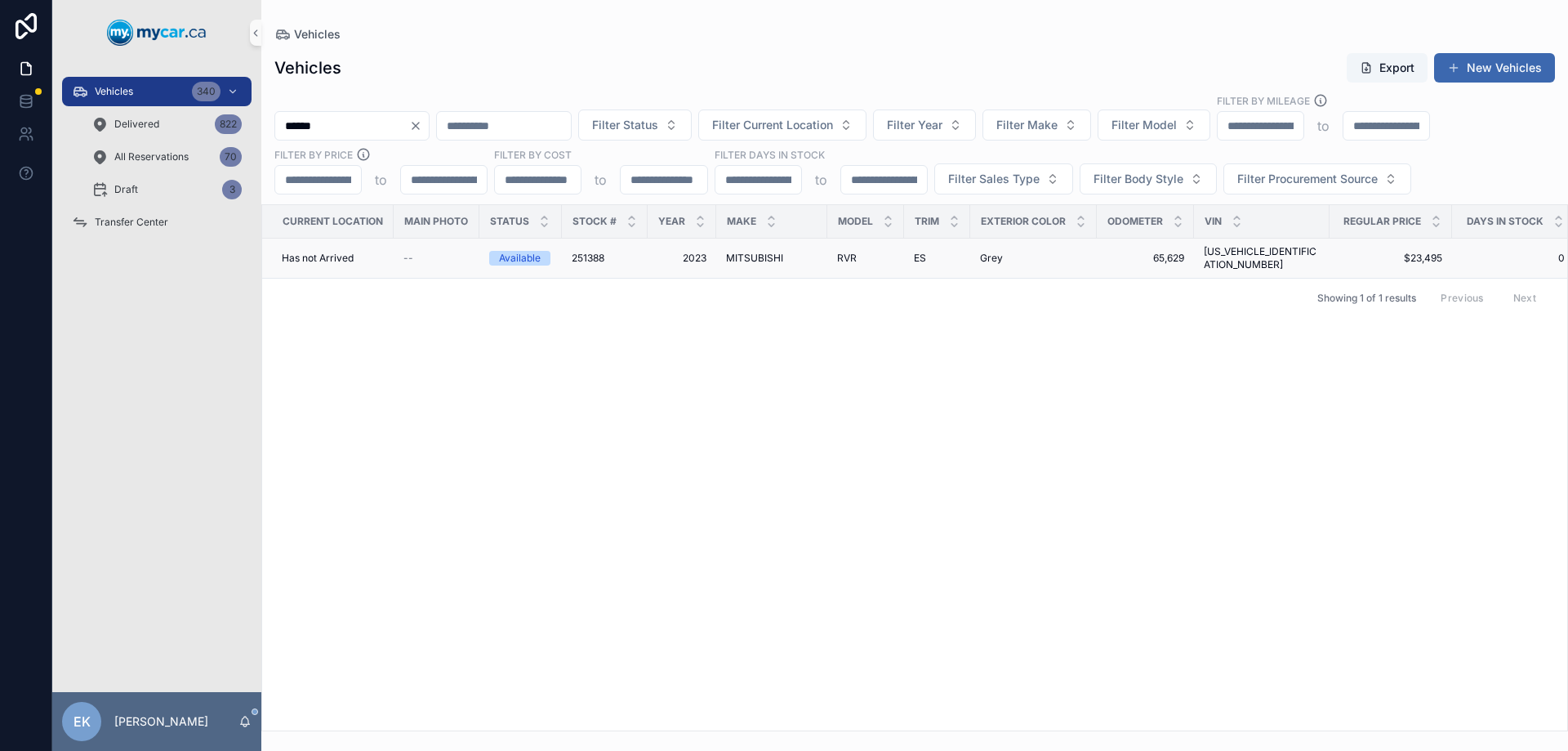
type input "******"
click at [592, 260] on td "251388 251388" at bounding box center [603, 258] width 85 height 40
click at [593, 253] on span "251388" at bounding box center [587, 257] width 32 height 13
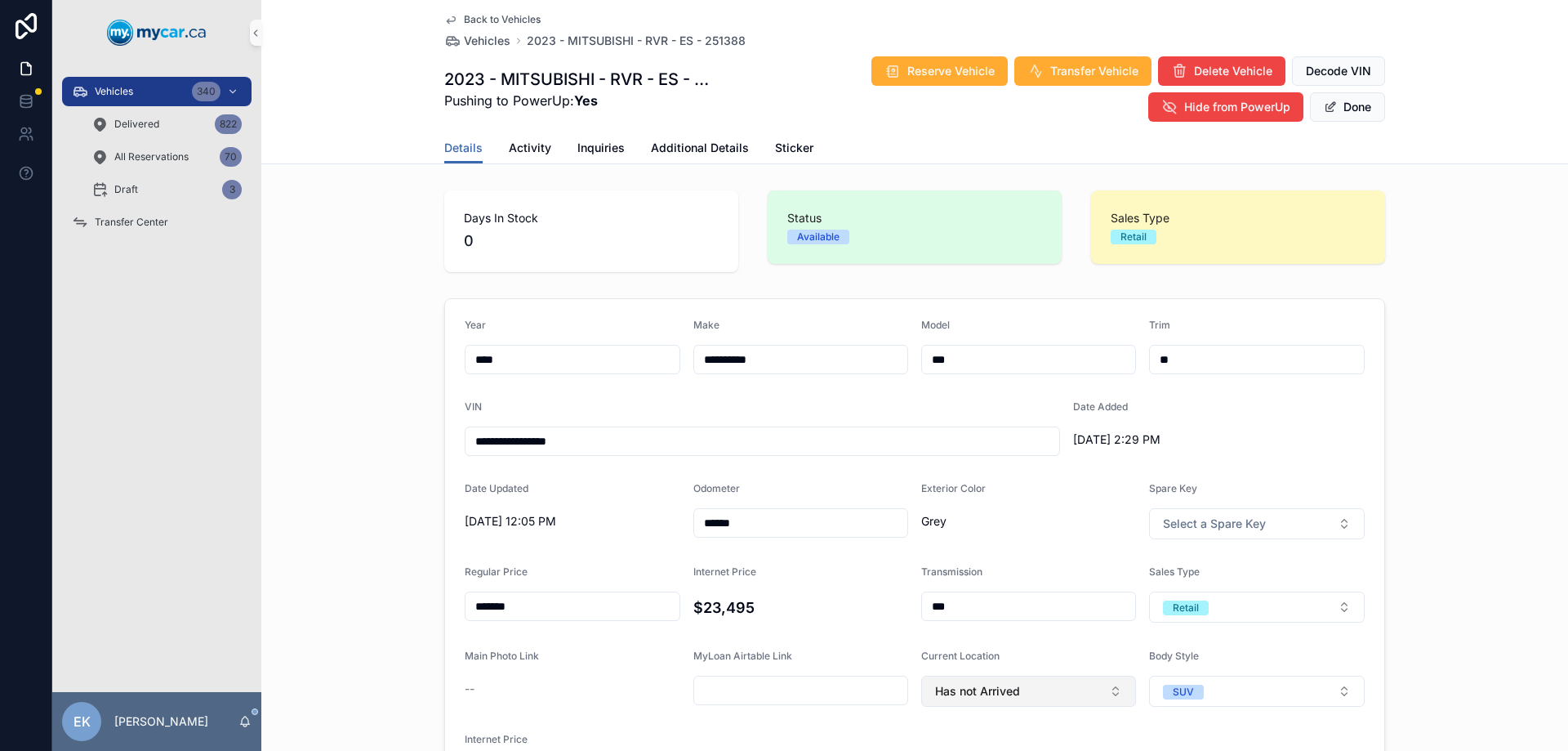
click at [960, 683] on span "Has not Arrived" at bounding box center [977, 691] width 85 height 17
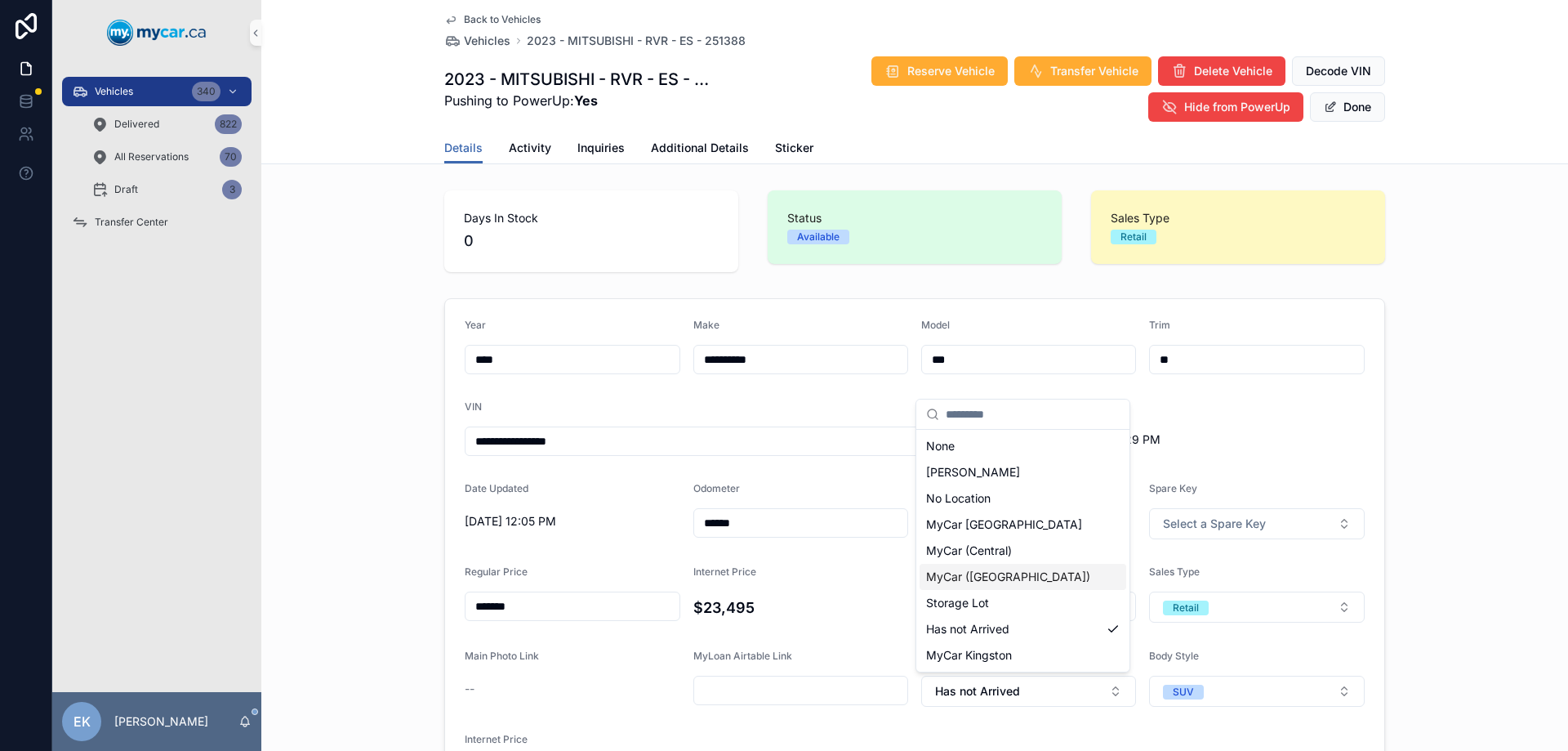
click at [959, 574] on span "MyCar ([GEOGRAPHIC_DATA])" at bounding box center [1008, 576] width 164 height 17
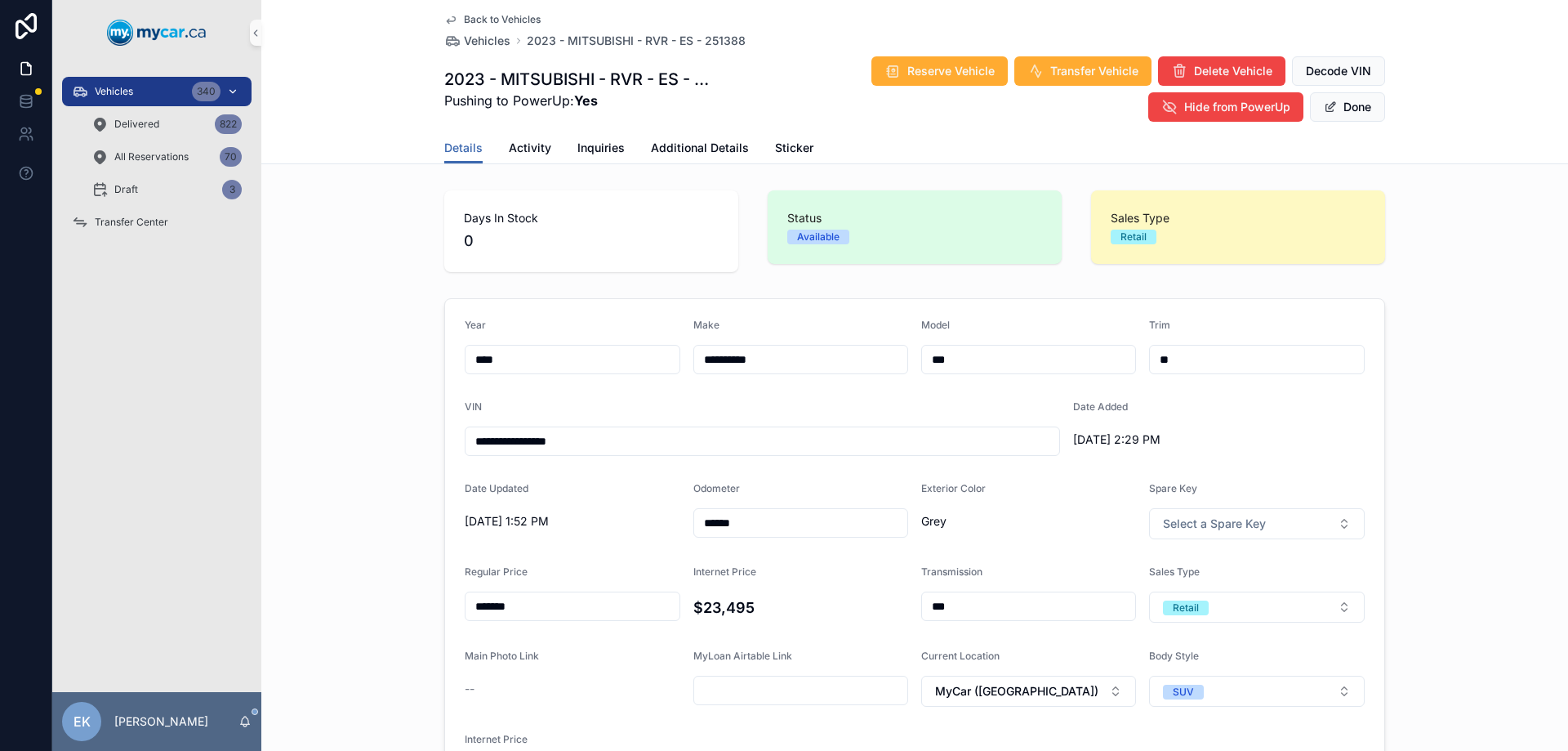
click at [133, 92] on span "Vehicles" at bounding box center [114, 91] width 38 height 13
